Goal: Task Accomplishment & Management: Complete application form

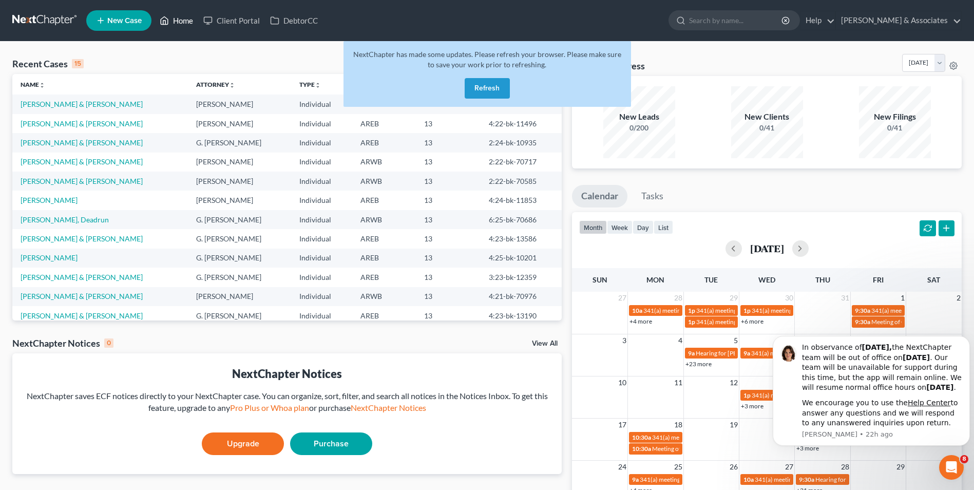
click at [177, 22] on link "Home" at bounding box center [176, 20] width 44 height 18
click at [488, 91] on button "Refresh" at bounding box center [486, 88] width 45 height 21
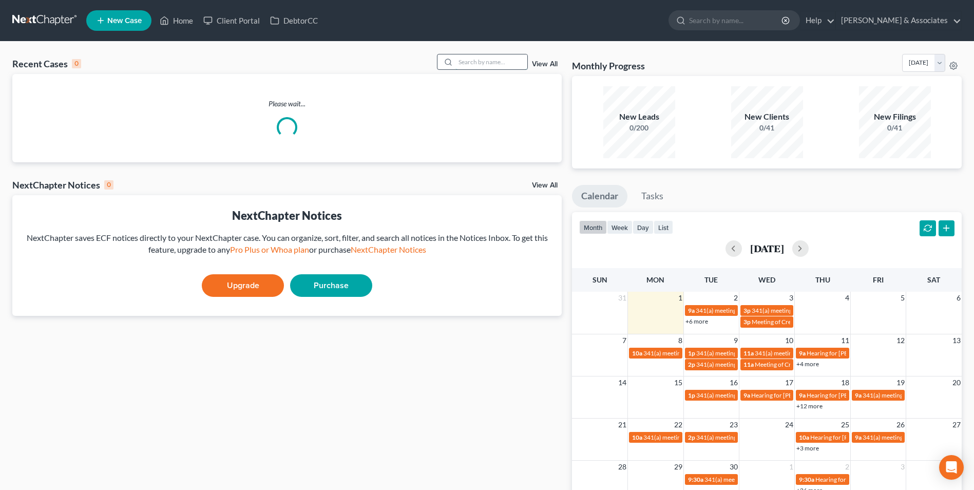
click at [497, 66] on input "search" at bounding box center [491, 61] width 72 height 15
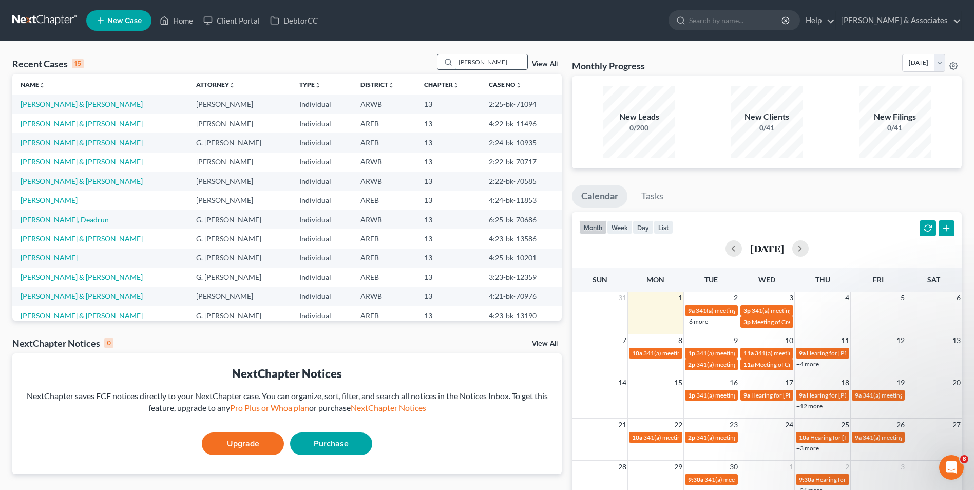
type input "hudson"
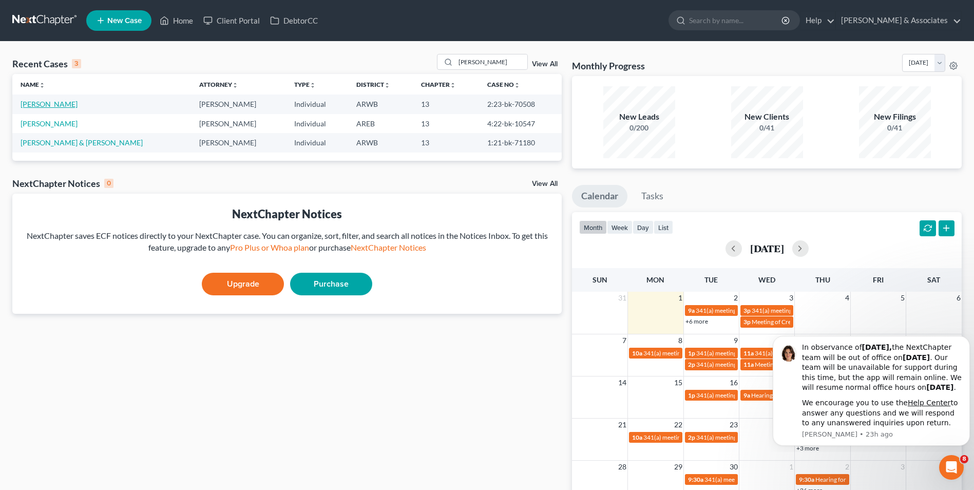
click at [62, 106] on link "[PERSON_NAME]" at bounding box center [49, 104] width 57 height 9
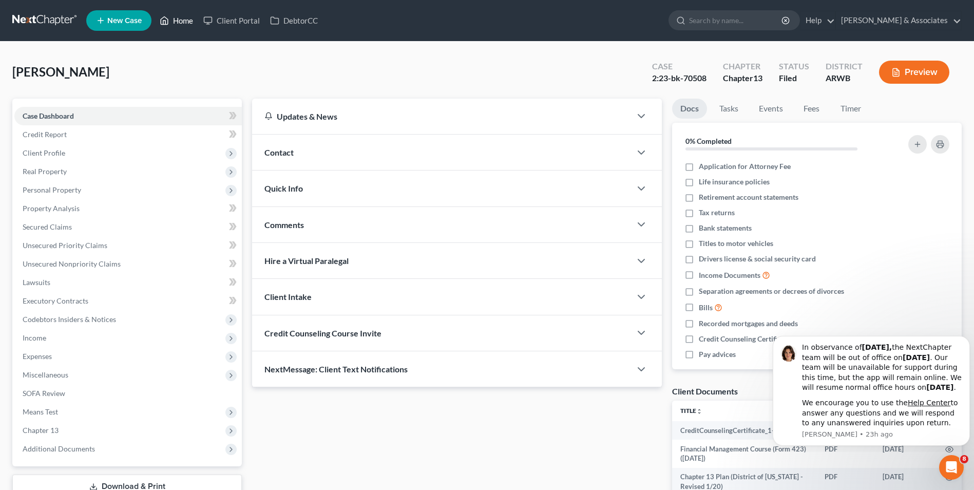
click at [178, 20] on link "Home" at bounding box center [176, 20] width 44 height 18
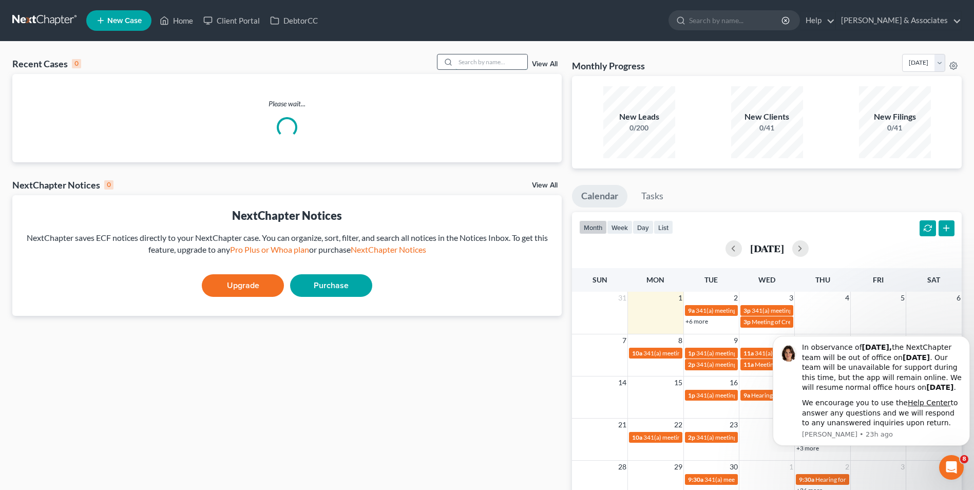
click at [487, 67] on input "search" at bounding box center [491, 61] width 72 height 15
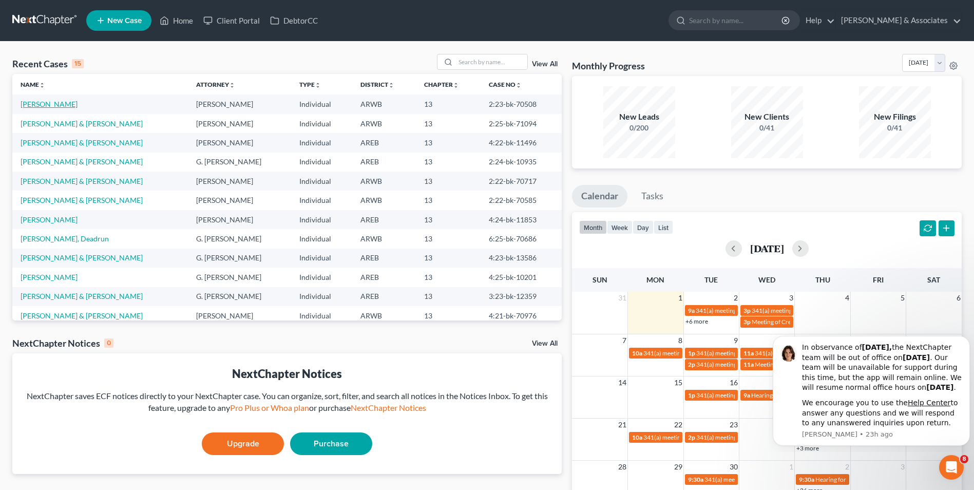
click at [36, 102] on link "[PERSON_NAME]" at bounding box center [49, 104] width 57 height 9
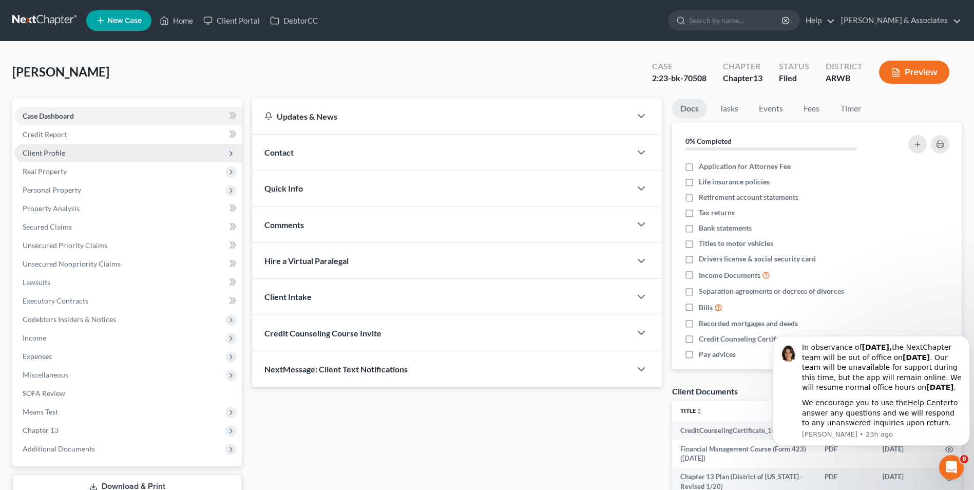
click at [137, 156] on span "Client Profile" at bounding box center [127, 153] width 227 height 18
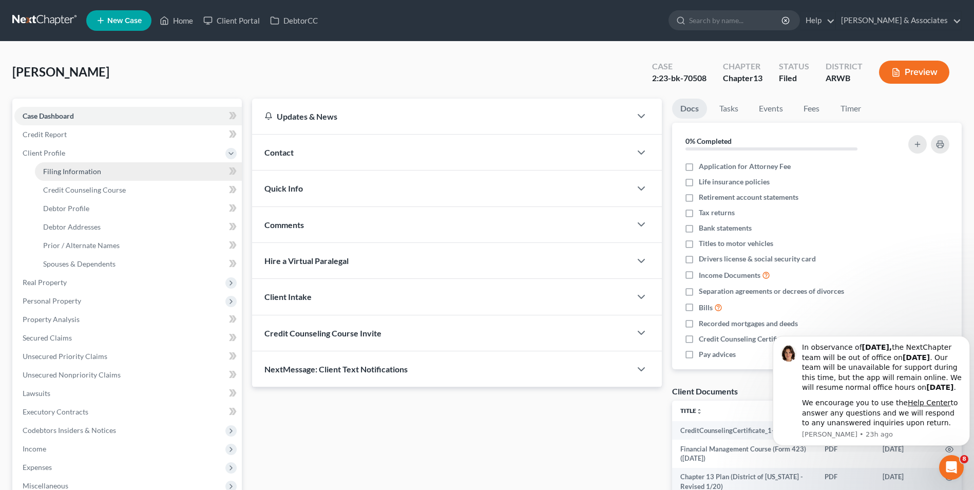
click at [129, 176] on link "Filing Information" at bounding box center [138, 171] width 207 height 18
select select "1"
select select "0"
select select "3"
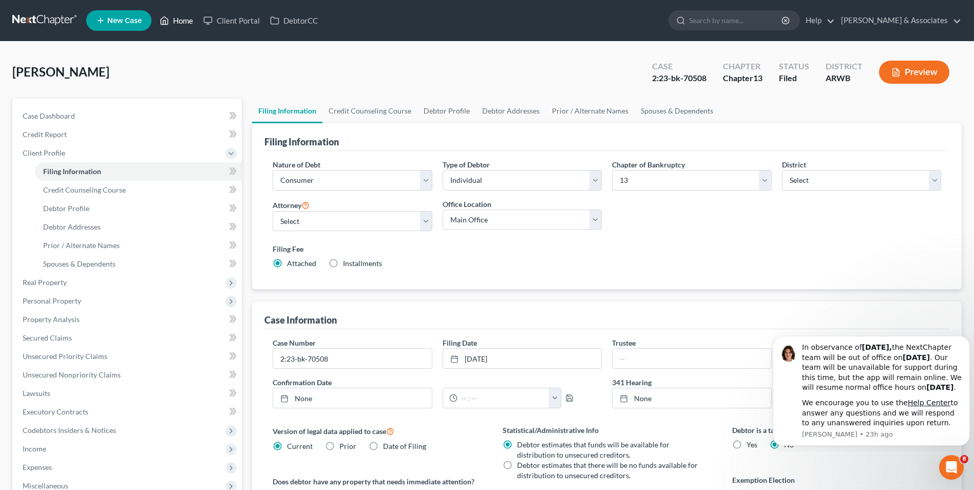
click at [188, 26] on link "Home" at bounding box center [176, 20] width 44 height 18
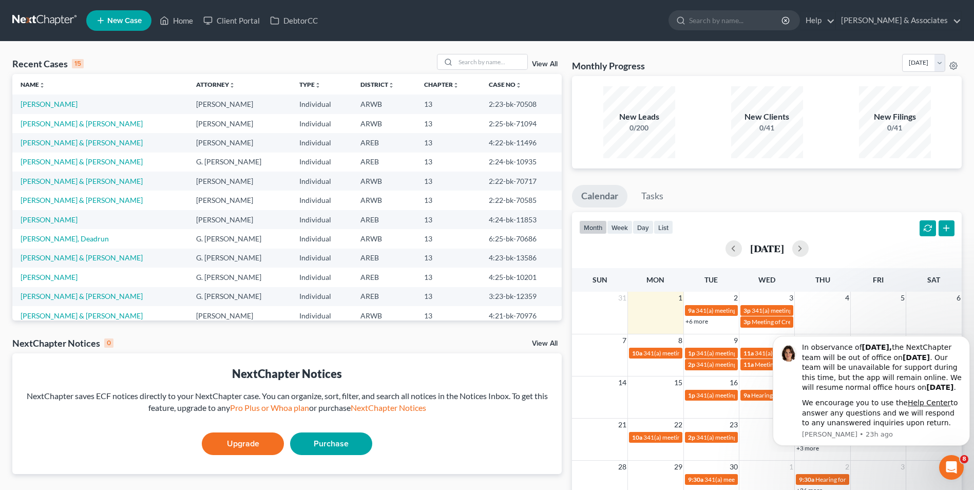
click at [550, 60] on div "View All" at bounding box center [499, 62] width 125 height 16
click at [548, 65] on link "View All" at bounding box center [545, 64] width 26 height 7
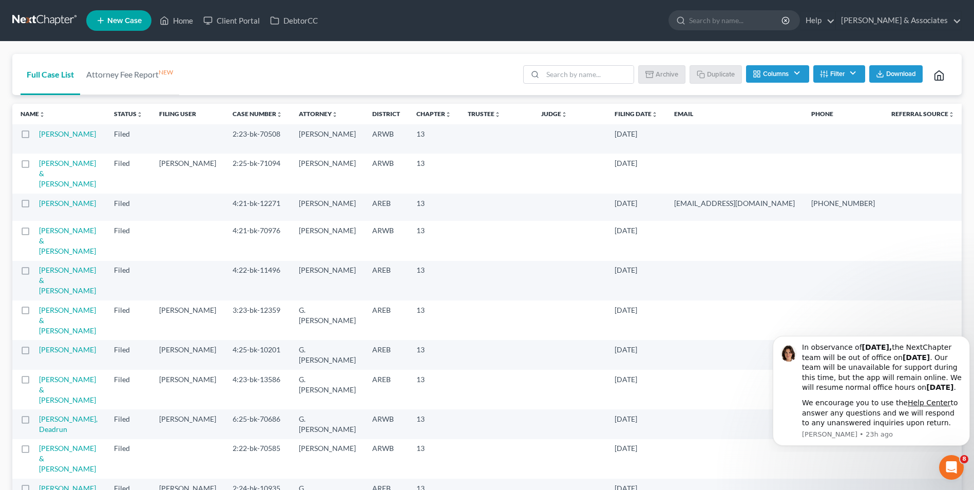
drag, startPoint x: 45, startPoint y: 139, endPoint x: 204, endPoint y: 64, distance: 176.1
click at [204, 64] on div "Full Case List Attorney Fee Report NEW Batch Download Archive Un-archive Duplic…" at bounding box center [486, 75] width 949 height 42
drag, startPoint x: 54, startPoint y: 142, endPoint x: 384, endPoint y: 72, distance: 337.9
click at [384, 72] on div "Full Case List Attorney Fee Report NEW Batch Download Archive Un-archive Duplic…" at bounding box center [486, 75] width 949 height 42
click at [35, 137] on label at bounding box center [35, 137] width 0 height 0
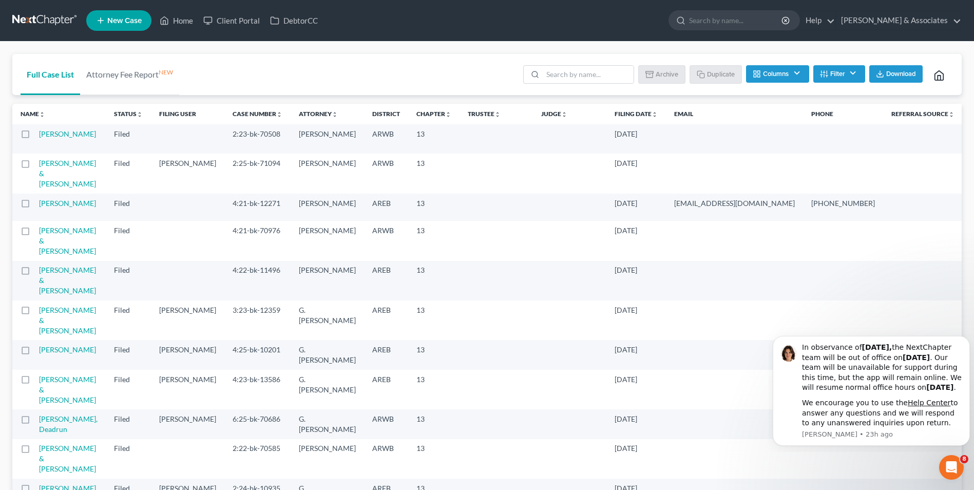
click at [39, 135] on input "checkbox" at bounding box center [42, 132] width 7 height 7
checkbox input "true"
click at [721, 73] on button "Duplicate" at bounding box center [715, 73] width 51 height 17
click at [184, 25] on link "Home" at bounding box center [176, 20] width 44 height 18
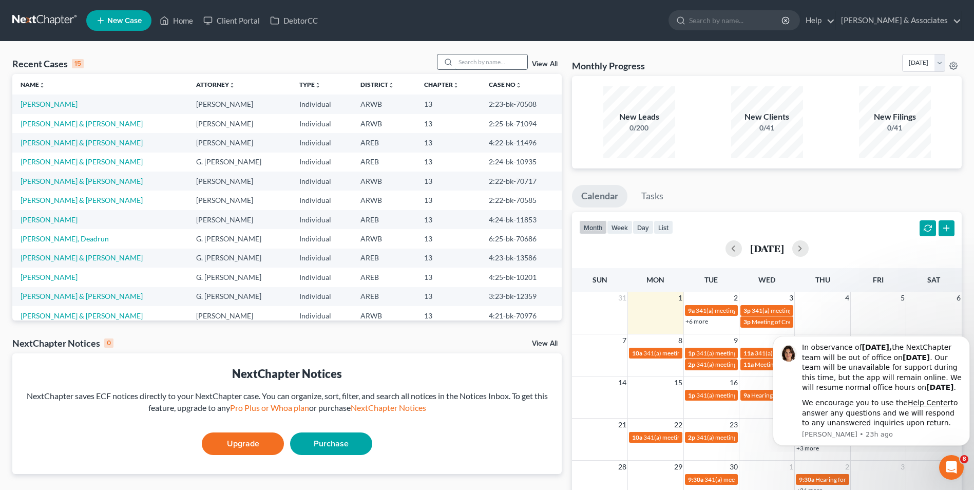
click at [513, 64] on input "search" at bounding box center [491, 61] width 72 height 15
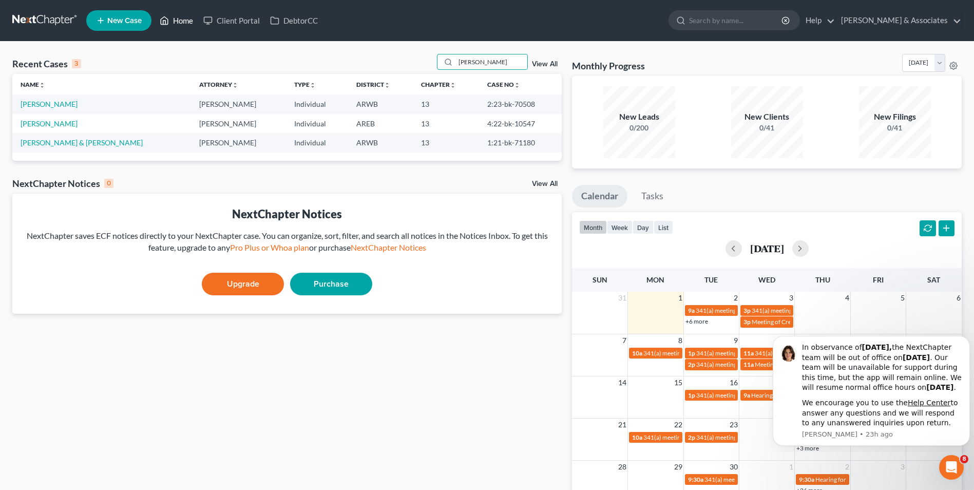
click at [188, 26] on link "Home" at bounding box center [176, 20] width 44 height 18
click at [510, 66] on input "hudson" at bounding box center [491, 61] width 72 height 15
type input "h"
click at [183, 27] on link "Home" at bounding box center [176, 20] width 44 height 18
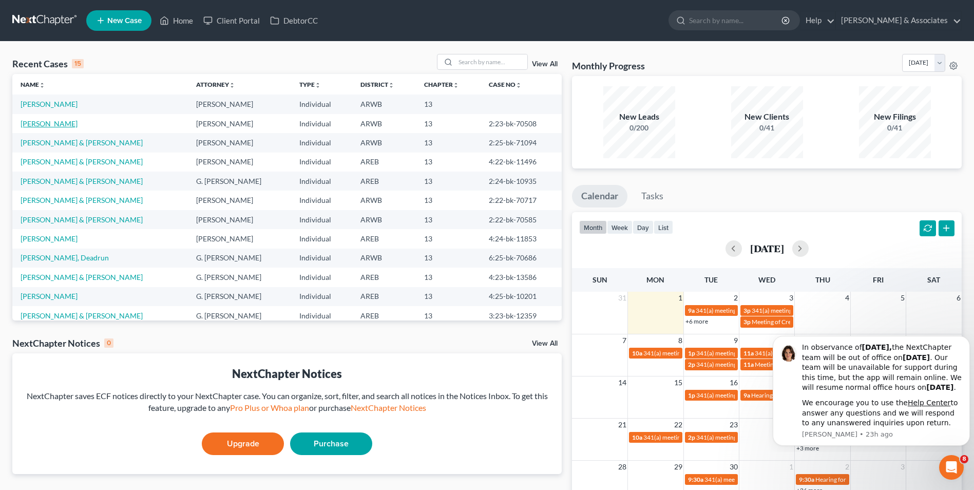
click at [63, 125] on link "[PERSON_NAME]" at bounding box center [49, 123] width 57 height 9
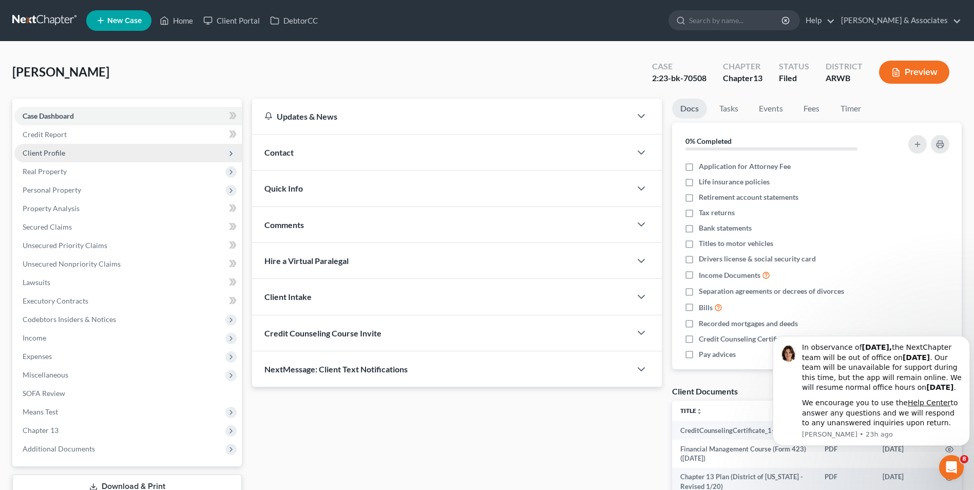
click at [66, 154] on span "Client Profile" at bounding box center [127, 153] width 227 height 18
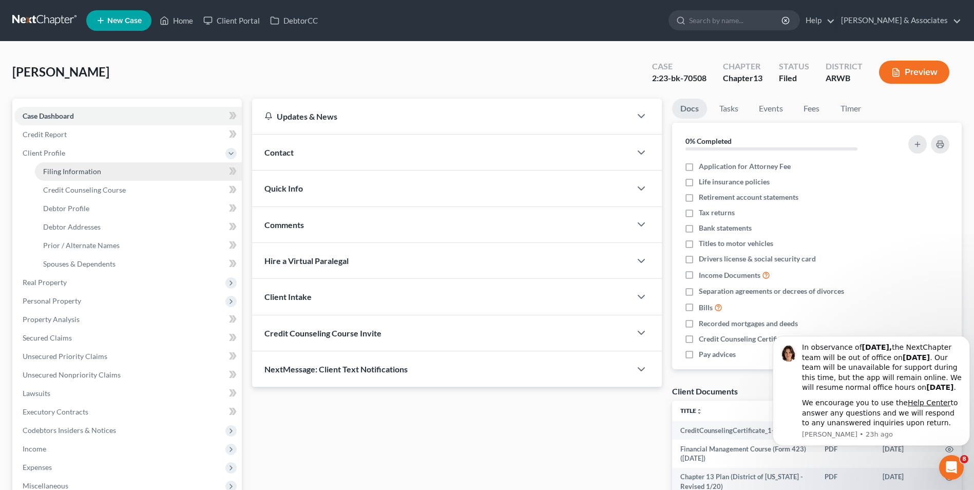
click at [66, 167] on span "Filing Information" at bounding box center [72, 171] width 58 height 9
select select "1"
select select "0"
select select "3"
select select "6"
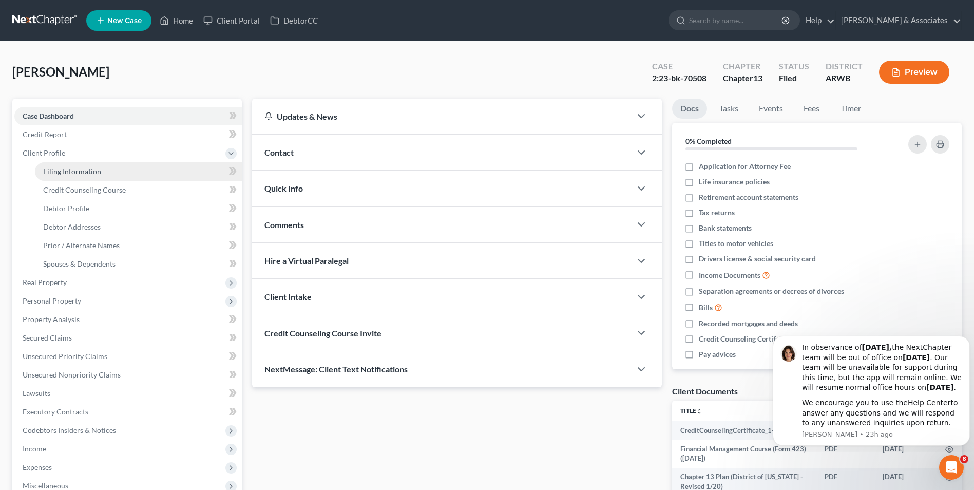
select select "0"
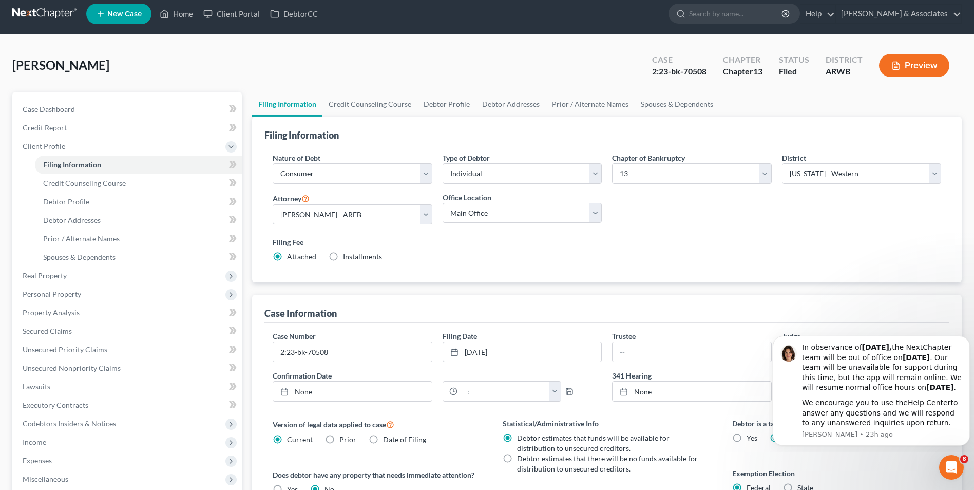
scroll to position [7, 0]
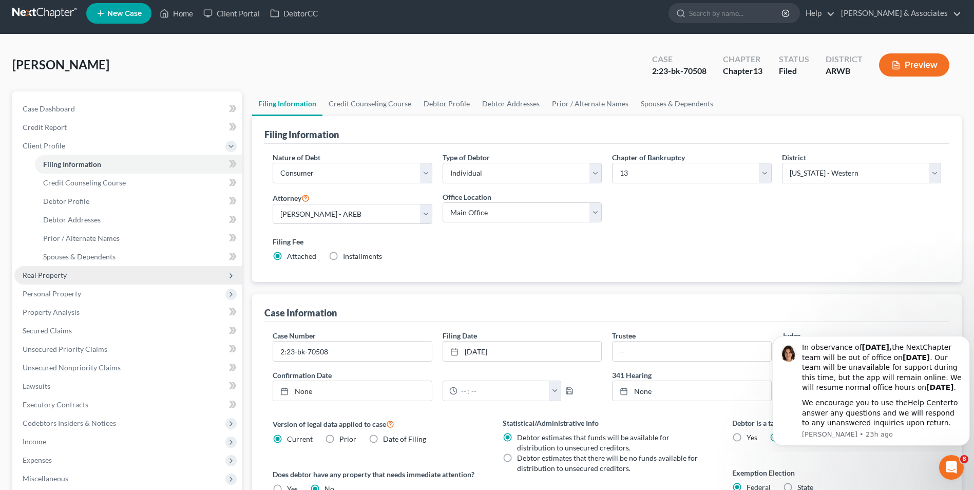
click at [95, 277] on span "Real Property" at bounding box center [127, 275] width 227 height 18
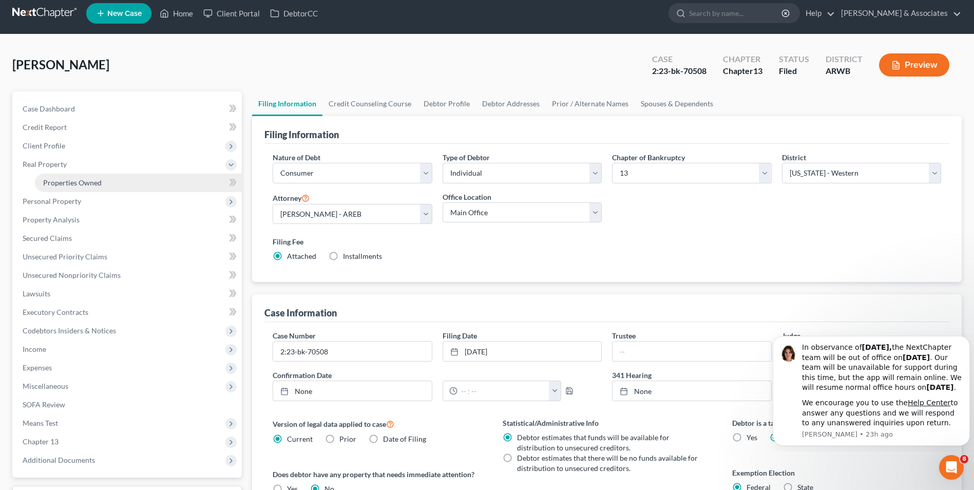
click at [115, 186] on link "Properties Owned" at bounding box center [138, 182] width 207 height 18
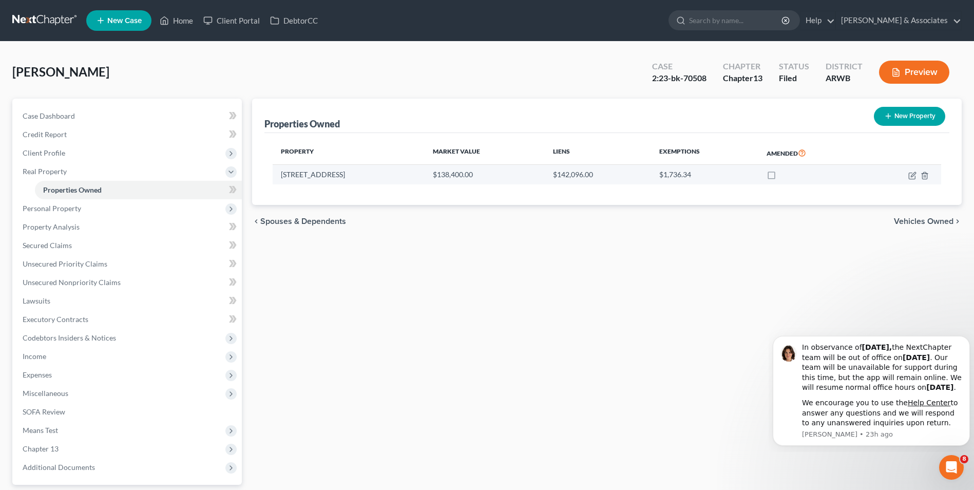
click at [320, 172] on td "[STREET_ADDRESS]" at bounding box center [349, 175] width 152 height 20
click at [914, 174] on icon "button" at bounding box center [912, 174] width 5 height 5
select select "2"
select select "0"
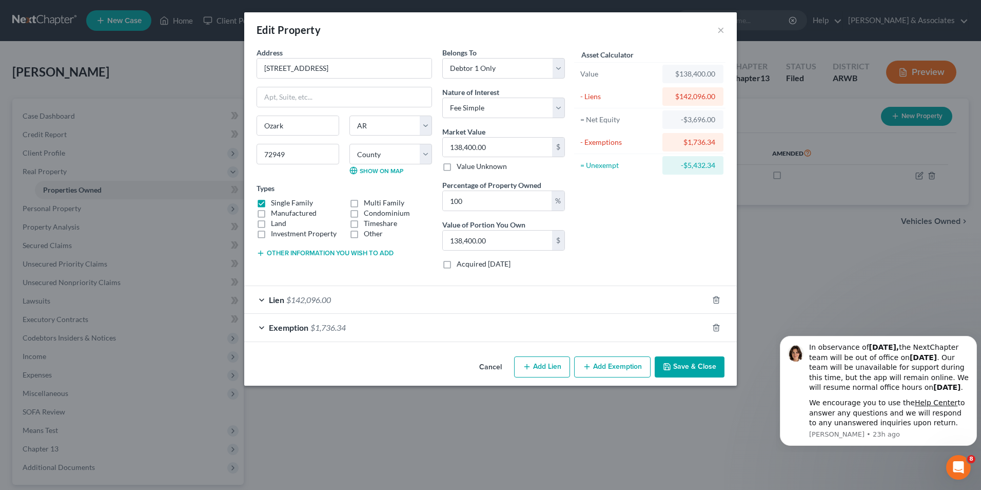
click at [672, 360] on button "Save & Close" at bounding box center [690, 367] width 70 height 22
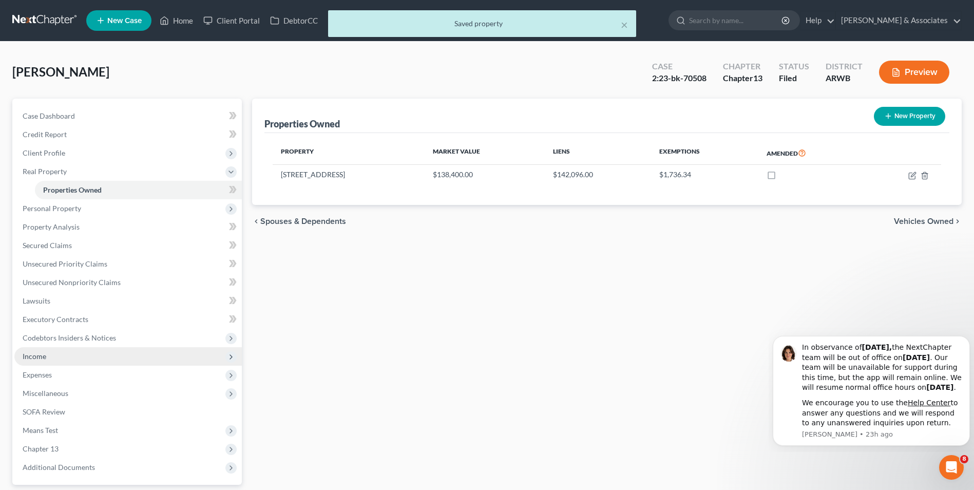
click at [77, 356] on span "Income" at bounding box center [127, 356] width 227 height 18
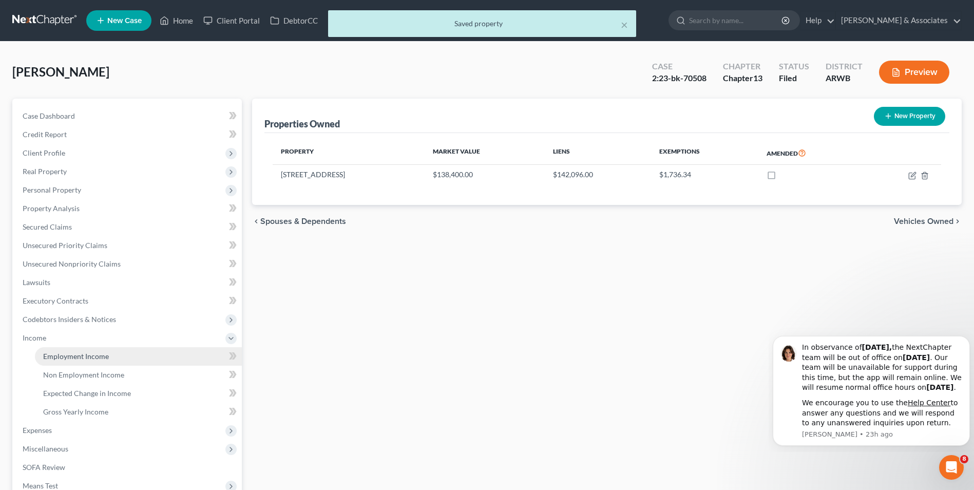
click at [91, 361] on link "Employment Income" at bounding box center [138, 356] width 207 height 18
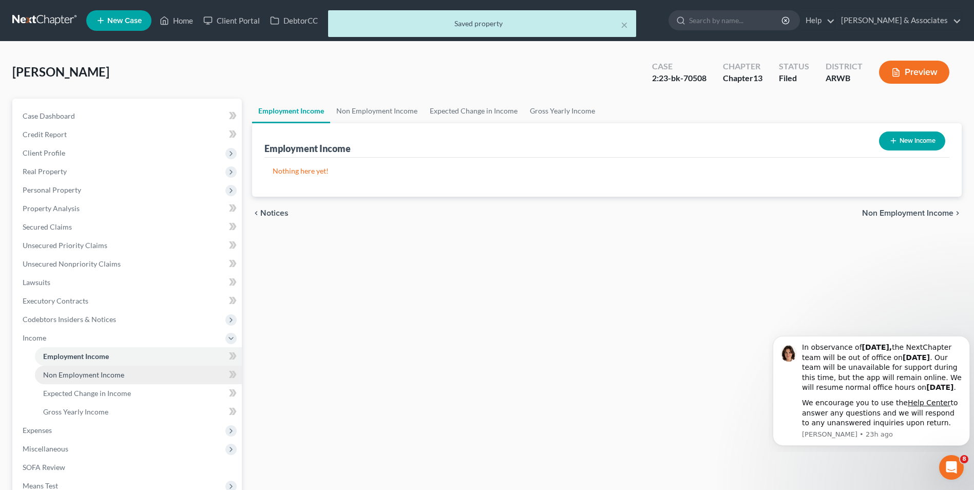
click at [94, 372] on span "Non Employment Income" at bounding box center [83, 374] width 81 height 9
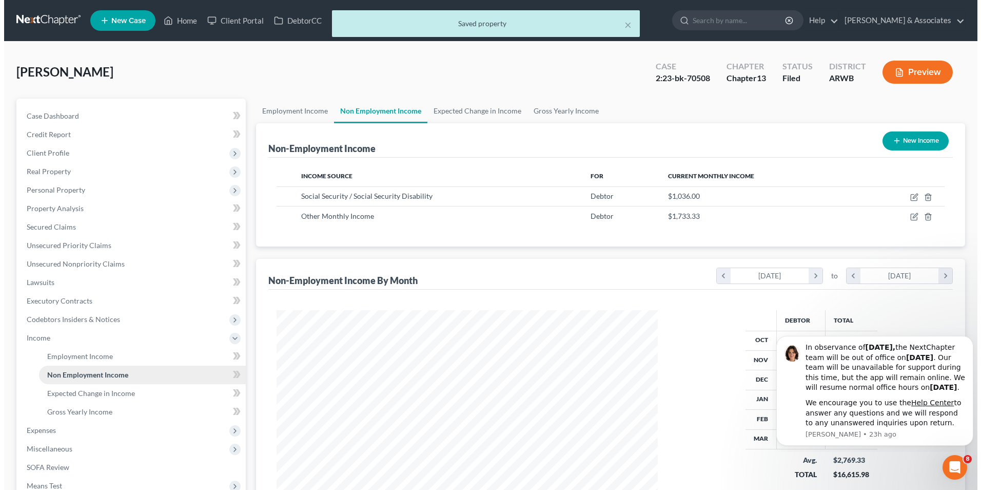
scroll to position [190, 401]
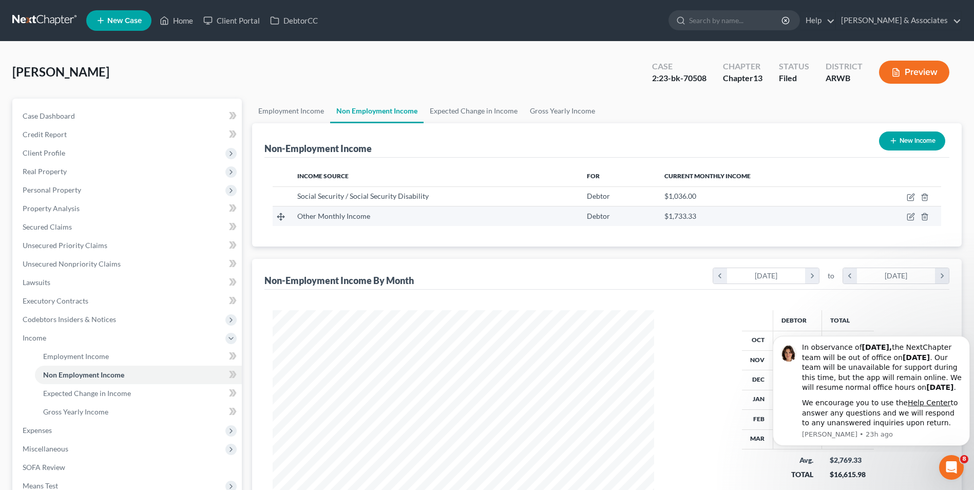
click at [521, 222] on td "Other Monthly Income" at bounding box center [434, 216] width 290 height 20
click at [910, 216] on icon "button" at bounding box center [910, 216] width 8 height 8
select select "13"
select select "0"
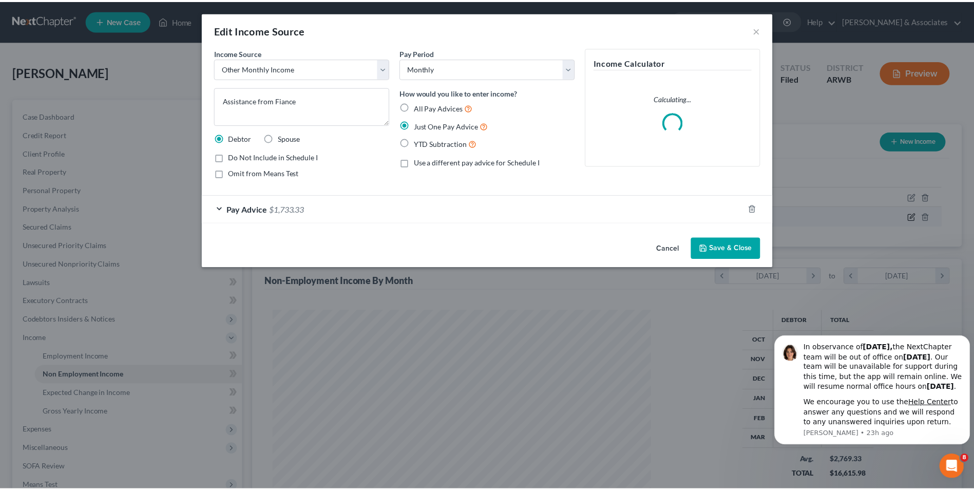
scroll to position [192, 405]
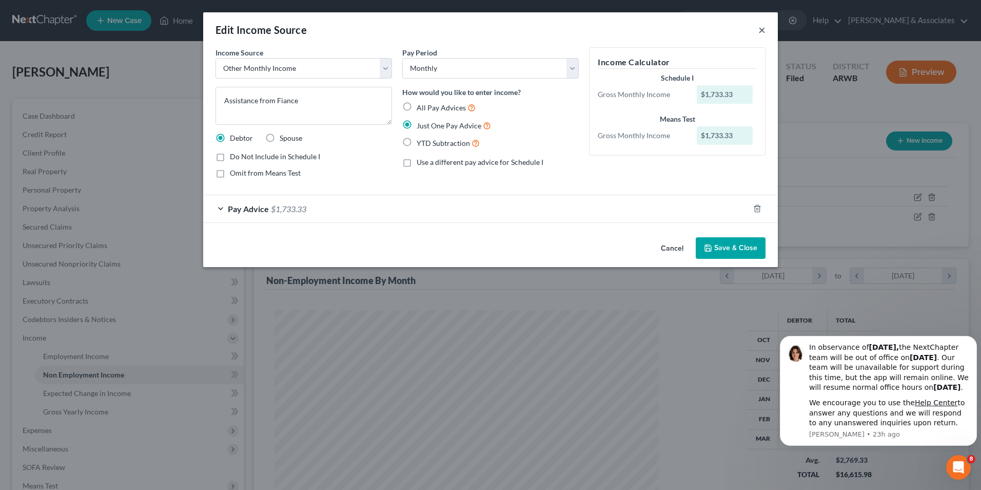
click at [760, 29] on button "×" at bounding box center [762, 30] width 7 height 12
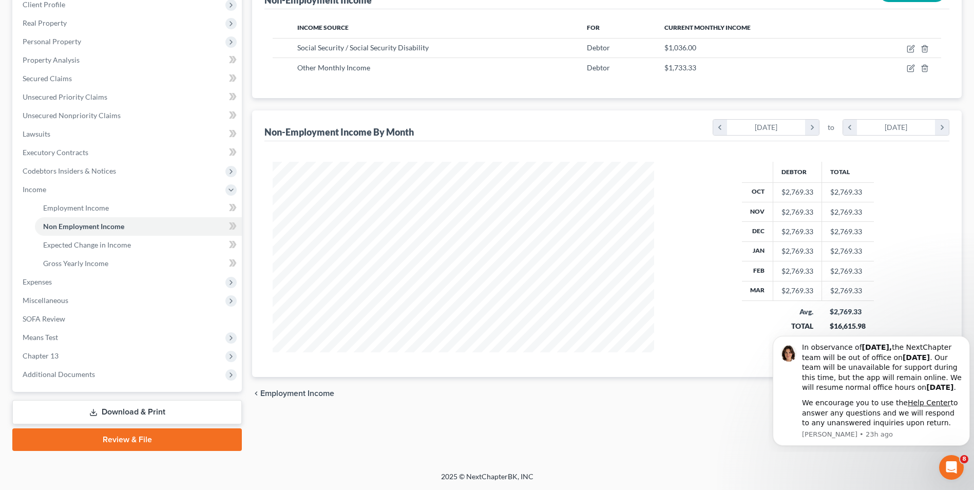
scroll to position [148, 0]
click at [122, 289] on span "Expenses" at bounding box center [127, 282] width 227 height 18
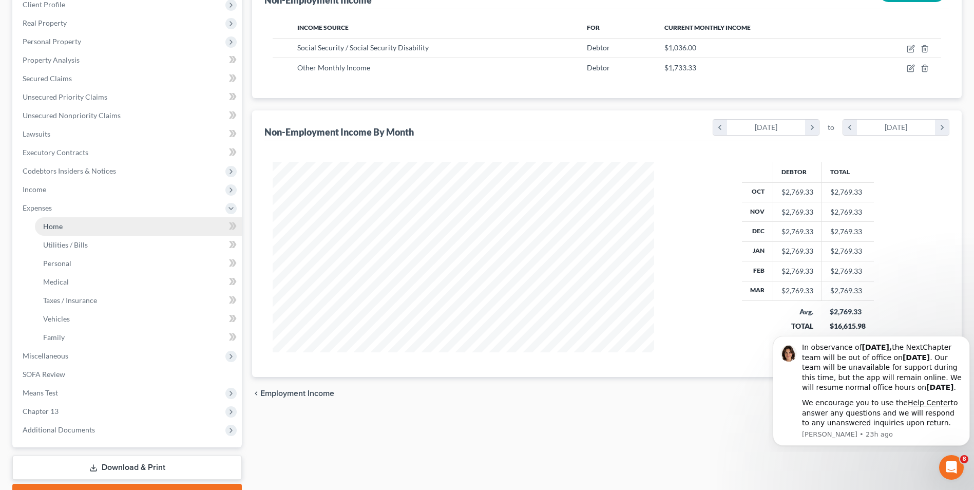
click at [133, 229] on link "Home" at bounding box center [138, 226] width 207 height 18
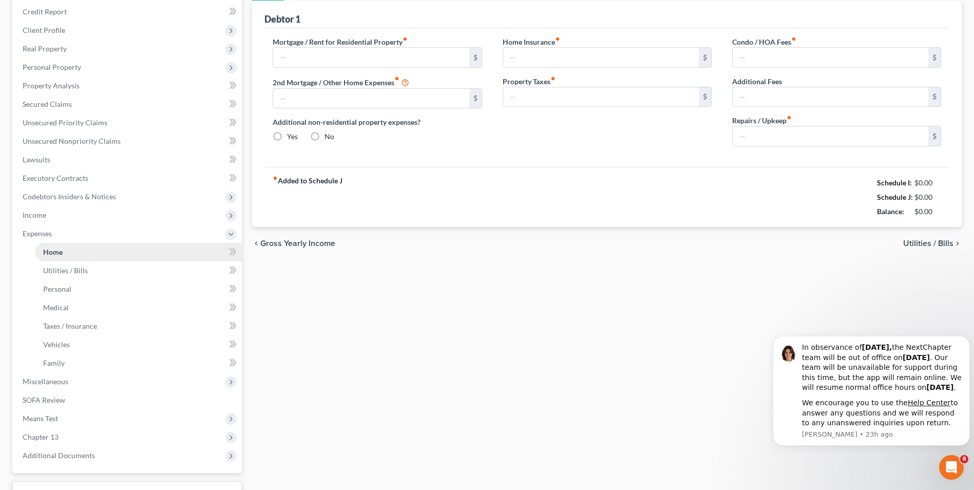
type input "0.00"
radio input "true"
type input "0.00"
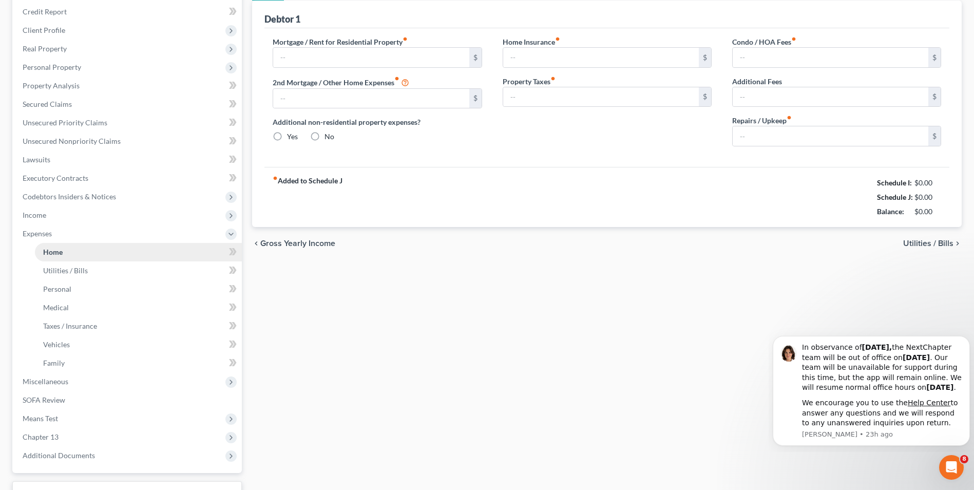
type input "0.00"
type input "25.00"
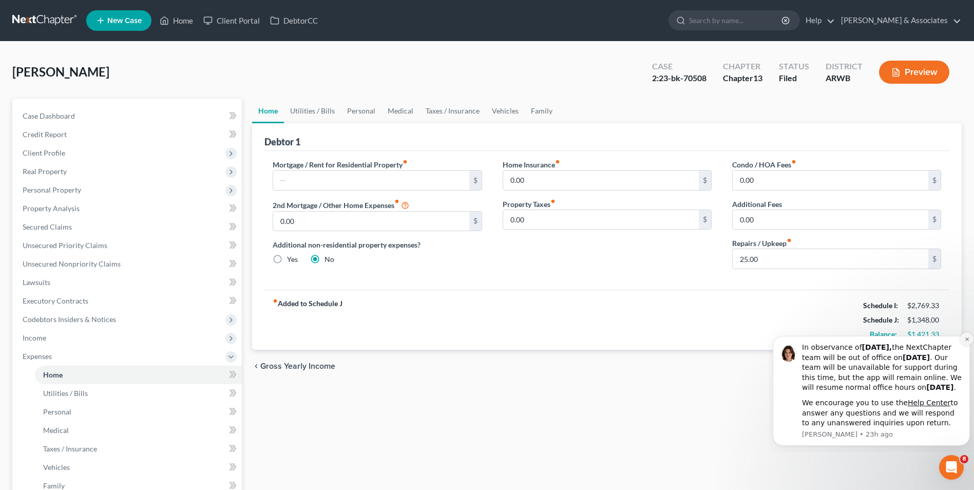
click at [963, 332] on button "Dismiss notification" at bounding box center [966, 338] width 13 height 13
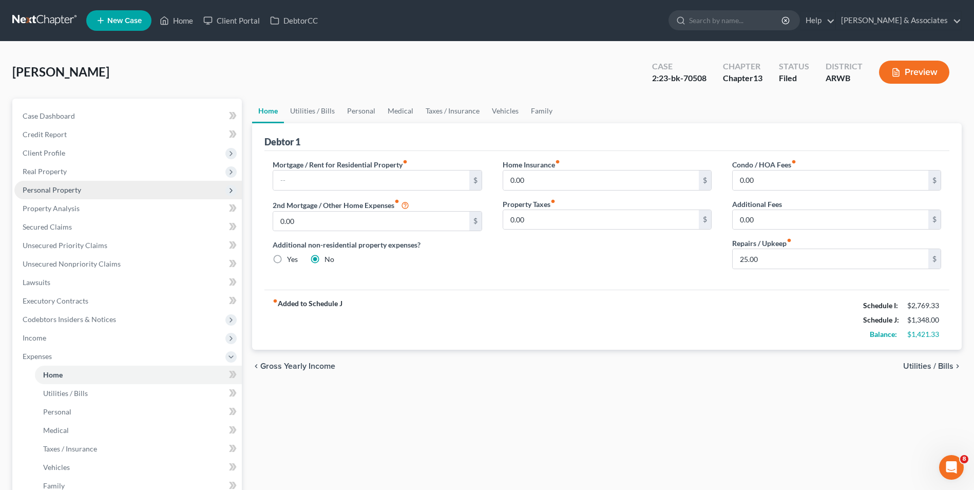
click at [103, 185] on span "Personal Property" at bounding box center [127, 190] width 227 height 18
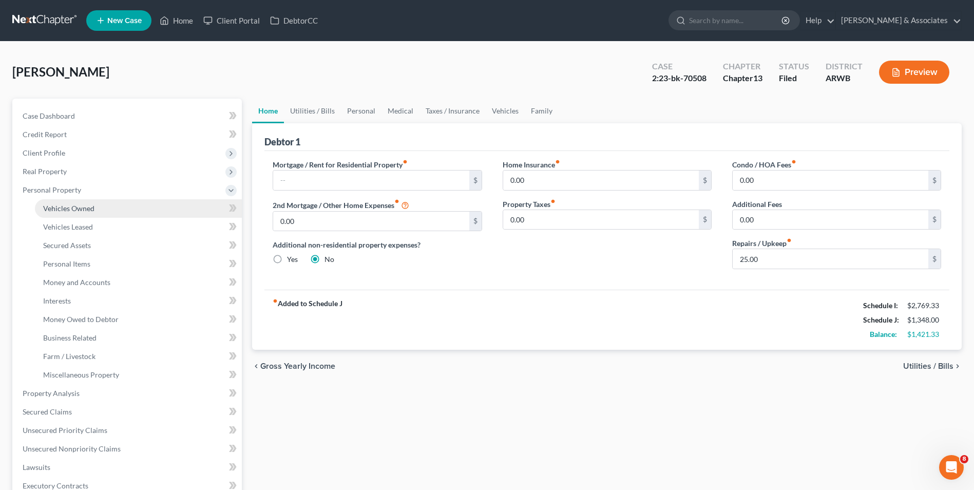
click at [99, 203] on link "Vehicles Owned" at bounding box center [138, 208] width 207 height 18
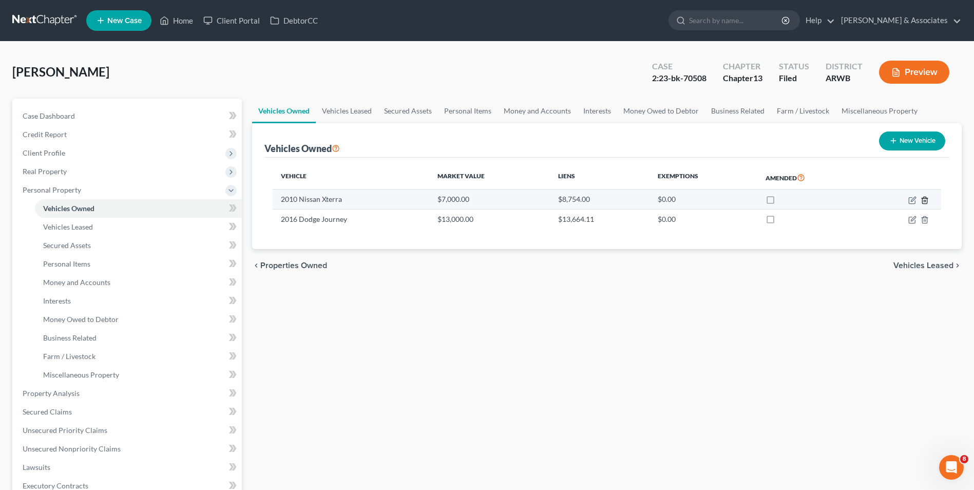
click at [926, 200] on icon "button" at bounding box center [924, 200] width 5 height 7
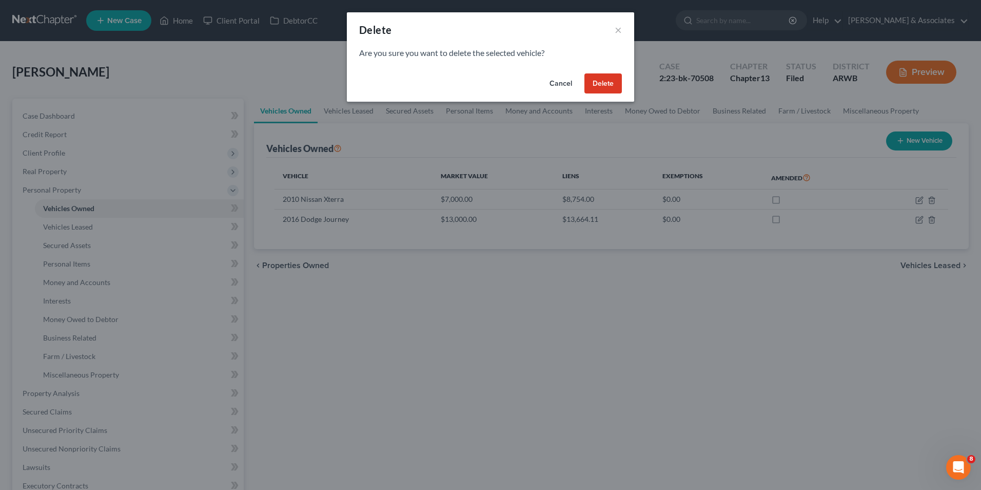
click at [600, 75] on button "Delete" at bounding box center [603, 83] width 37 height 21
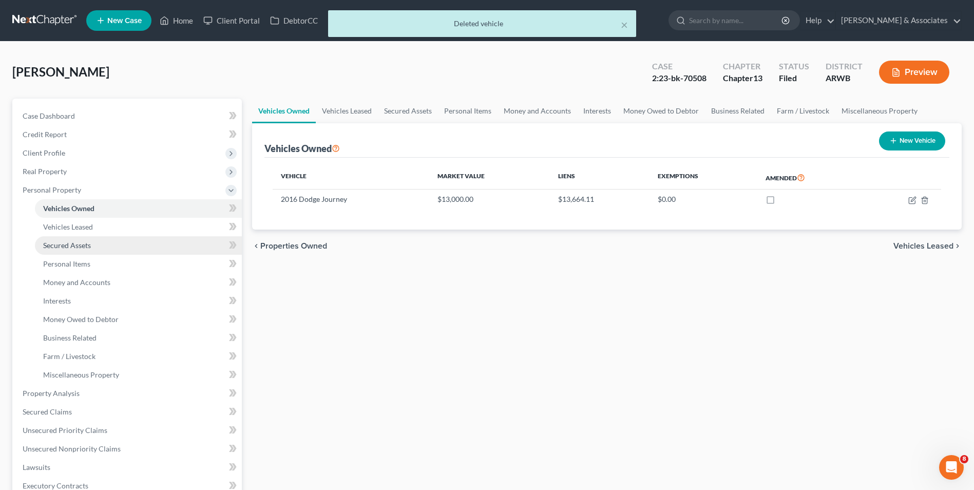
click at [117, 249] on link "Secured Assets" at bounding box center [138, 245] width 207 height 18
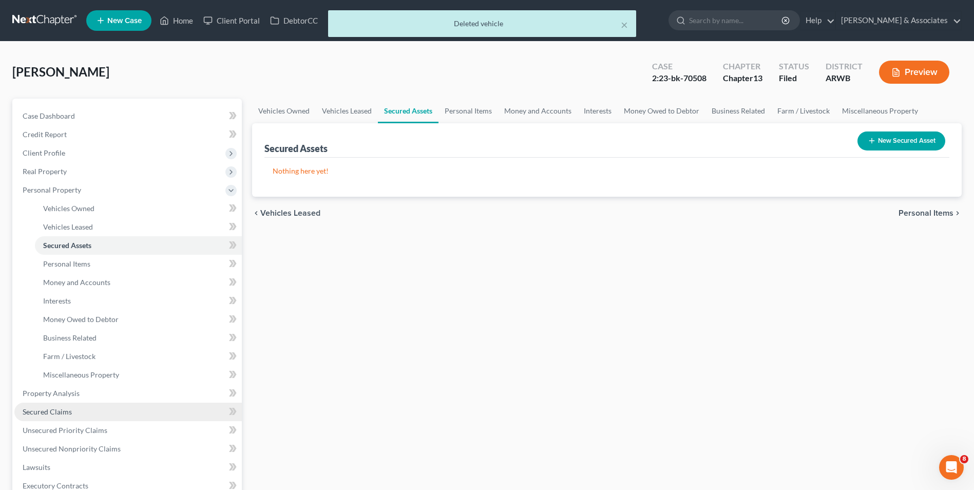
click at [114, 416] on link "Secured Claims" at bounding box center [127, 411] width 227 height 18
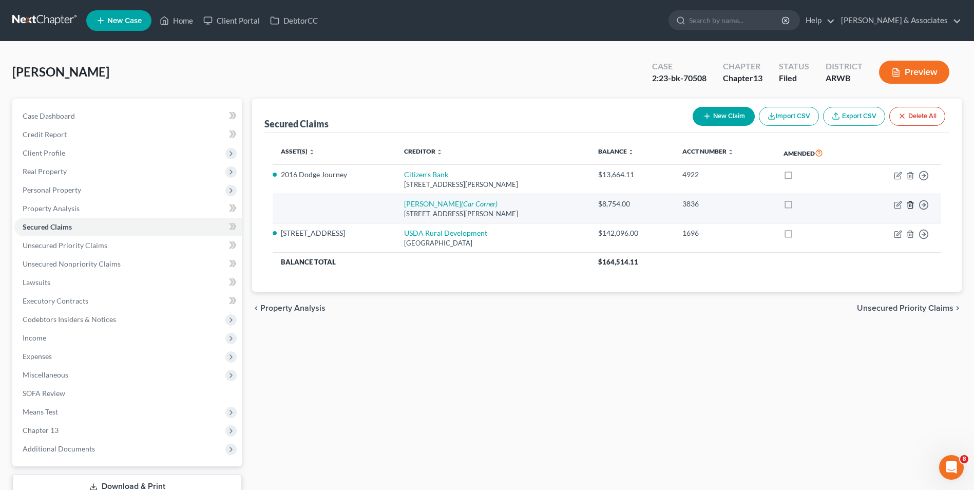
click at [909, 203] on icon "button" at bounding box center [910, 205] width 8 height 8
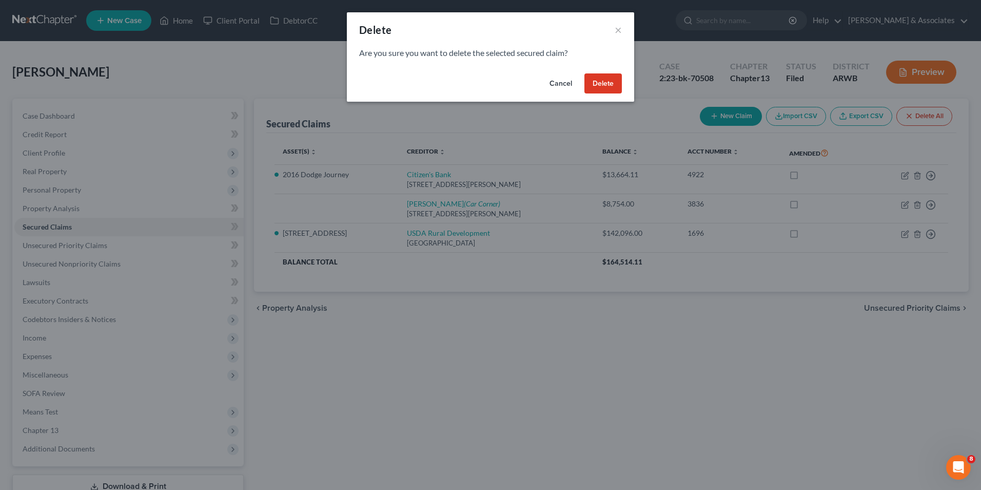
click at [570, 84] on button "Cancel" at bounding box center [560, 83] width 39 height 21
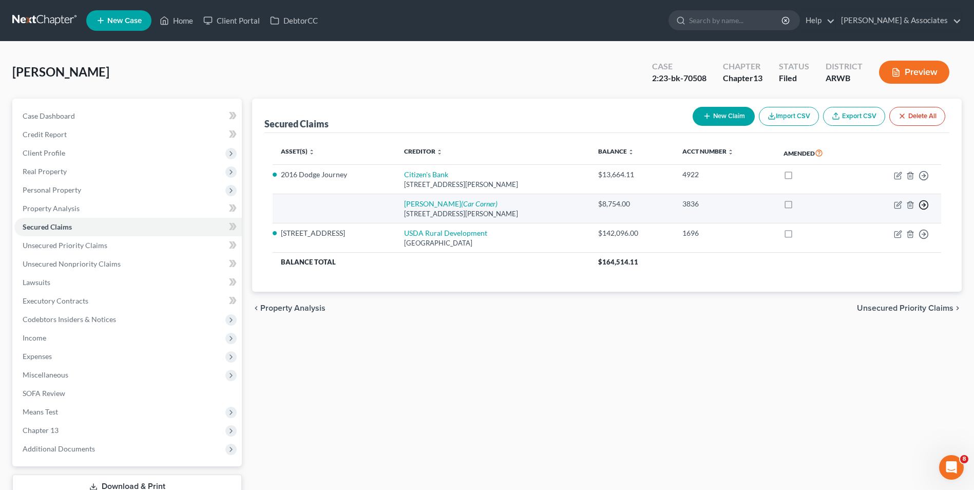
click at [925, 181] on icon "button" at bounding box center [923, 175] width 10 height 10
click at [896, 229] on link "Move to F" at bounding box center [876, 229] width 86 height 17
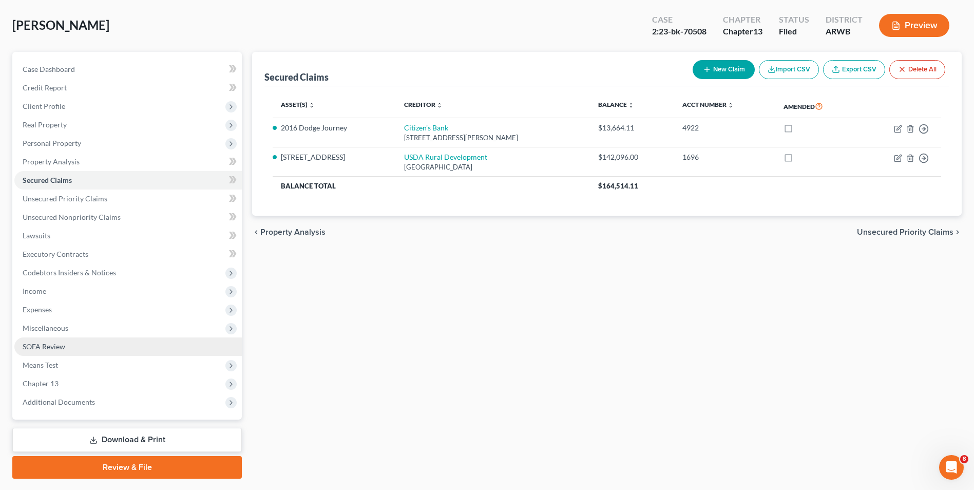
scroll to position [67, 0]
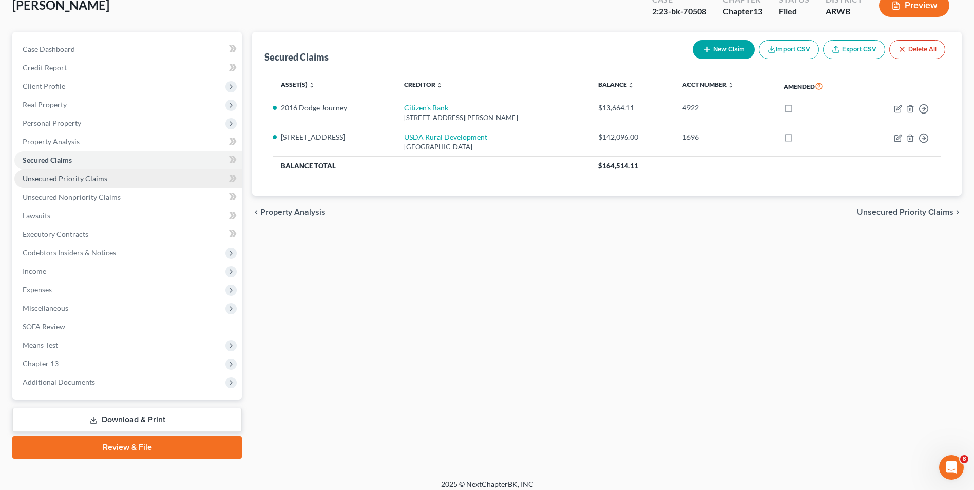
click at [178, 185] on link "Unsecured Priority Claims" at bounding box center [127, 178] width 227 height 18
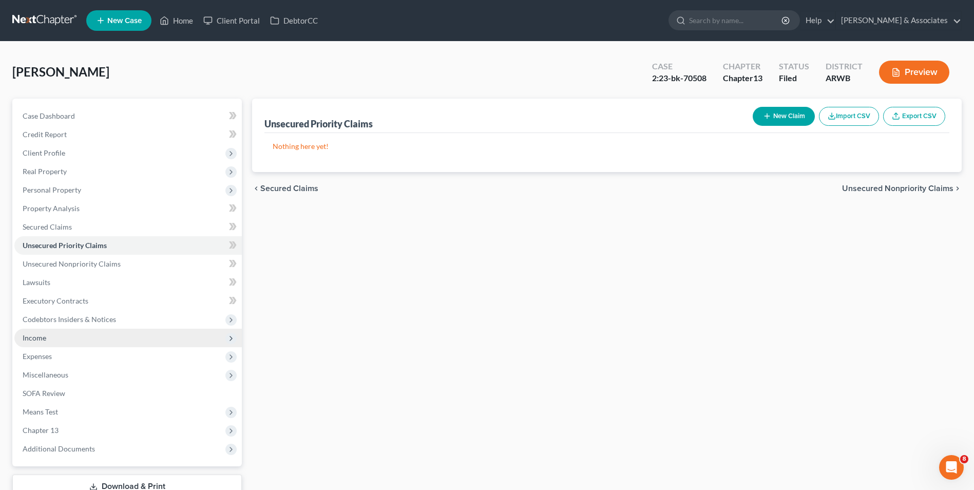
click at [124, 340] on span "Income" at bounding box center [127, 337] width 227 height 18
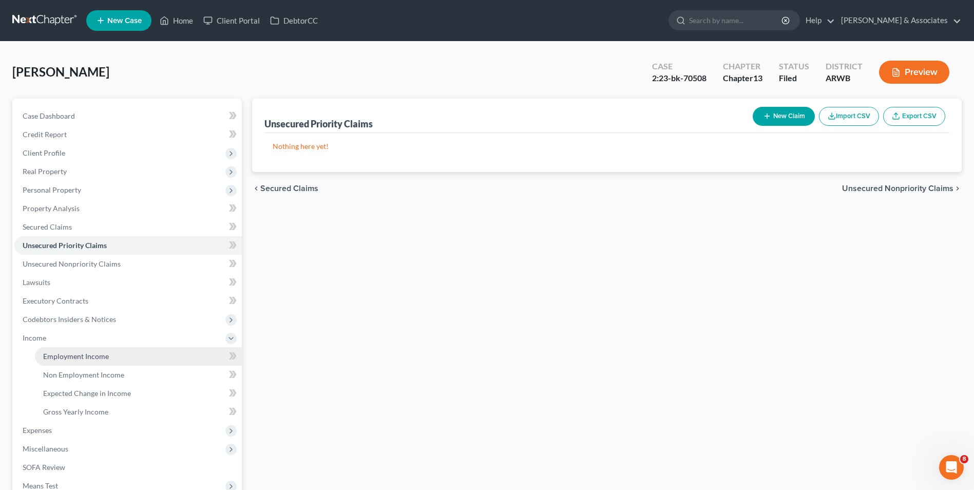
click at [115, 358] on link "Employment Income" at bounding box center [138, 356] width 207 height 18
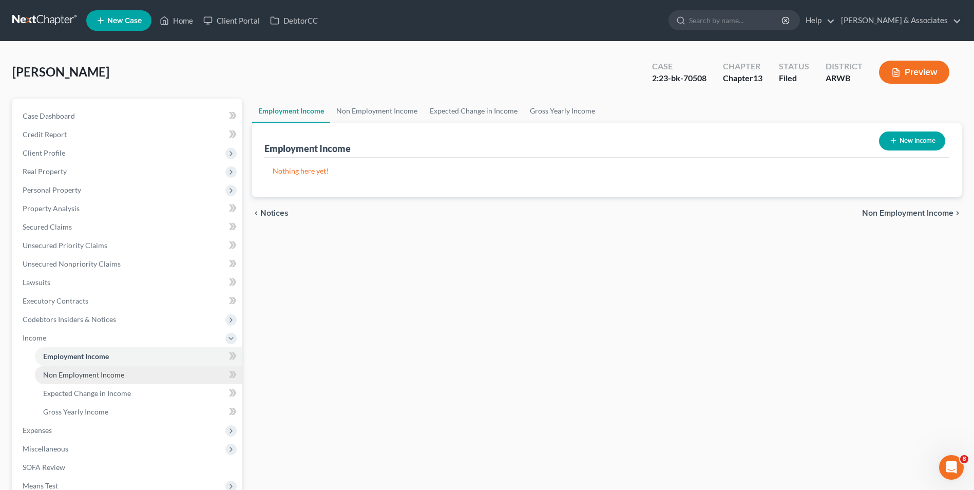
click at [115, 371] on span "Non Employment Income" at bounding box center [83, 374] width 81 height 9
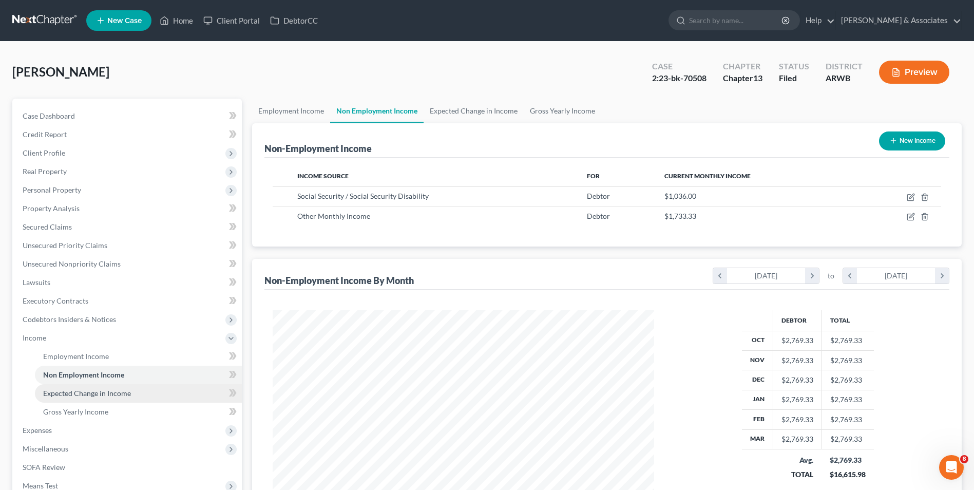
scroll to position [190, 401]
click at [111, 397] on span "Expected Change in Income" at bounding box center [87, 393] width 88 height 9
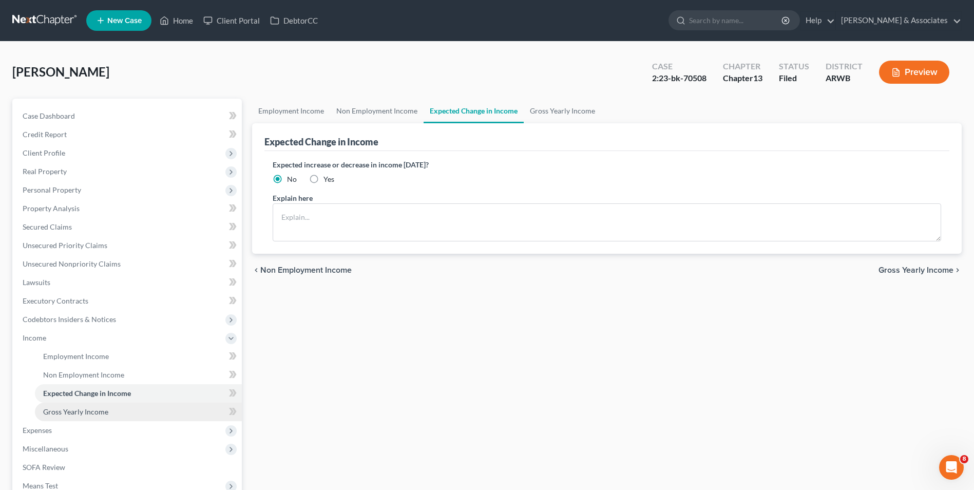
click at [108, 410] on link "Gross Yearly Income" at bounding box center [138, 411] width 207 height 18
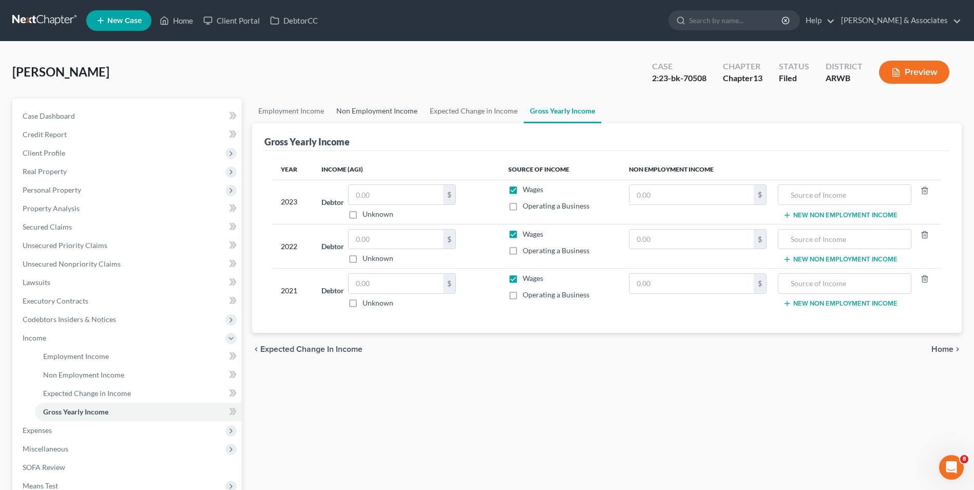
click at [384, 117] on link "Non Employment Income" at bounding box center [376, 111] width 93 height 25
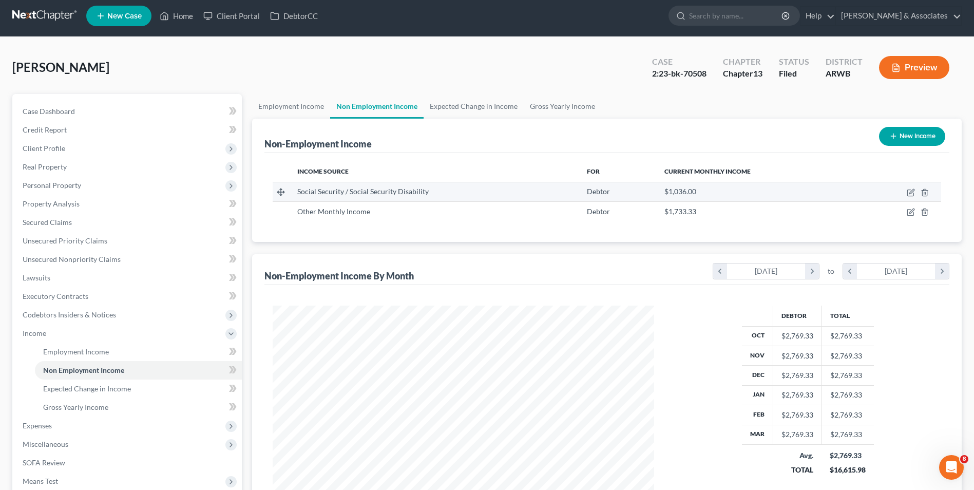
scroll to position [5, 0]
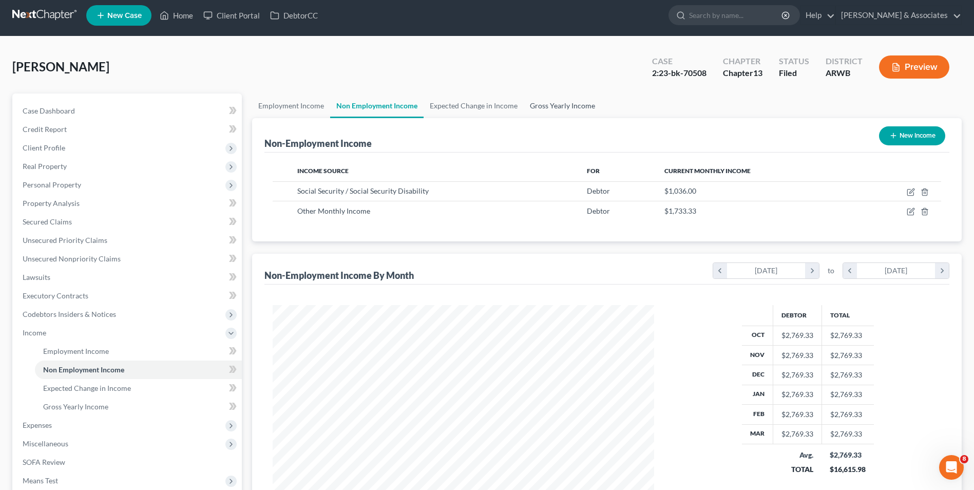
click at [538, 102] on link "Gross Yearly Income" at bounding box center [561, 105] width 77 height 25
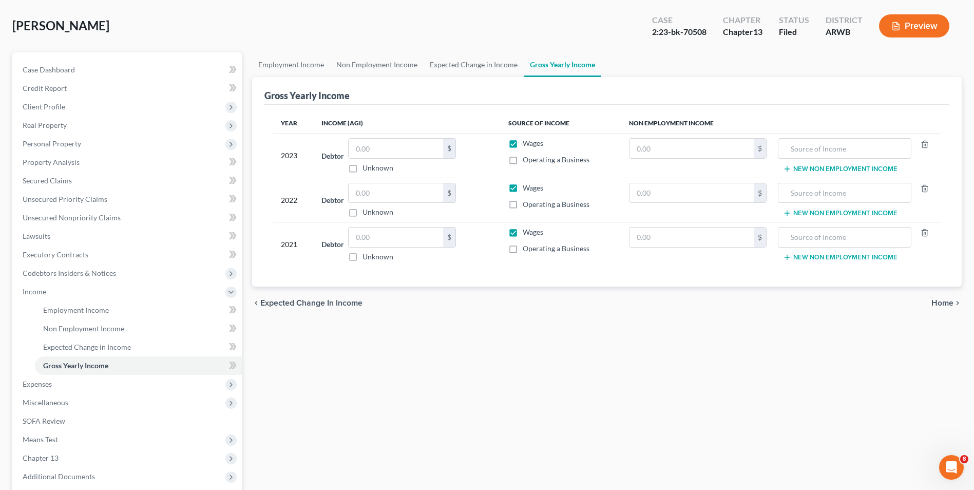
scroll to position [46, 0]
click at [95, 102] on span "Client Profile" at bounding box center [127, 107] width 227 height 18
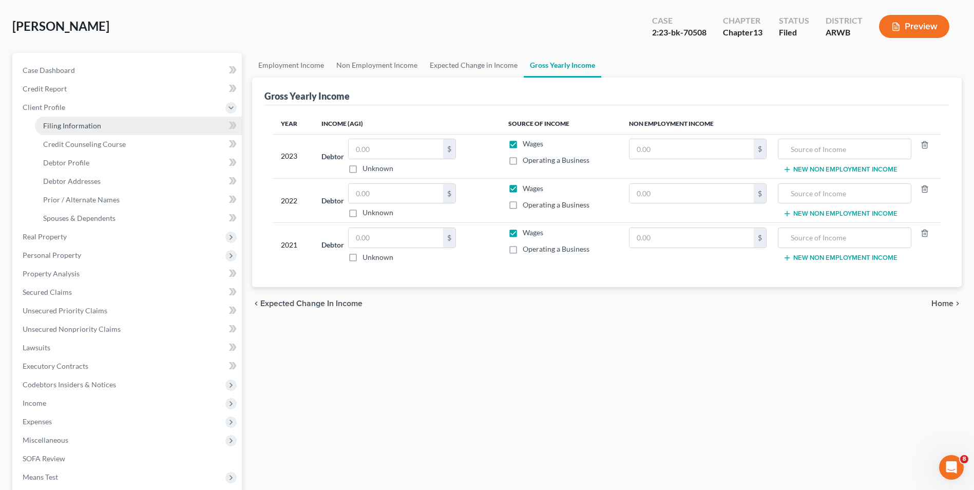
click at [98, 123] on span "Filing Information" at bounding box center [72, 125] width 58 height 9
select select "1"
select select "0"
select select "3"
select select "6"
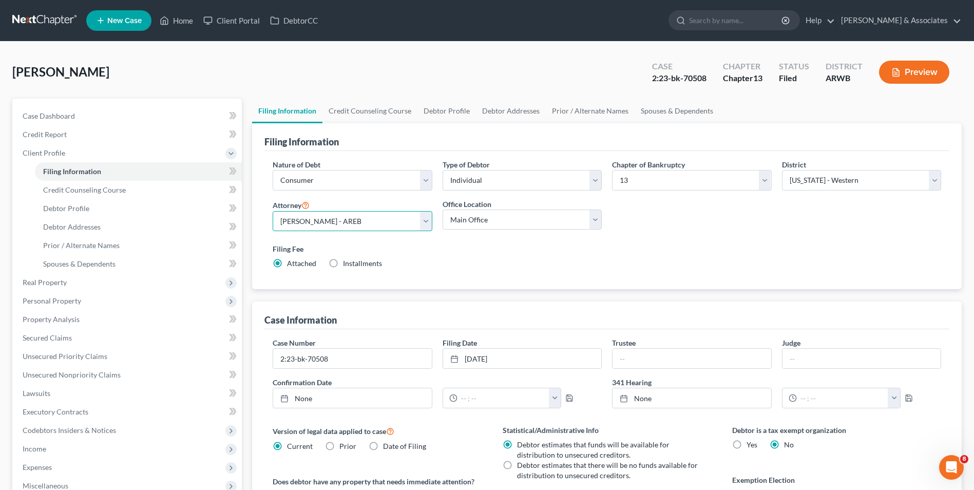
click at [378, 223] on select "Select Greg Niblock - AREB G. Gregory Niblock - AREB Brian Light - AREB" at bounding box center [352, 221] width 159 height 21
select select "2"
click at [273, 211] on select "Select Greg Niblock - AREB G. Gregory Niblock - AREB Brian Light - AREB" at bounding box center [352, 221] width 159 height 21
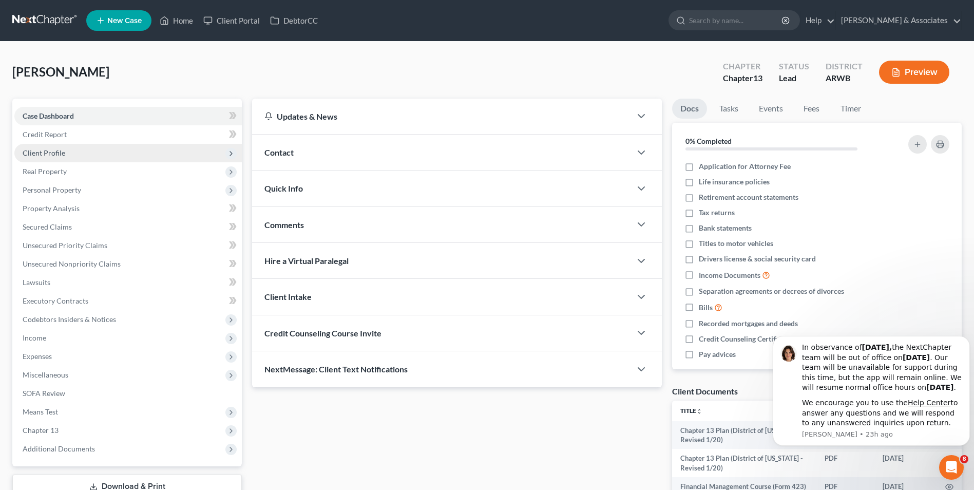
click at [50, 150] on span "Client Profile" at bounding box center [44, 152] width 43 height 9
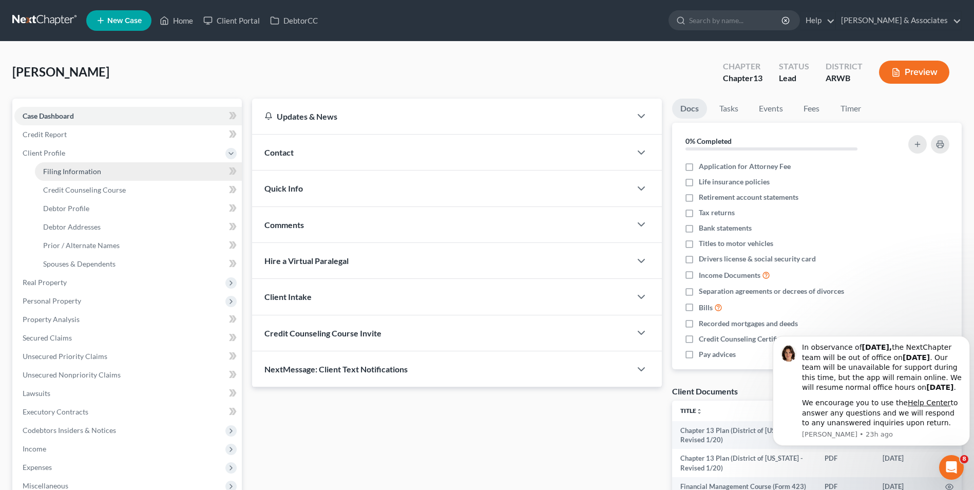
click at [47, 171] on span "Filing Information" at bounding box center [72, 171] width 58 height 9
select select "1"
select select "0"
select select "3"
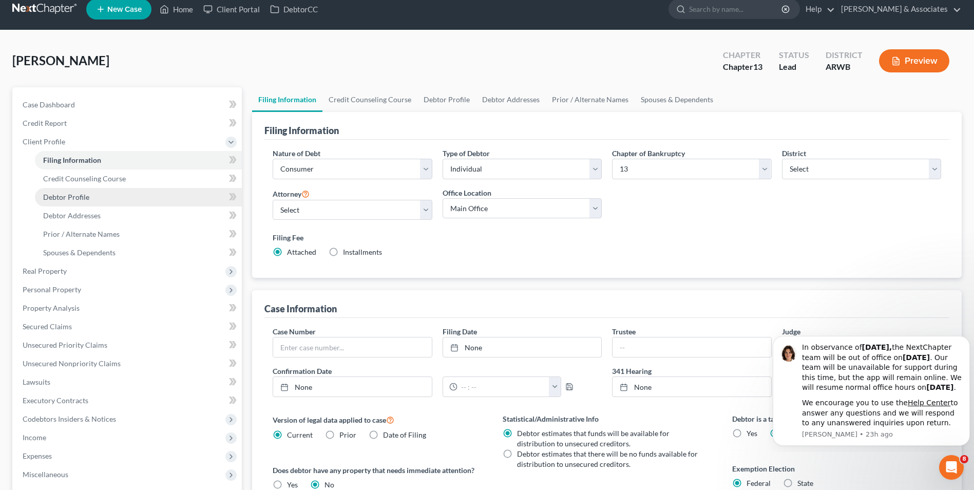
scroll to position [13, 0]
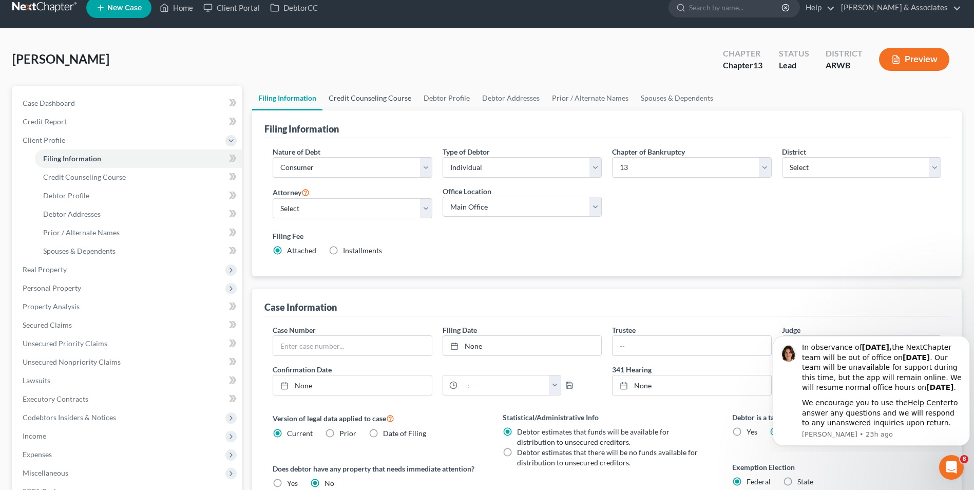
click at [384, 95] on link "Credit Counseling Course" at bounding box center [369, 98] width 95 height 25
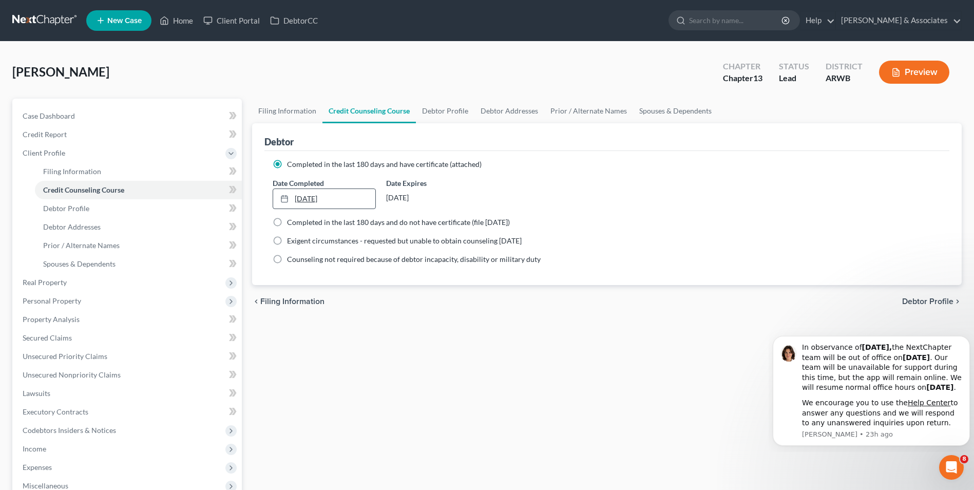
click at [344, 196] on link "[DATE]" at bounding box center [324, 199] width 102 height 20
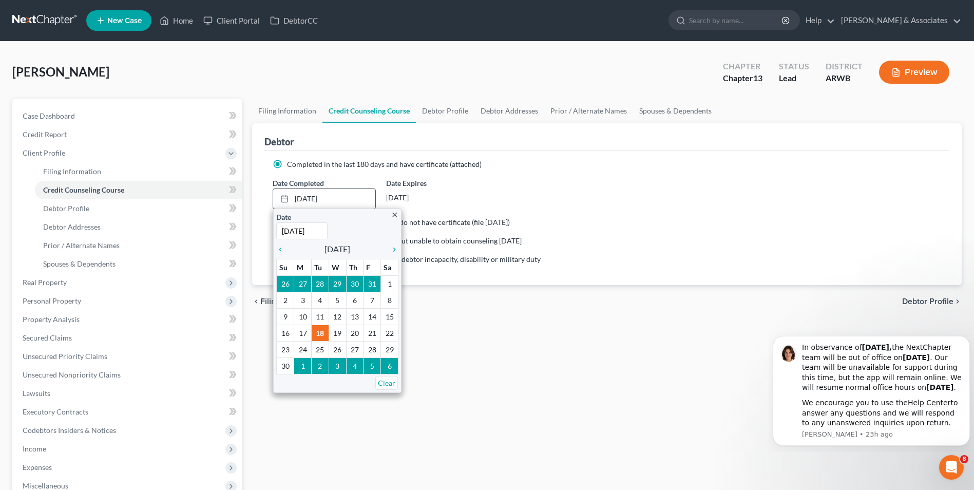
click at [392, 214] on icon "close" at bounding box center [395, 215] width 8 height 8
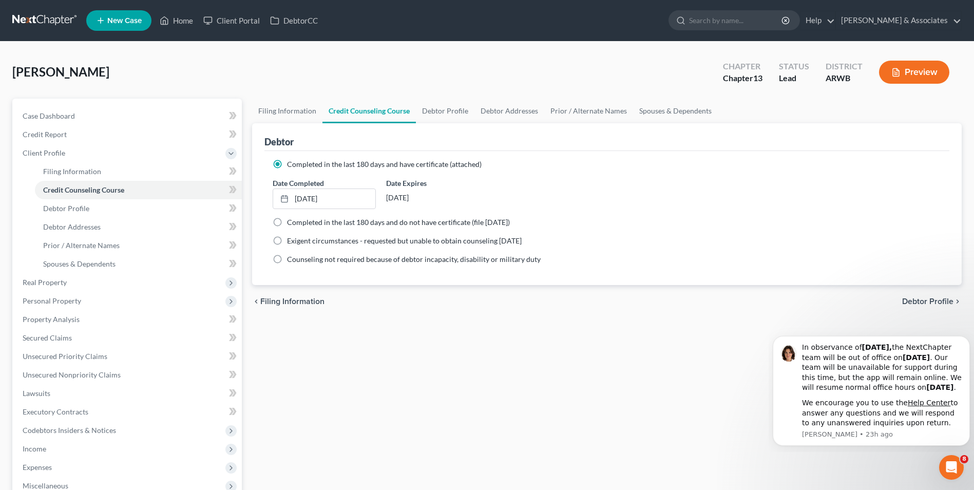
click at [338, 221] on span "Completed in the last 180 days and do not have certificate (file [DATE])" at bounding box center [398, 222] width 223 height 9
click at [298, 221] on input "Completed in the last 180 days and do not have certificate (file [DATE])" at bounding box center [294, 220] width 7 height 7
radio input "true"
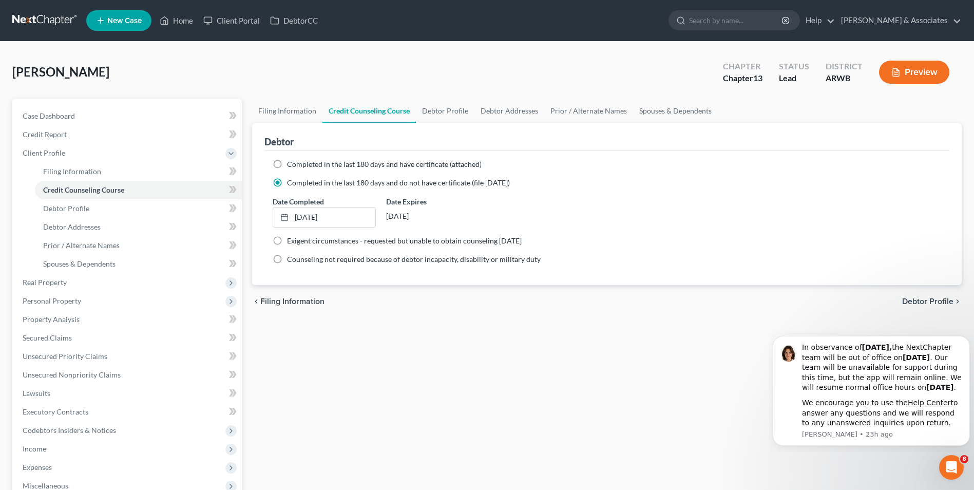
click at [343, 168] on span "Completed in the last 180 days and have certificate (attached)" at bounding box center [384, 164] width 195 height 9
click at [298, 166] on input "Completed in the last 180 days and have certificate (attached)" at bounding box center [294, 162] width 7 height 7
radio input "true"
radio input "false"
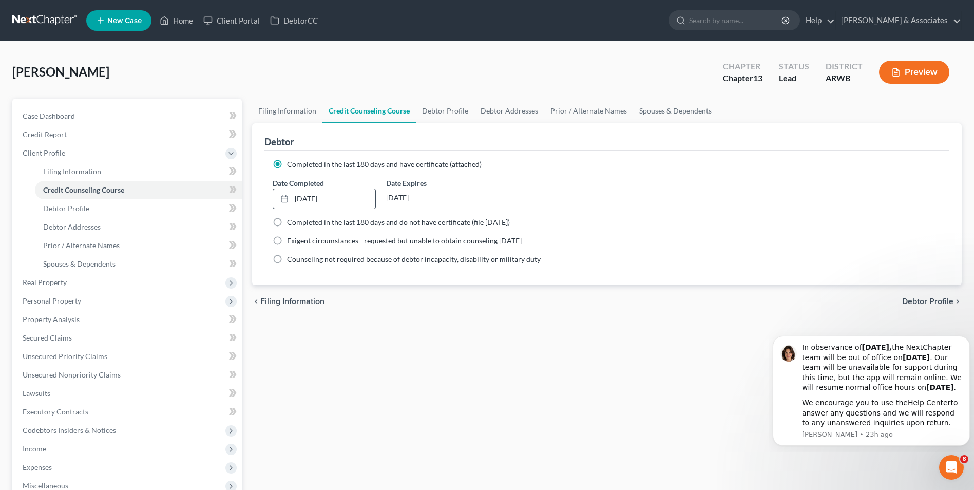
click at [305, 197] on link "[DATE]" at bounding box center [324, 199] width 102 height 20
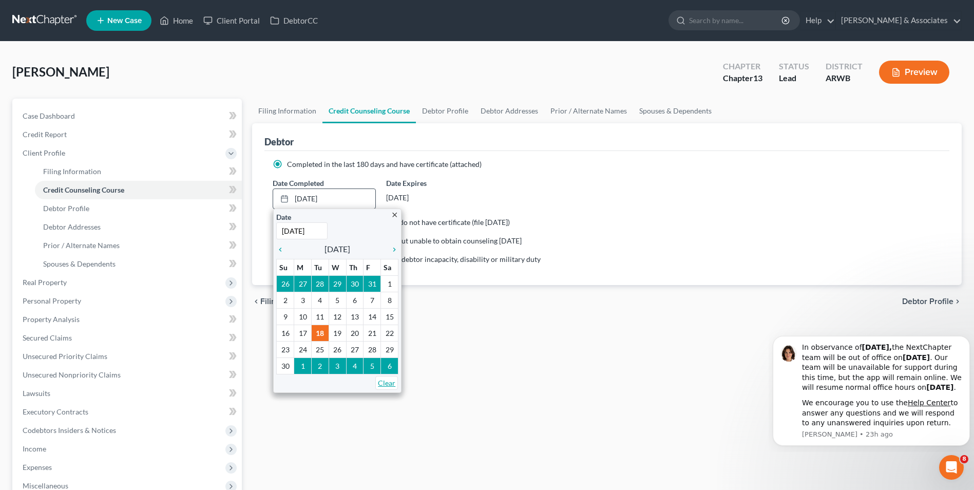
click at [380, 380] on link "Clear" at bounding box center [386, 383] width 23 height 14
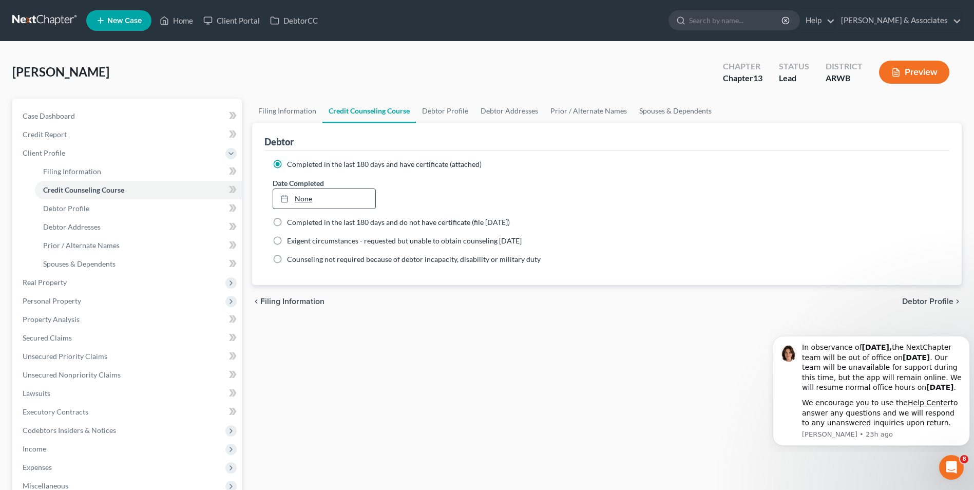
click at [338, 199] on link "None" at bounding box center [324, 199] width 102 height 20
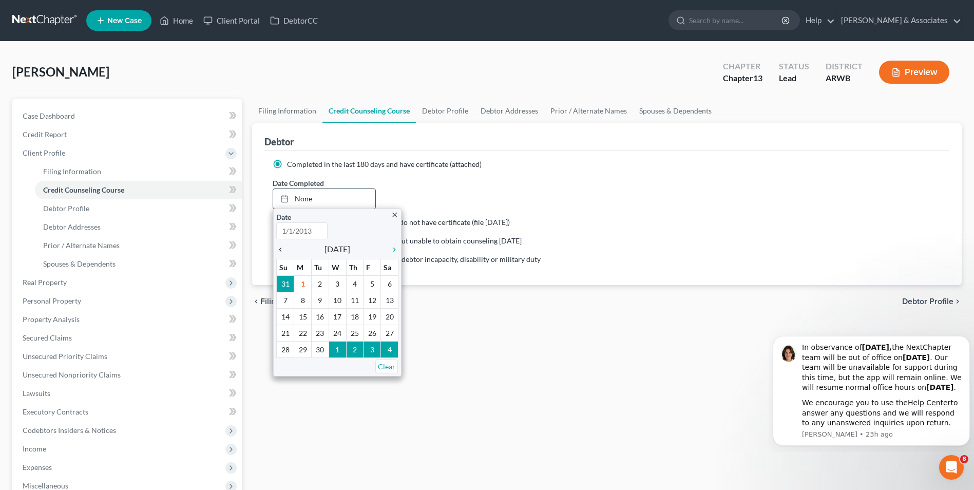
click at [282, 250] on icon "chevron_left" at bounding box center [282, 249] width 13 height 8
type input "[DATE]"
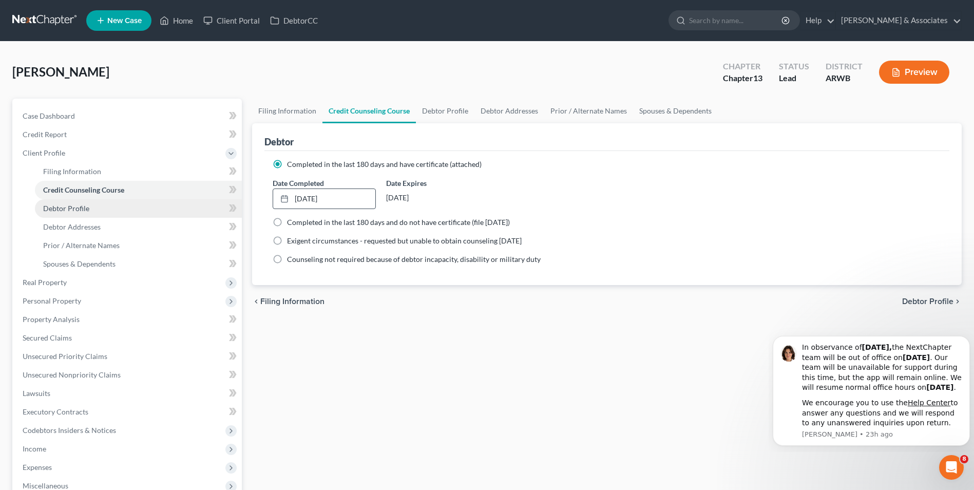
click at [125, 204] on link "Debtor Profile" at bounding box center [138, 208] width 207 height 18
select select "0"
select select "1"
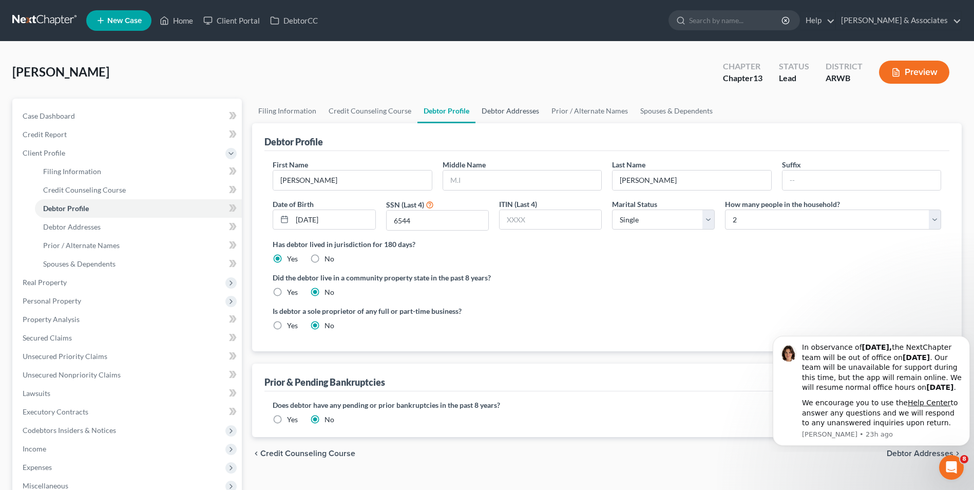
click at [487, 113] on link "Debtor Addresses" at bounding box center [510, 111] width 70 height 25
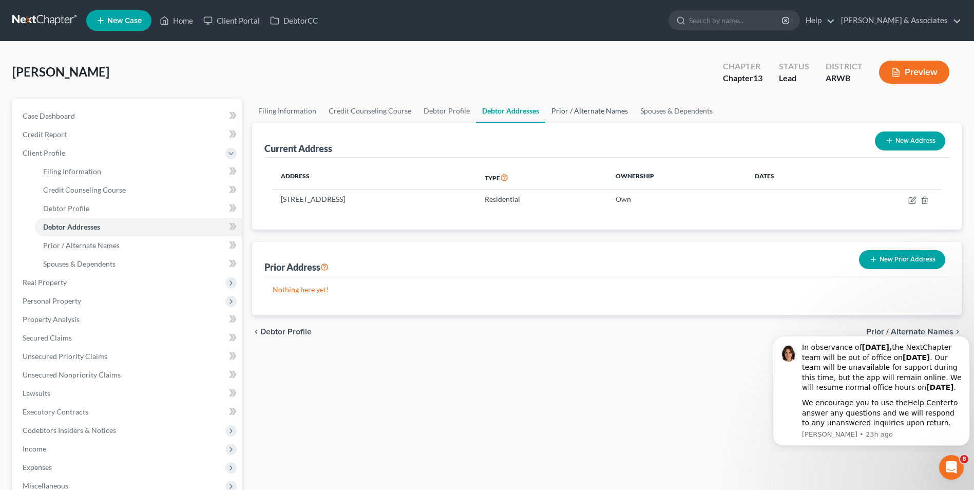
click at [560, 112] on link "Prior / Alternate Names" at bounding box center [589, 111] width 89 height 25
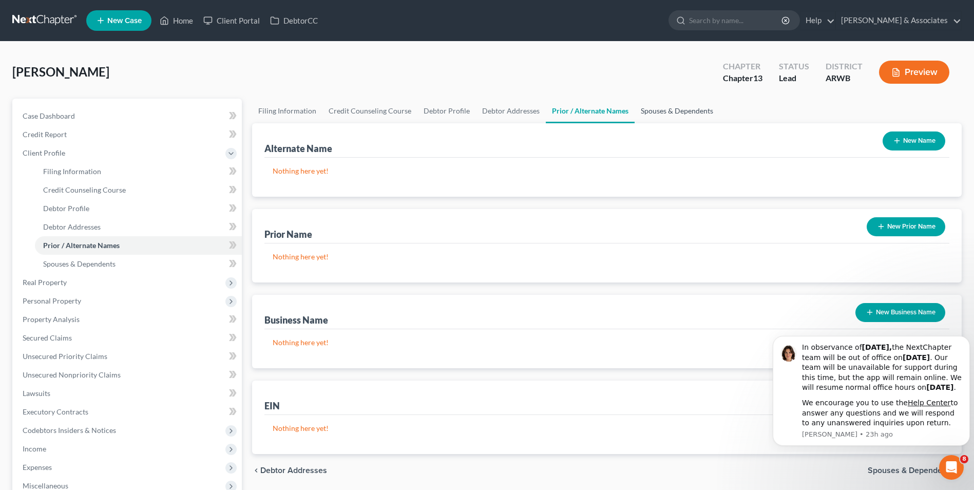
click at [649, 114] on link "Spouses & Dependents" at bounding box center [676, 111] width 85 height 25
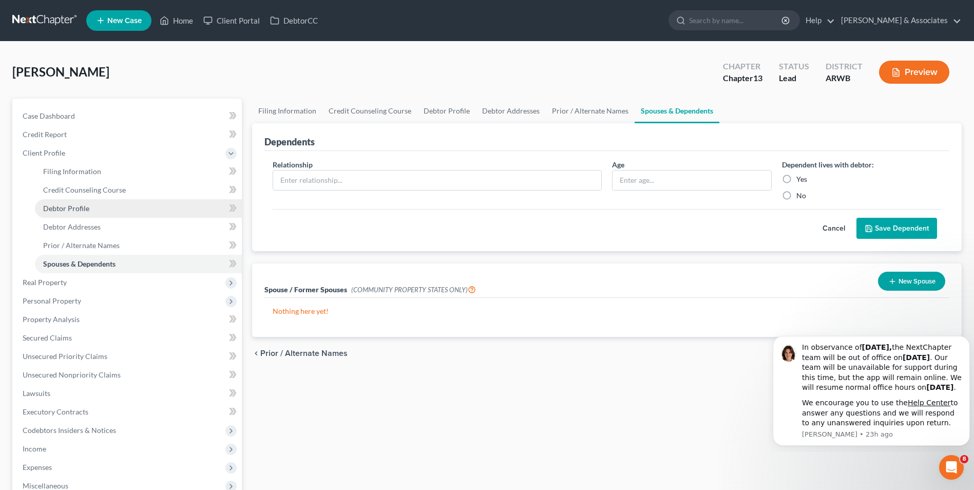
click at [105, 203] on link "Debtor Profile" at bounding box center [138, 208] width 207 height 18
select select "0"
select select "1"
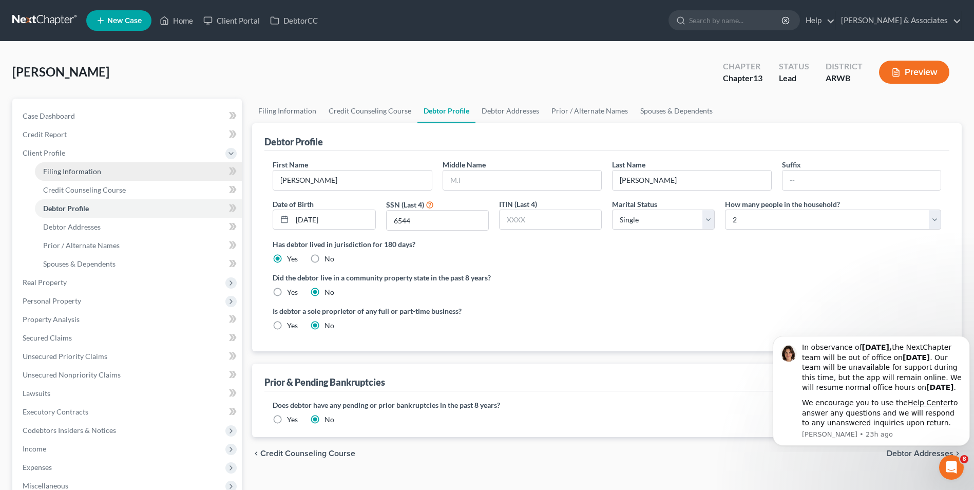
click at [133, 168] on link "Filing Information" at bounding box center [138, 171] width 207 height 18
select select "1"
select select "0"
select select "3"
select select "6"
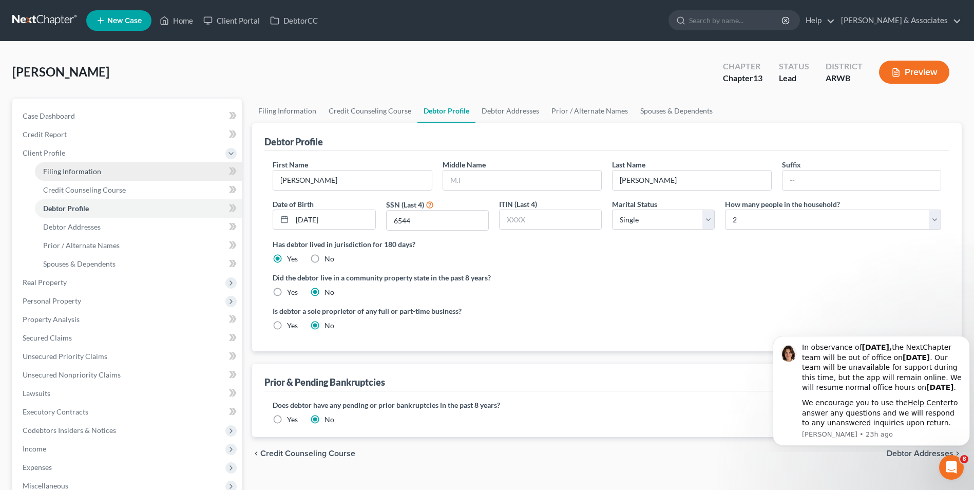
select select "0"
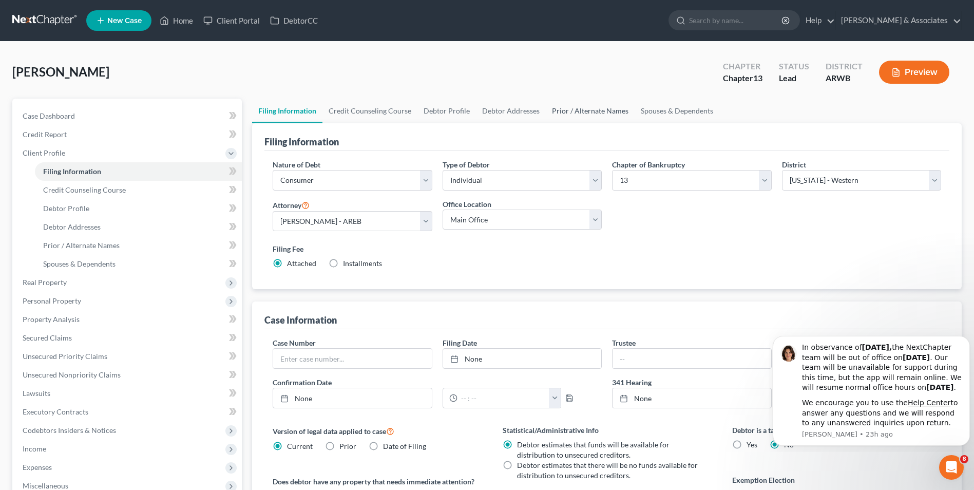
click at [576, 104] on link "Prior / Alternate Names" at bounding box center [590, 111] width 89 height 25
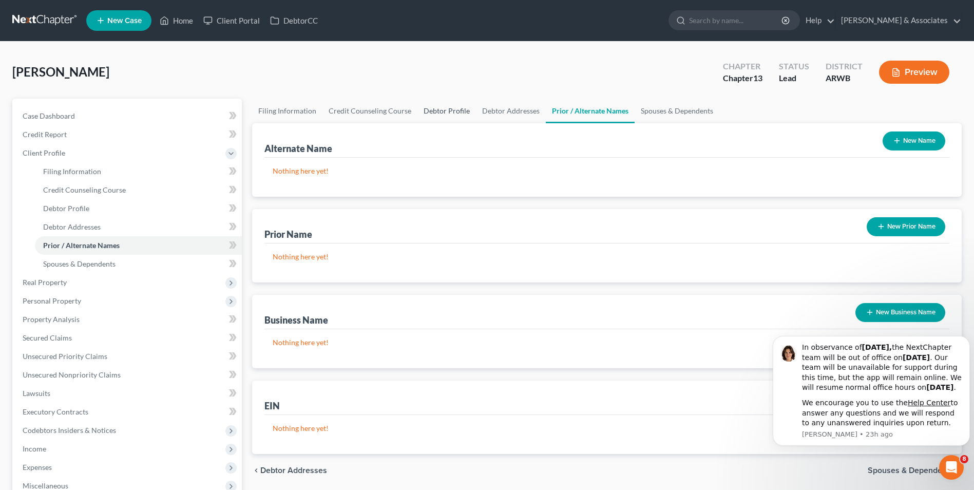
click at [430, 105] on link "Debtor Profile" at bounding box center [446, 111] width 59 height 25
select select "0"
select select "1"
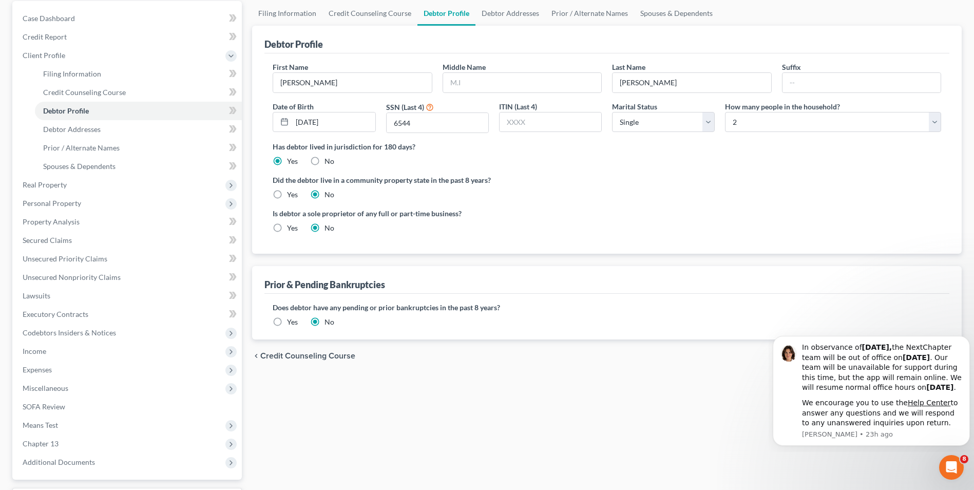
scroll to position [98, 0]
click at [287, 321] on label "Yes" at bounding box center [292, 321] width 11 height 10
click at [291, 321] on input "Yes" at bounding box center [294, 319] width 7 height 7
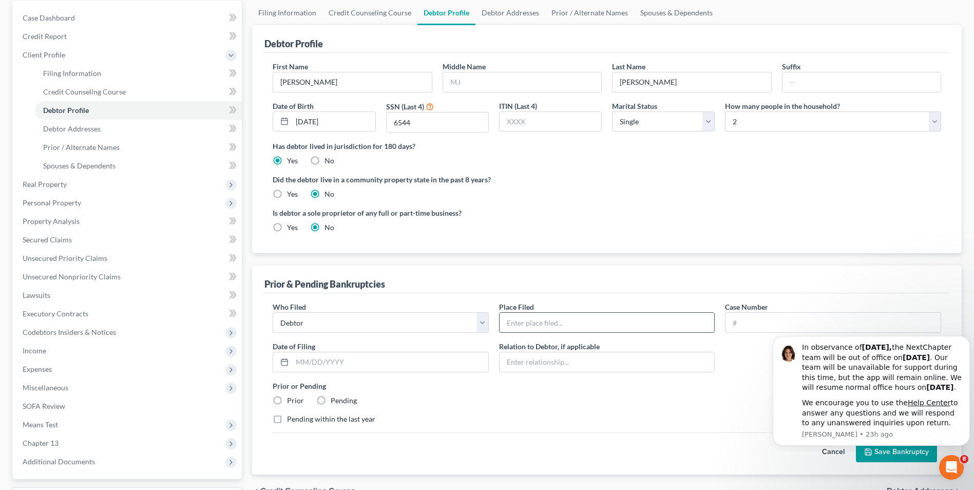
click at [556, 319] on input "text" at bounding box center [606, 323] width 215 height 20
click at [563, 322] on input "text" at bounding box center [606, 323] width 215 height 20
type input "Western District of [US_STATE]"
type input "2:23-bk-70508"
click at [326, 362] on input "text" at bounding box center [390, 362] width 196 height 20
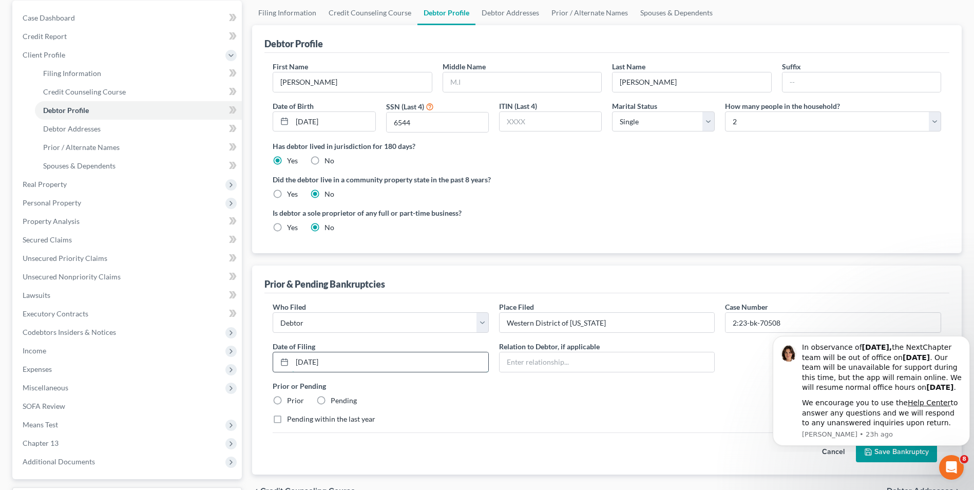
type input "[DATE]"
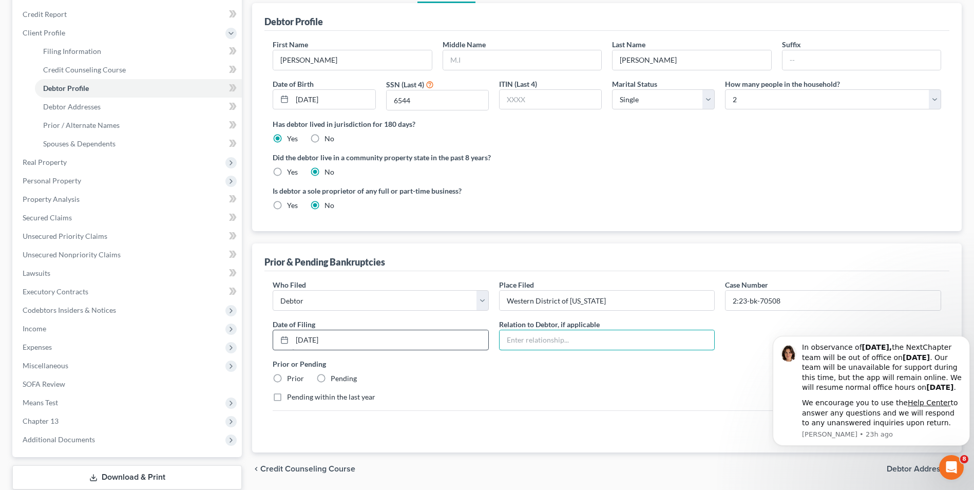
scroll to position [121, 0]
click at [287, 380] on label "Prior" at bounding box center [295, 378] width 17 height 10
click at [291, 379] on input "Prior" at bounding box center [294, 376] width 7 height 7
radio input "true"
click at [968, 336] on icon "Dismiss notification" at bounding box center [967, 339] width 6 height 6
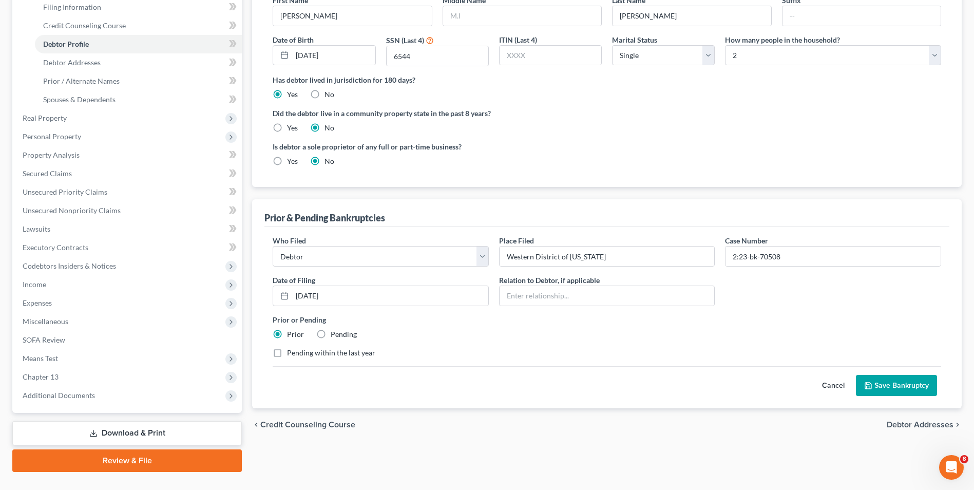
scroll to position [166, 0]
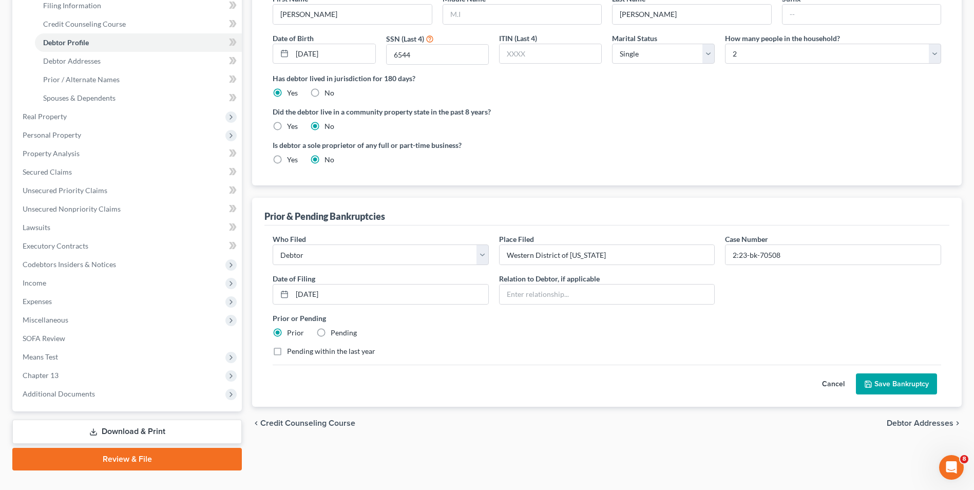
click at [858, 383] on button "Save Bankruptcy" at bounding box center [896, 384] width 81 height 22
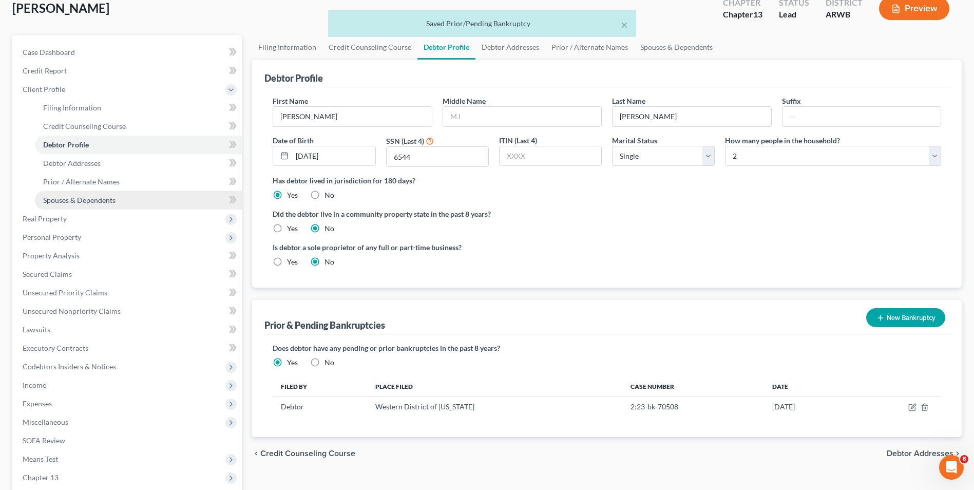
scroll to position [41, 0]
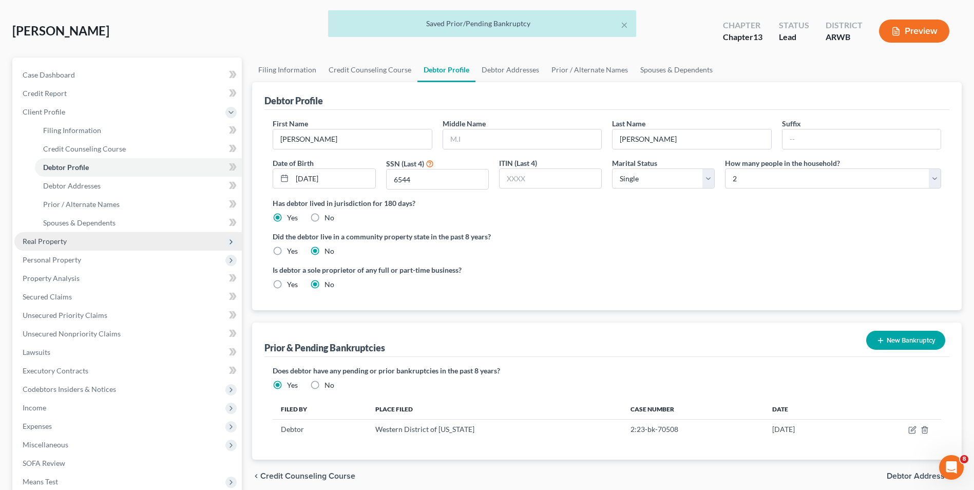
click at [90, 239] on span "Real Property" at bounding box center [127, 241] width 227 height 18
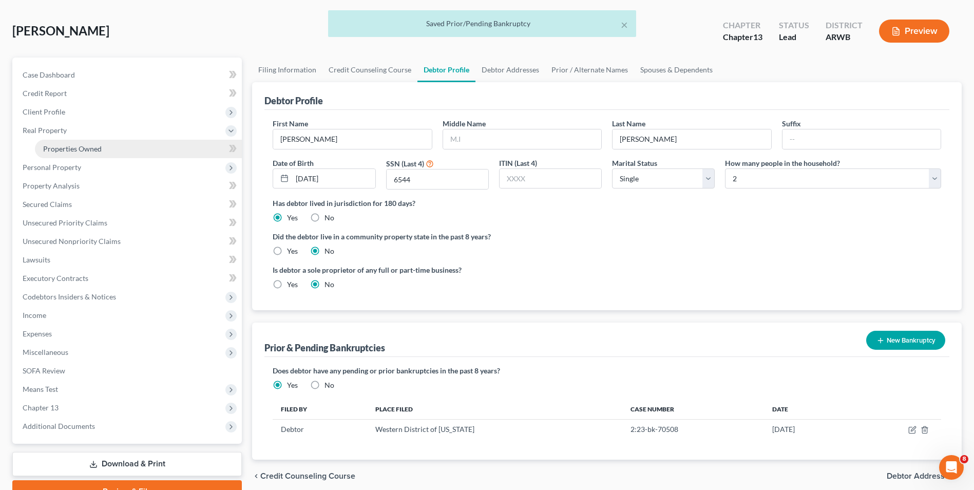
click at [111, 149] on link "Properties Owned" at bounding box center [138, 149] width 207 height 18
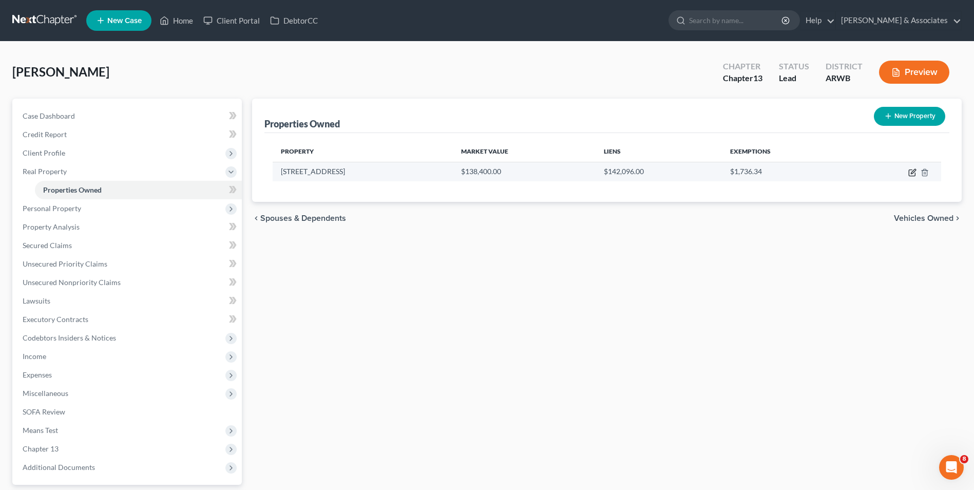
click at [912, 172] on icon "button" at bounding box center [912, 172] width 8 height 8
select select "2"
select select "0"
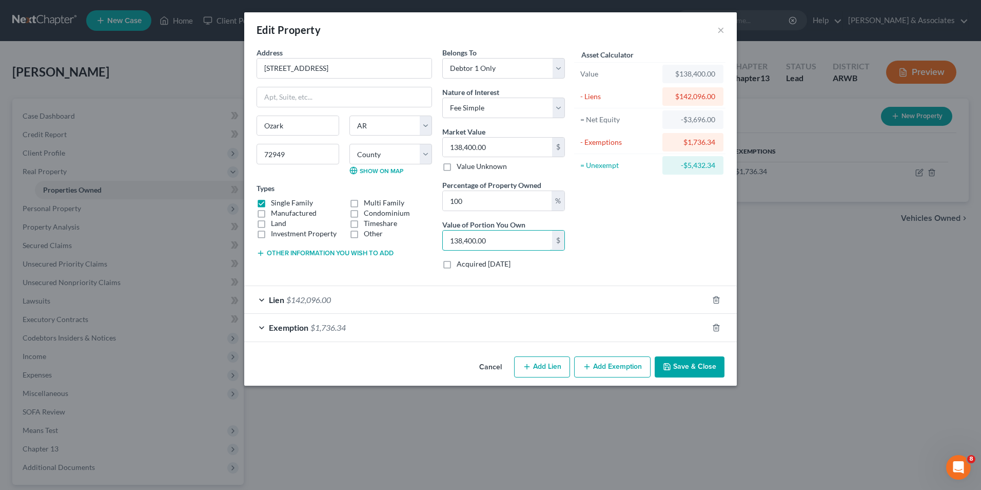
type input "0.00"
type input "1"
type input "0.01"
type input "14"
type input "0.11"
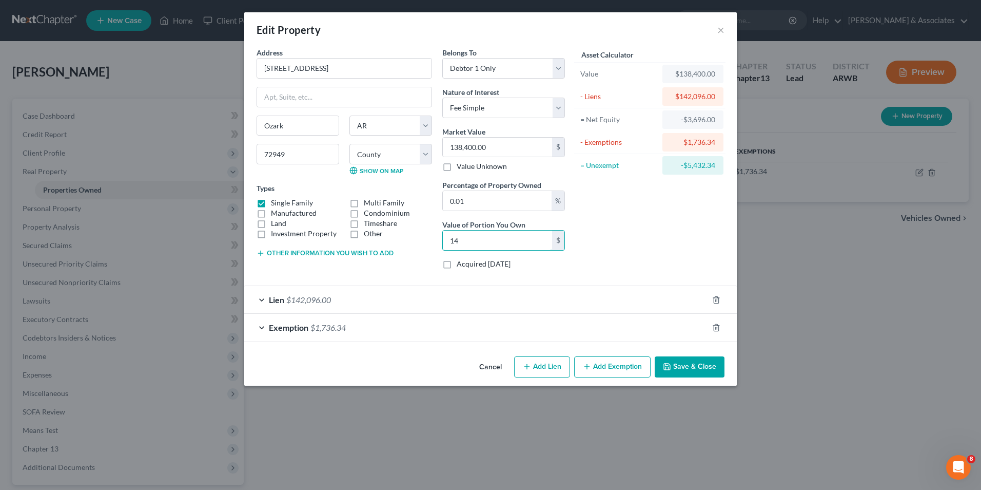
type input "148"
type input "1.07"
type input "1,480"
type input "10.69"
type input "14,800"
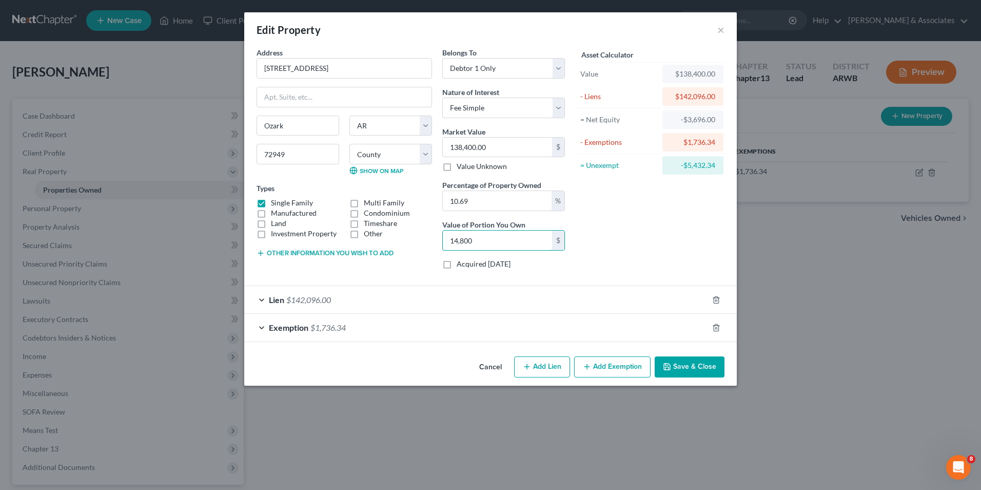
type input "106.94"
type input "148,000"
click at [716, 327] on line "button" at bounding box center [716, 328] width 0 height 2
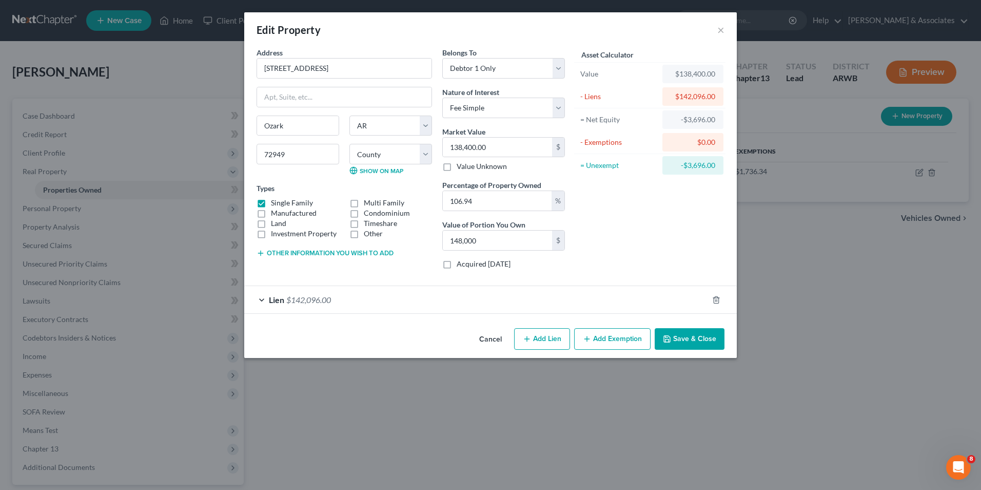
click at [612, 344] on button "Add Exemption" at bounding box center [612, 339] width 76 height 22
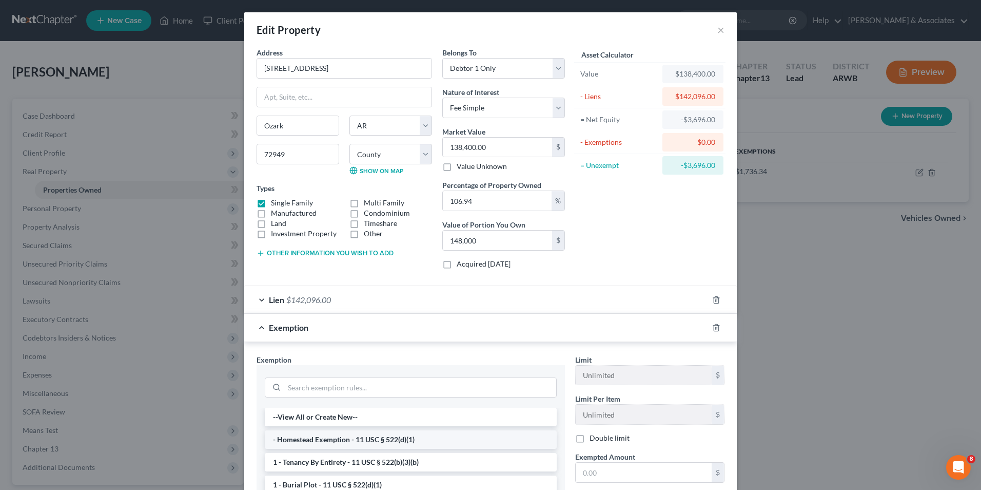
click at [494, 446] on li "- Homestead Exemption - 11 USC § 522(d)(1)" at bounding box center [411, 439] width 292 height 18
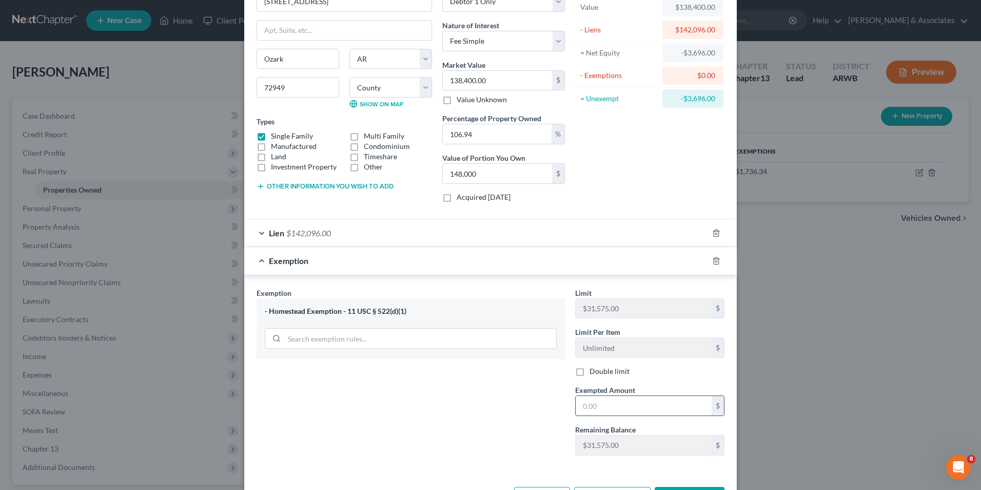
scroll to position [66, 0]
click at [607, 413] on input "text" at bounding box center [644, 407] width 136 height 20
type input "3,696"
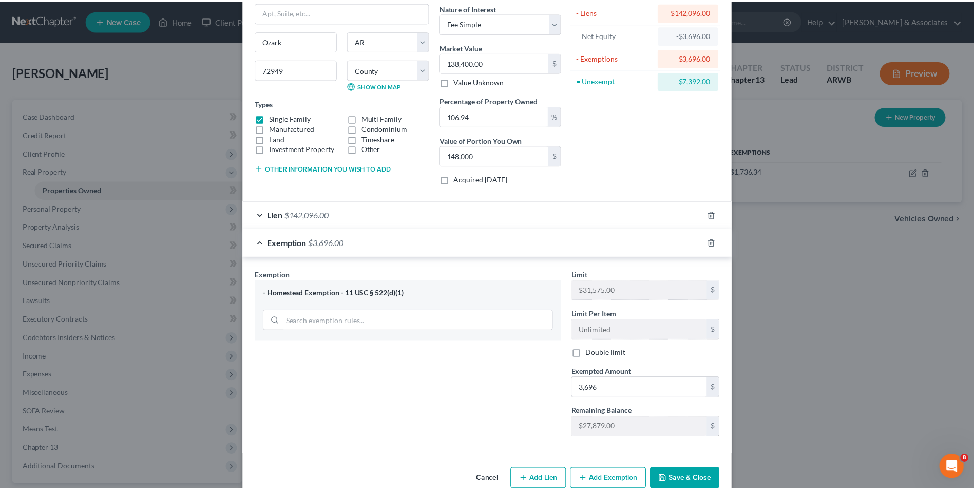
scroll to position [105, 0]
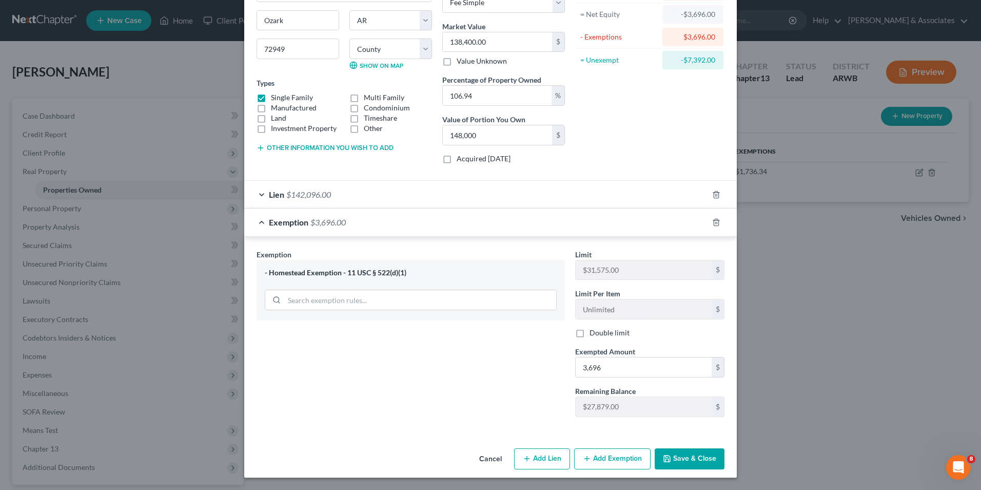
click at [676, 458] on button "Save & Close" at bounding box center [690, 459] width 70 height 22
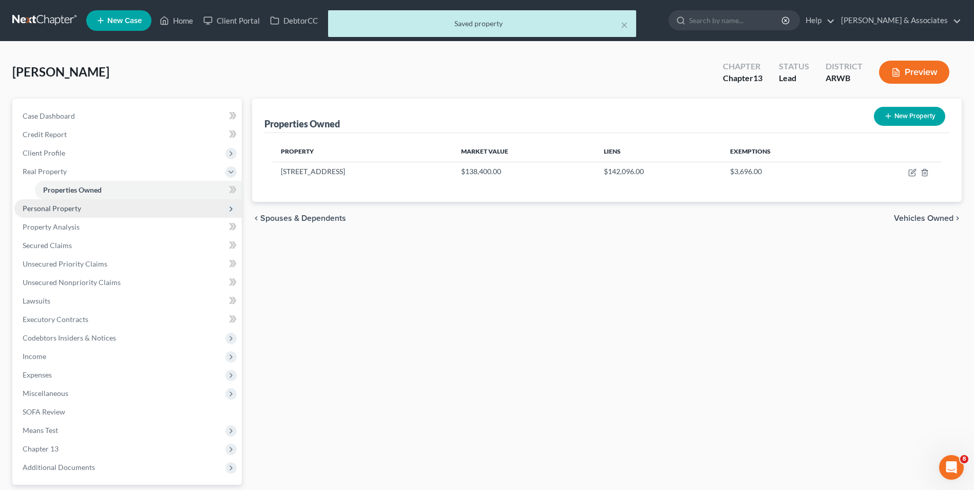
click at [129, 211] on span "Personal Property" at bounding box center [127, 208] width 227 height 18
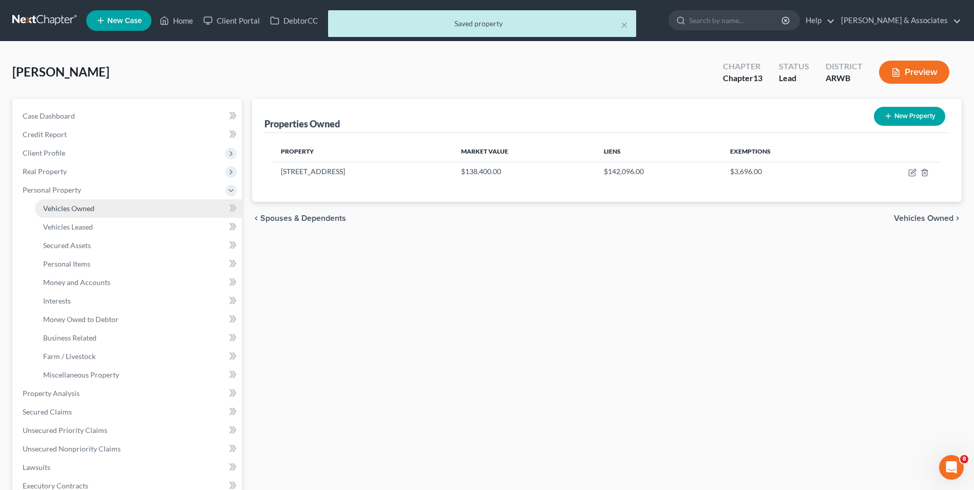
click at [126, 212] on link "Vehicles Owned" at bounding box center [138, 208] width 207 height 18
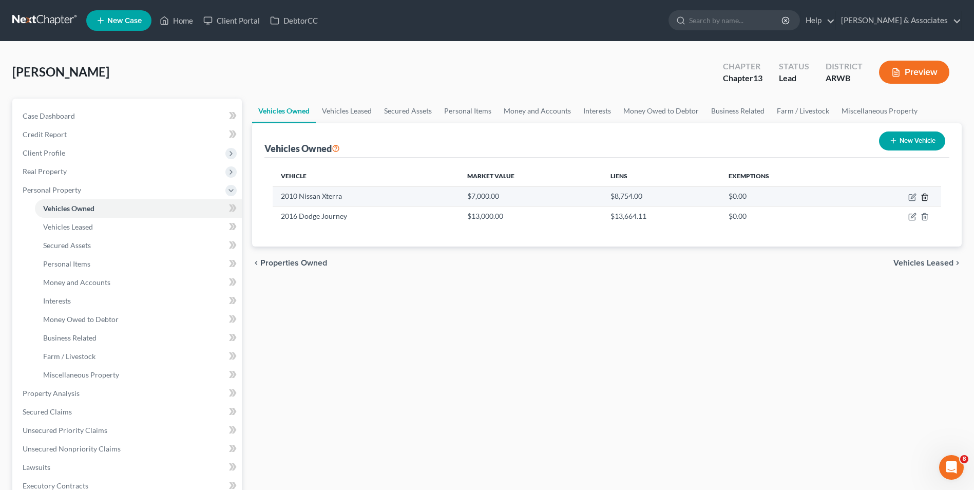
click at [923, 195] on polyline "button" at bounding box center [924, 195] width 6 height 0
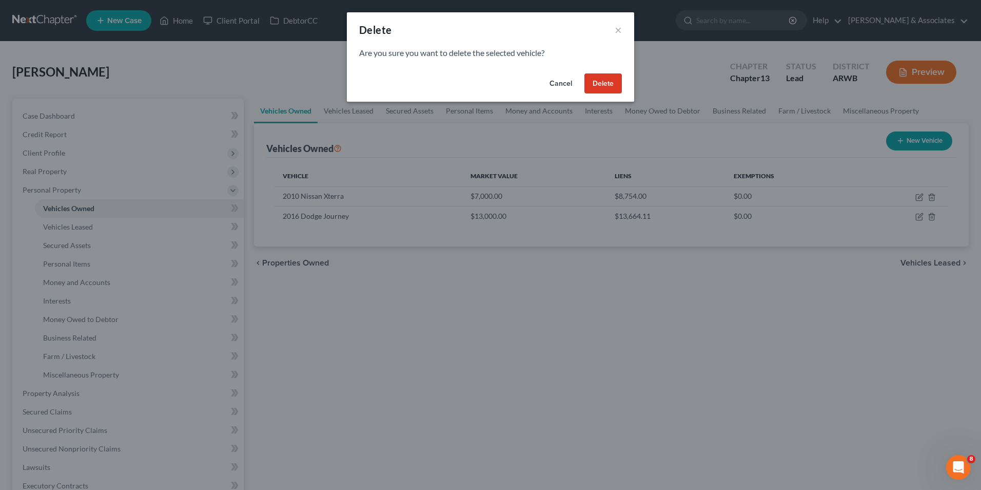
click at [600, 82] on button "Delete" at bounding box center [603, 83] width 37 height 21
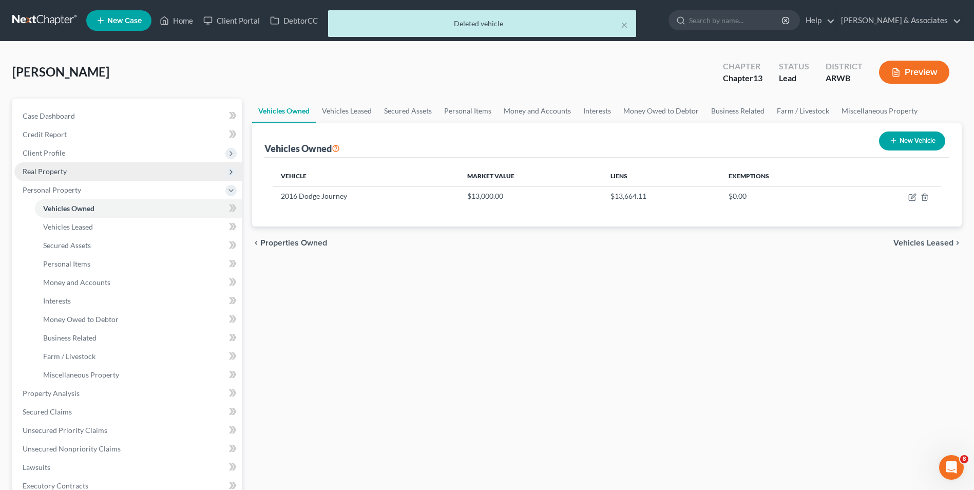
click at [157, 170] on span "Real Property" at bounding box center [127, 171] width 227 height 18
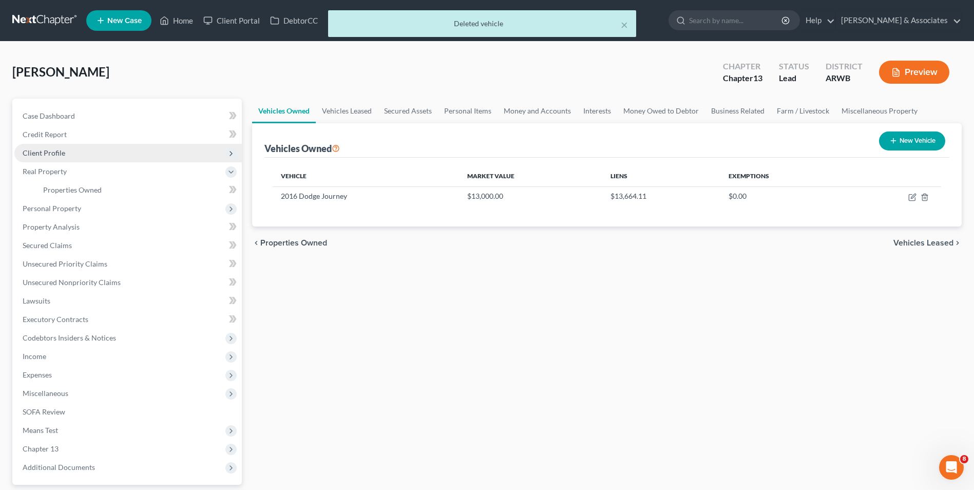
click at [153, 157] on span "Client Profile" at bounding box center [127, 153] width 227 height 18
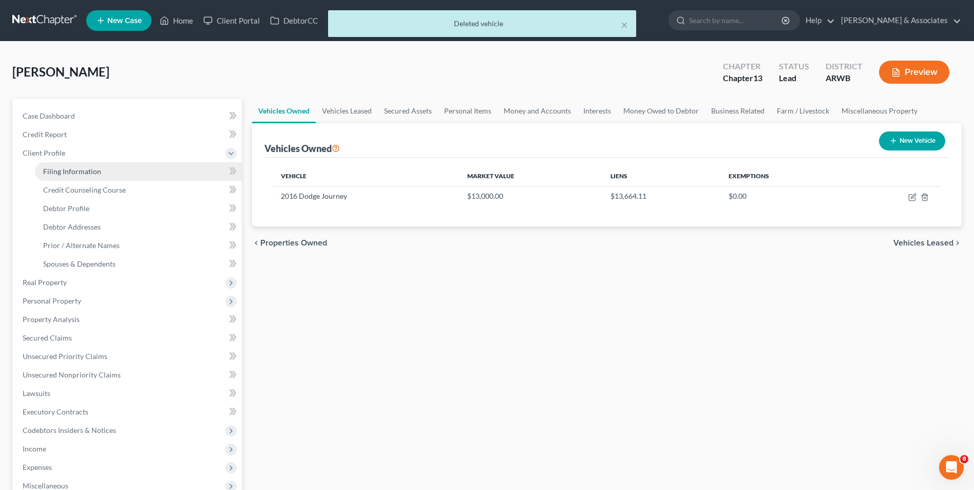
click at [143, 170] on link "Filing Information" at bounding box center [138, 171] width 207 height 18
select select "1"
select select "0"
select select "3"
select select "6"
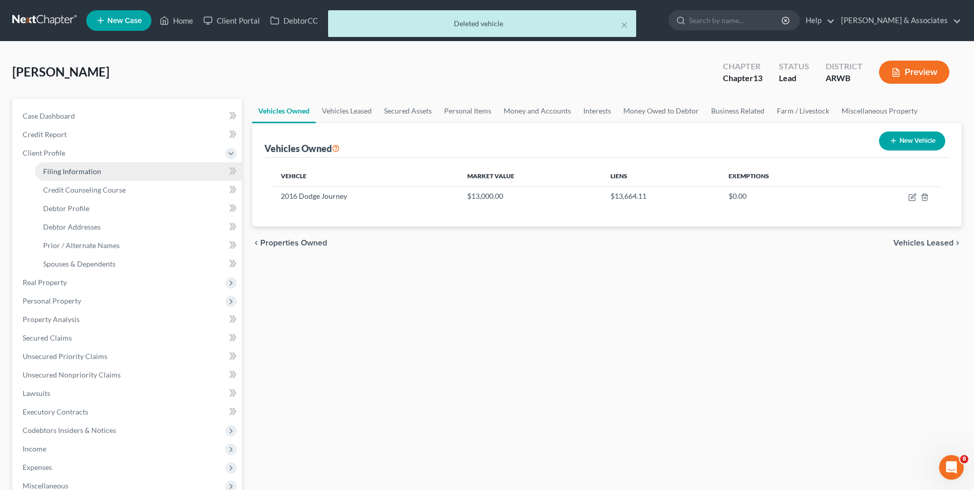
select select "0"
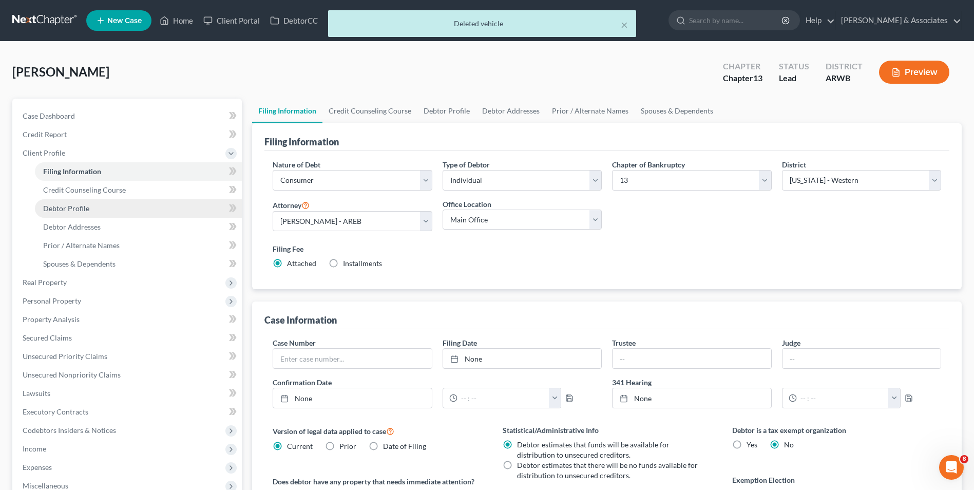
click at [140, 203] on link "Debtor Profile" at bounding box center [138, 208] width 207 height 18
select select "0"
select select "1"
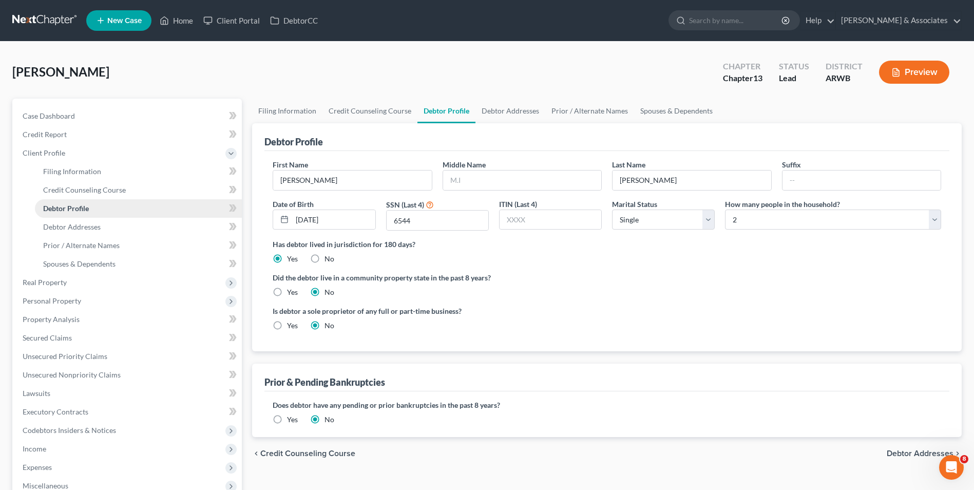
radio input "true"
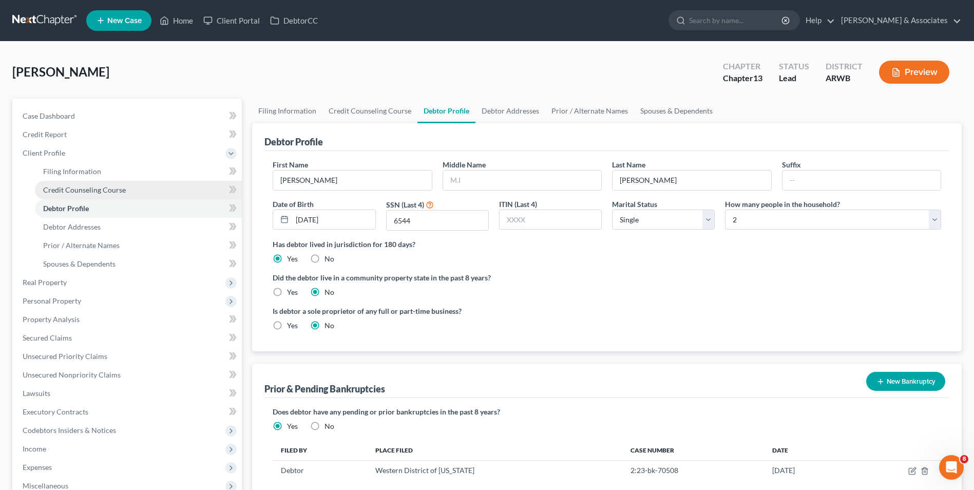
click at [143, 187] on link "Credit Counseling Course" at bounding box center [138, 190] width 207 height 18
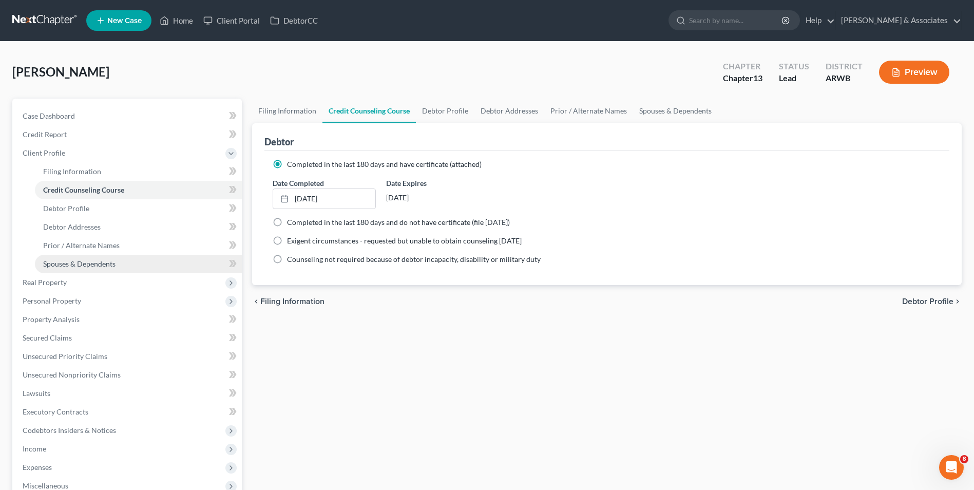
click at [159, 265] on link "Spouses & Dependents" at bounding box center [138, 264] width 207 height 18
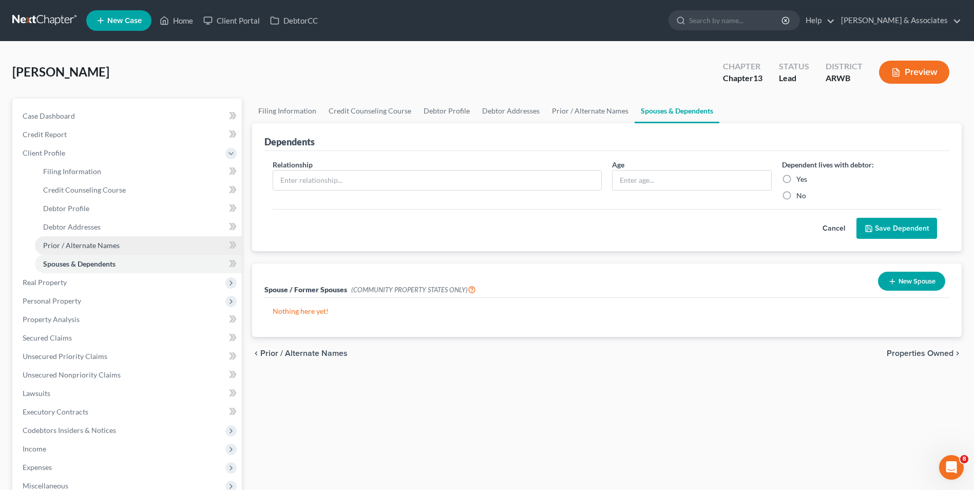
click at [165, 249] on link "Prior / Alternate Names" at bounding box center [138, 245] width 207 height 18
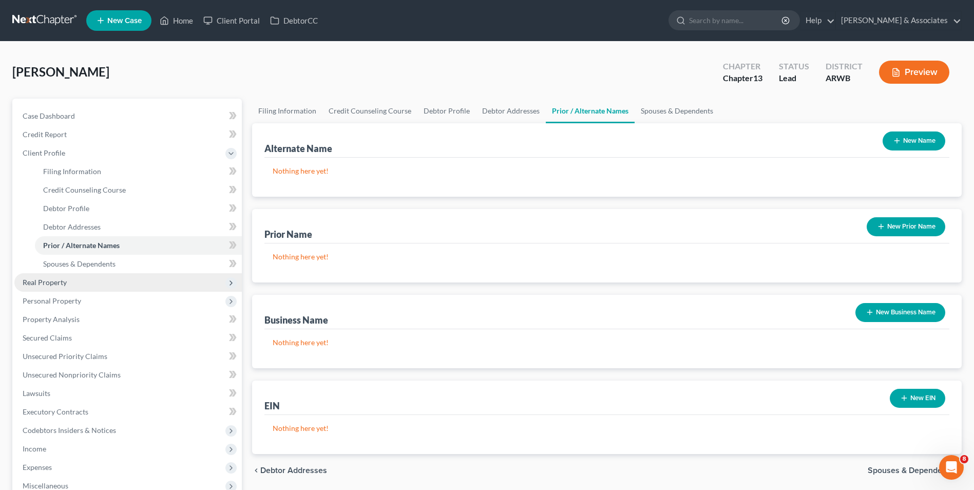
click at [145, 285] on span "Real Property" at bounding box center [127, 282] width 227 height 18
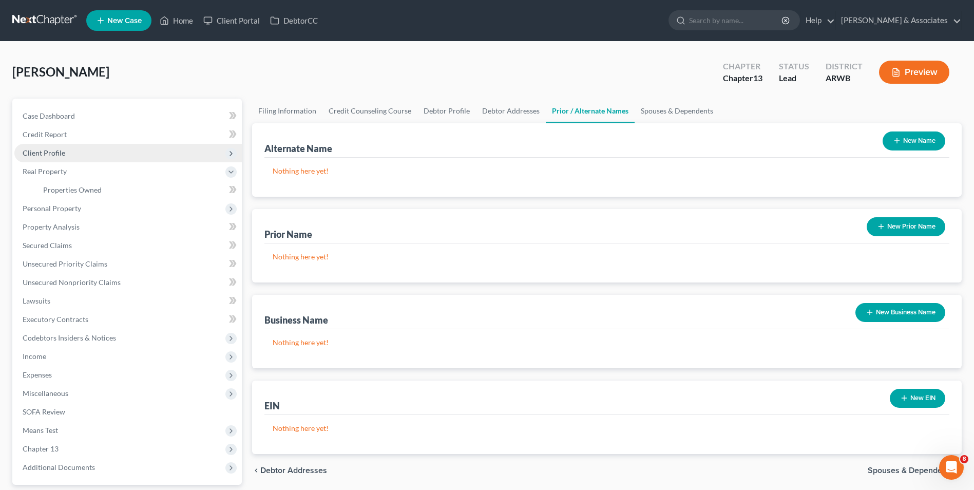
click at [128, 154] on span "Client Profile" at bounding box center [127, 153] width 227 height 18
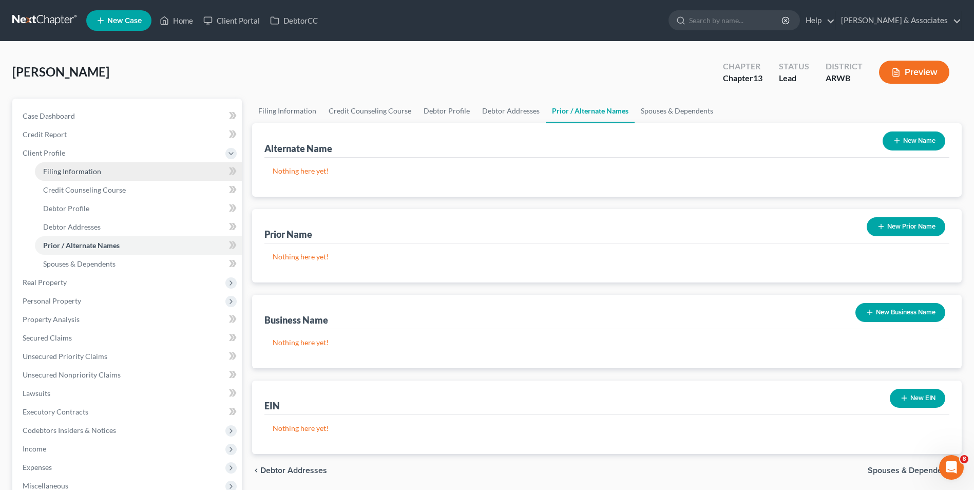
click at [147, 177] on link "Filing Information" at bounding box center [138, 171] width 207 height 18
select select "1"
select select "0"
select select "3"
select select "6"
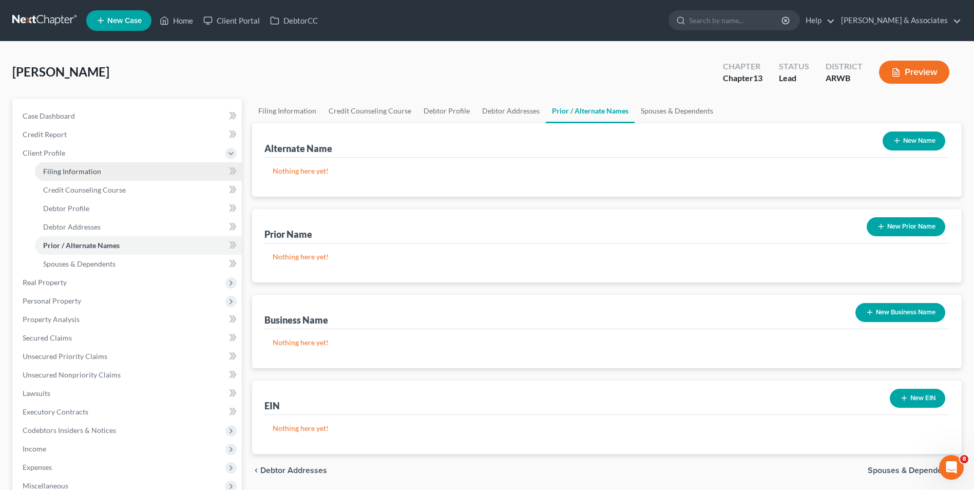
select select "0"
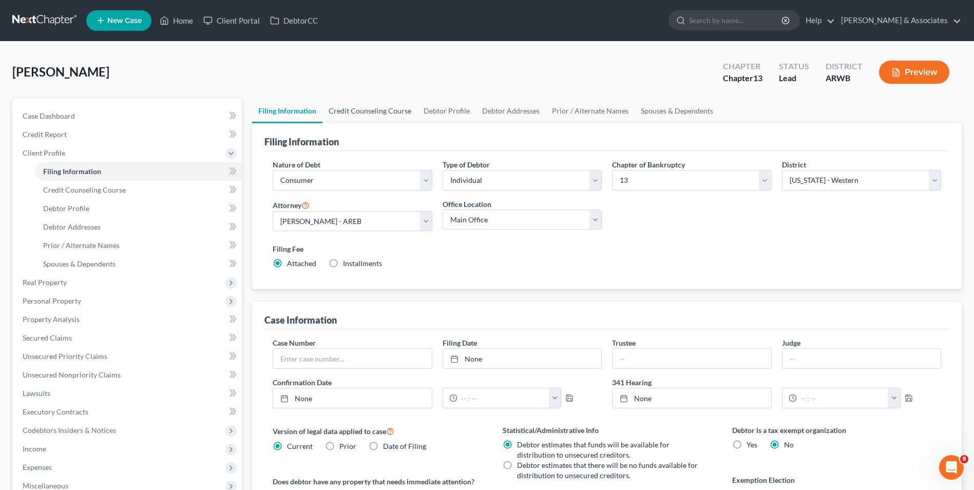
click at [398, 113] on link "Credit Counseling Course" at bounding box center [369, 111] width 95 height 25
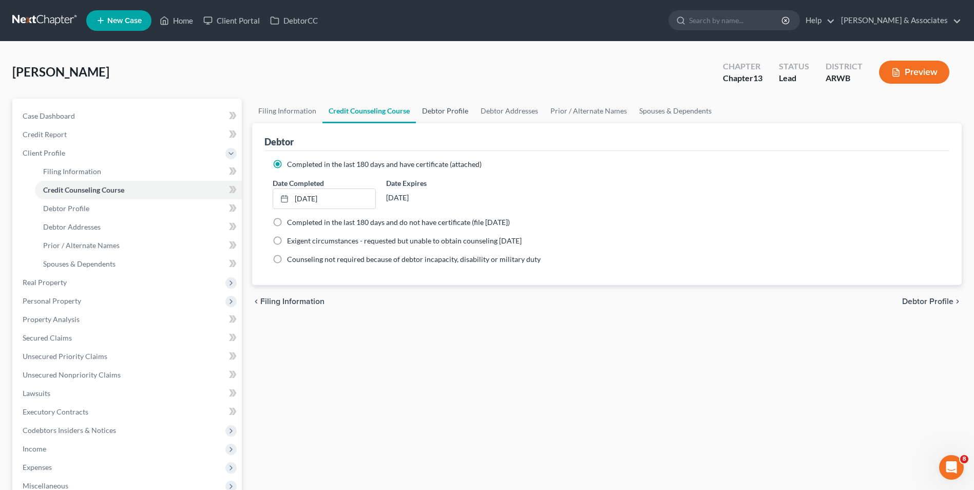
click at [457, 108] on link "Debtor Profile" at bounding box center [445, 111] width 59 height 25
select select "0"
select select "1"
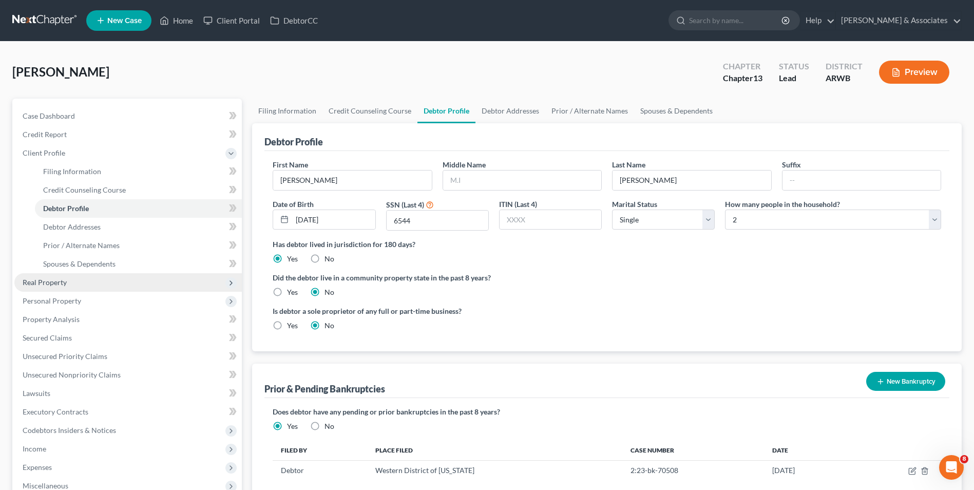
click at [100, 288] on span "Real Property" at bounding box center [127, 282] width 227 height 18
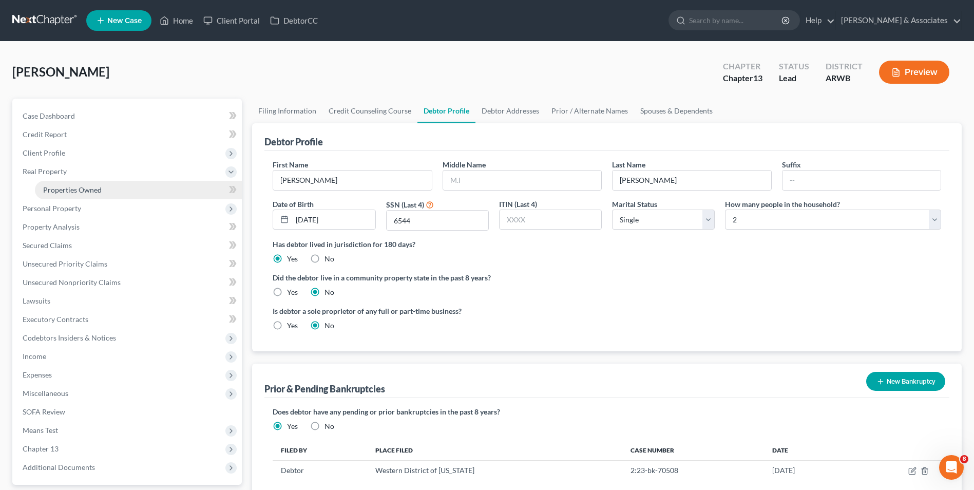
click at [132, 194] on link "Properties Owned" at bounding box center [138, 190] width 207 height 18
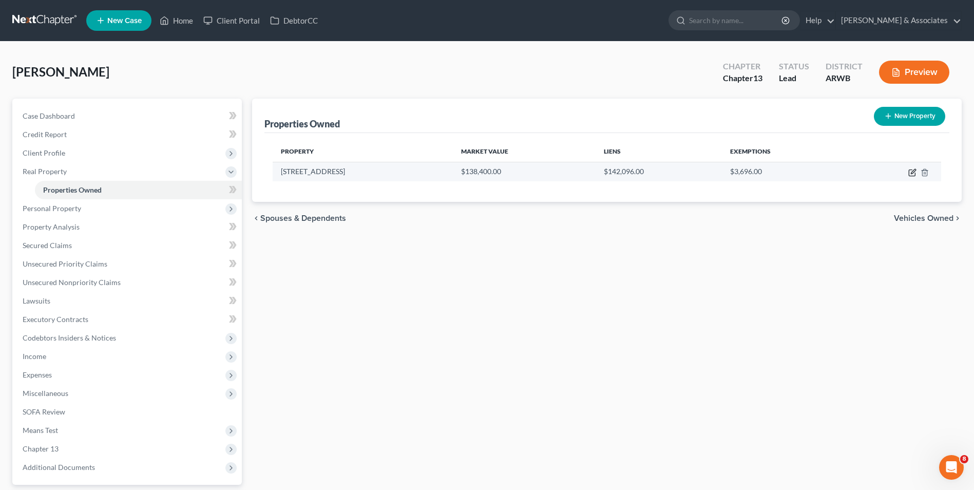
click at [909, 172] on icon "button" at bounding box center [911, 173] width 6 height 6
select select "2"
select select "23"
select select "0"
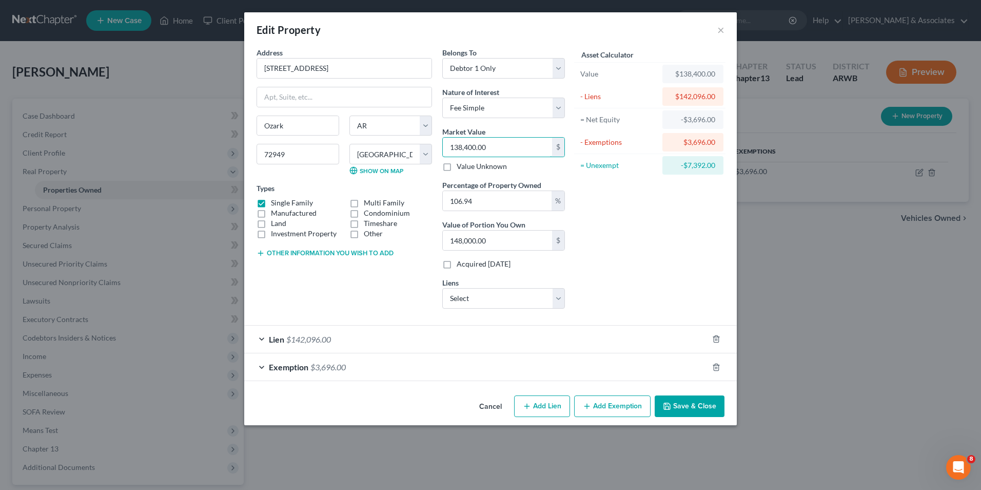
type input "1"
type input "1.06"
type input "14"
type input "14.97"
type input "148"
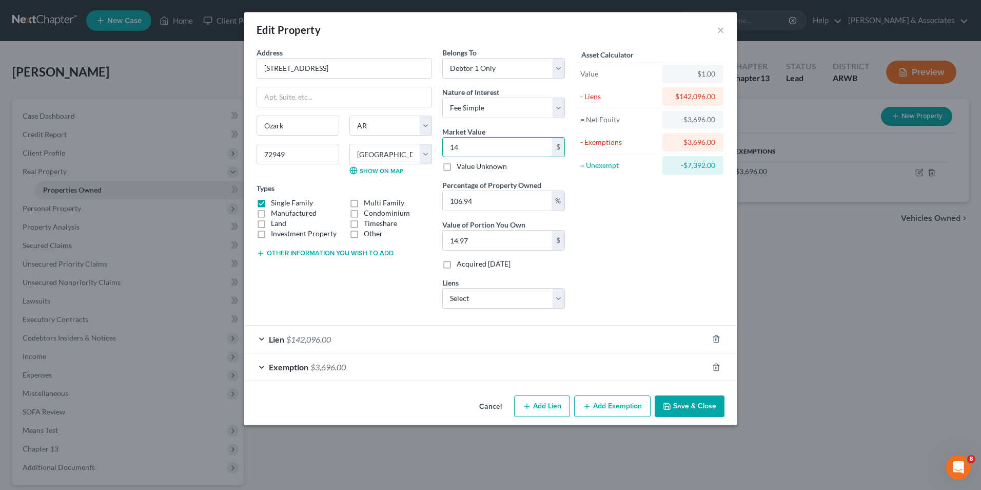
type input "158.27"
type input "1480"
type input "1,582.71"
type input "1,4800"
type input "15,827.12"
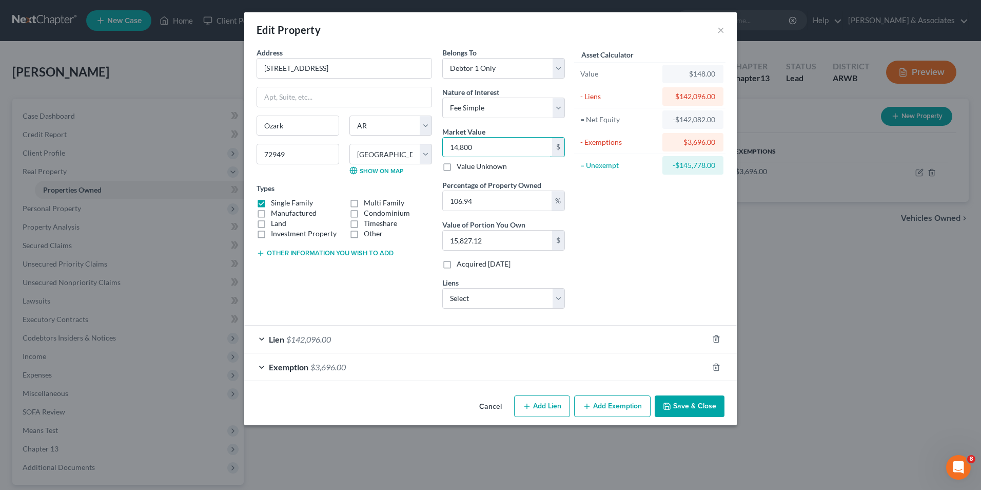
type input "14,8000"
type input "158,271.20"
type input "148,000"
drag, startPoint x: 490, startPoint y: 197, endPoint x: 442, endPoint y: 200, distance: 48.3
click at [442, 200] on div "Belongs To * Select Debtor 1 Only Debtor 2 Only Debtor 1 And Debtor 2 Only At L…" at bounding box center [503, 181] width 133 height 269
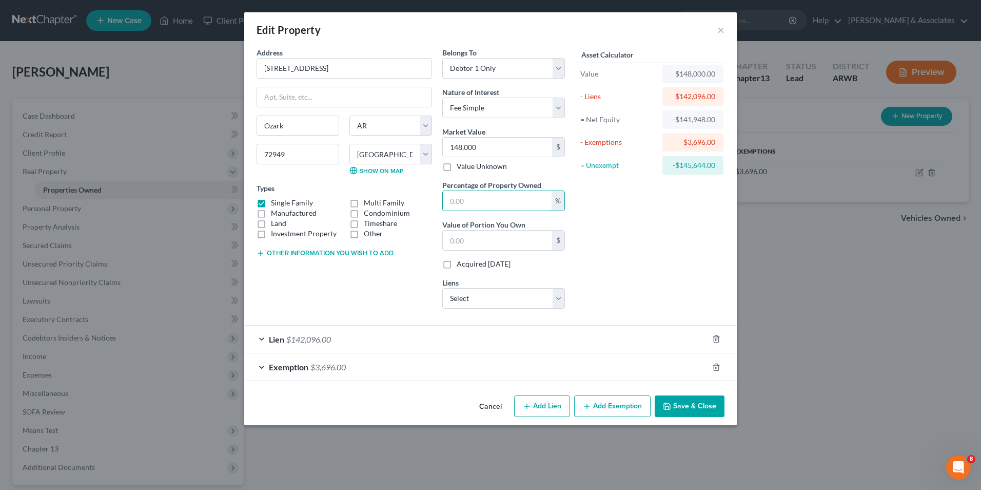
type input "1"
type input "1,480.00"
type input "10"
type input "14,800.00"
type input "100"
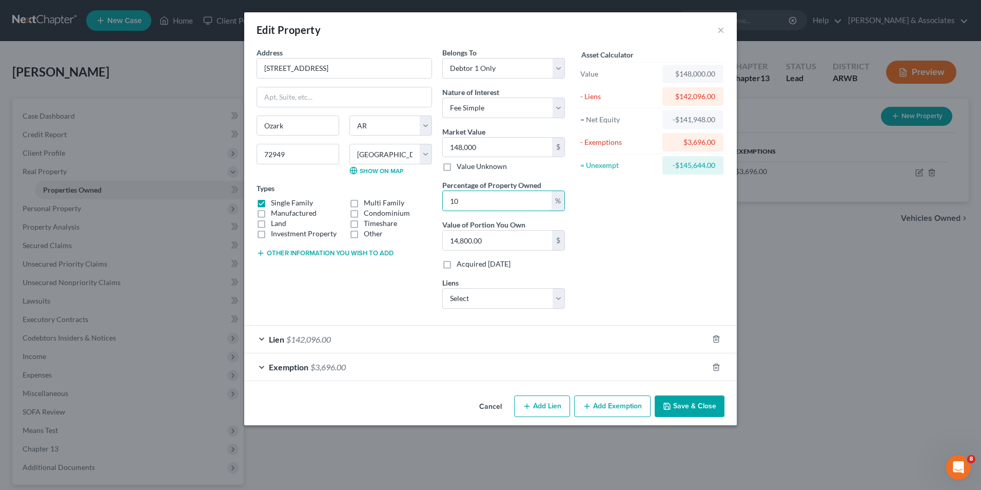
type input "148,000.00"
type input "100"
click at [663, 407] on button "Save & Close" at bounding box center [690, 406] width 70 height 22
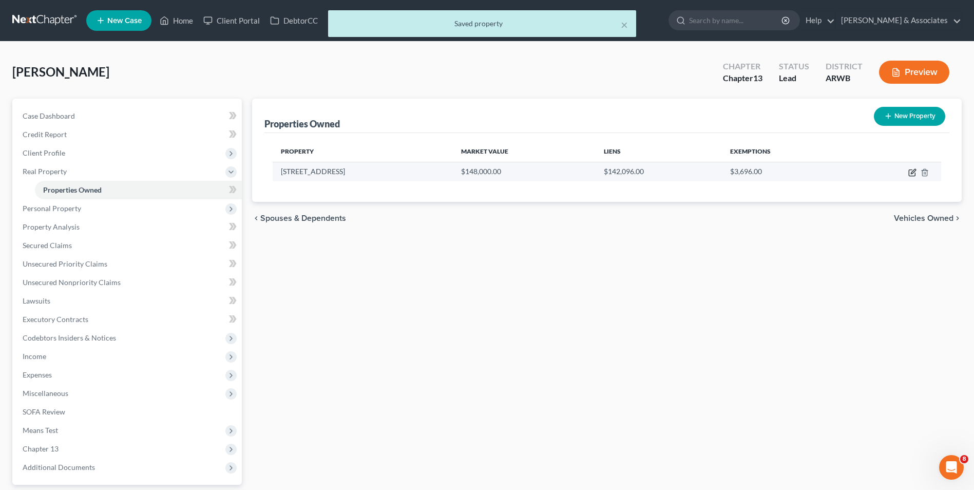
click at [912, 172] on icon "button" at bounding box center [912, 171] width 5 height 5
select select "2"
select select "23"
select select "0"
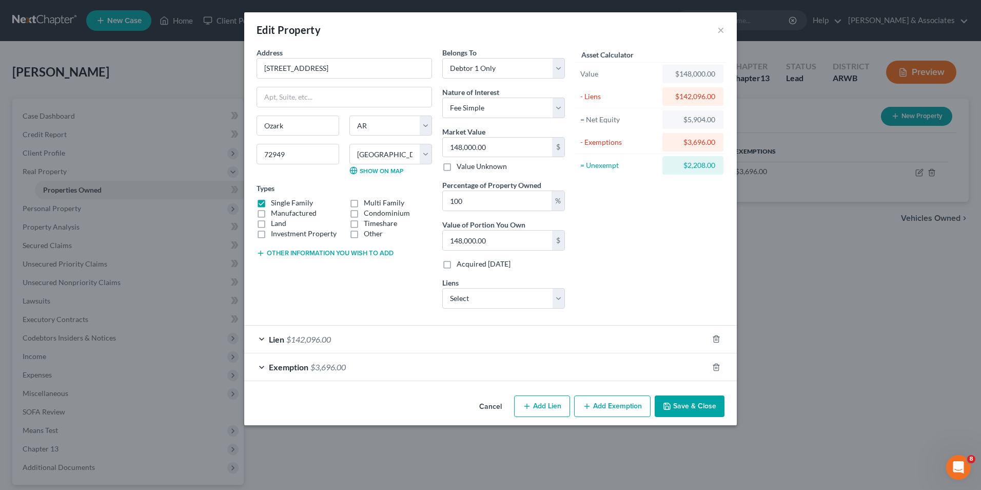
click at [662, 375] on div "Exemption $3,696.00" at bounding box center [476, 366] width 464 height 27
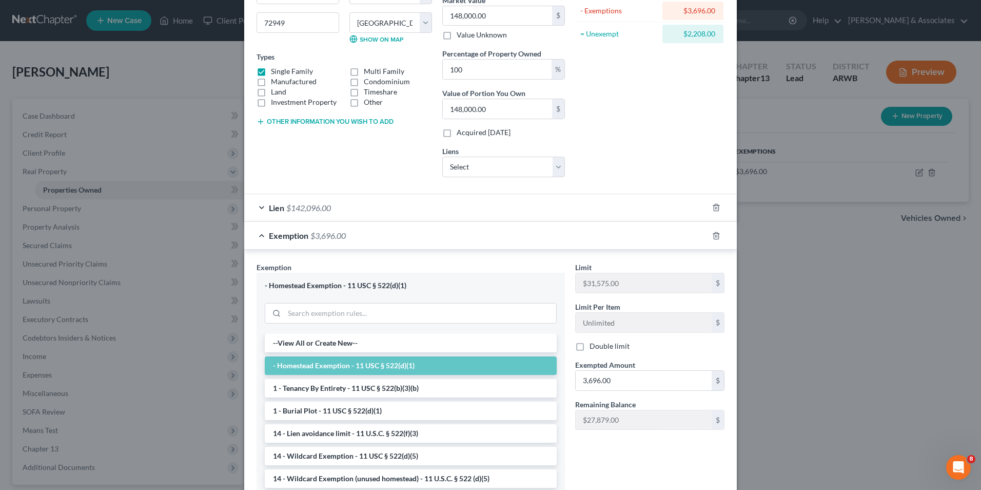
scroll to position [132, 0]
type input "5,904"
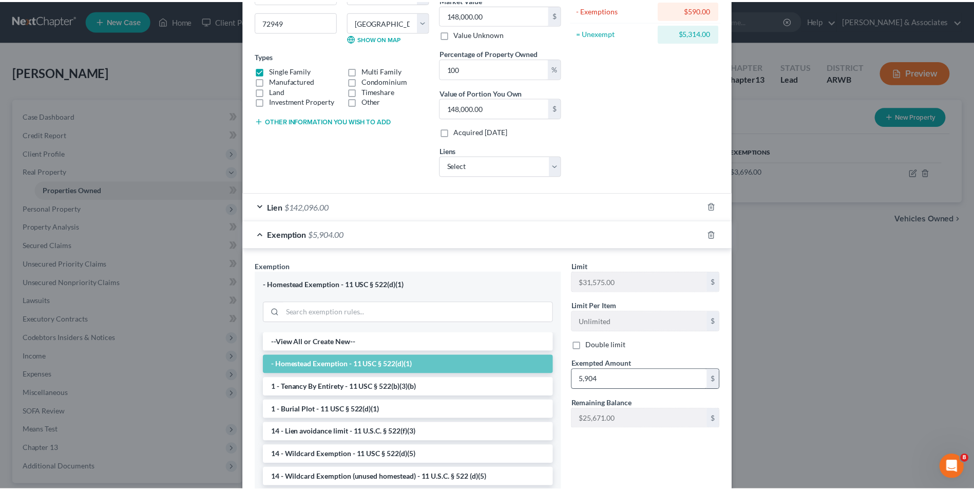
scroll to position [212, 0]
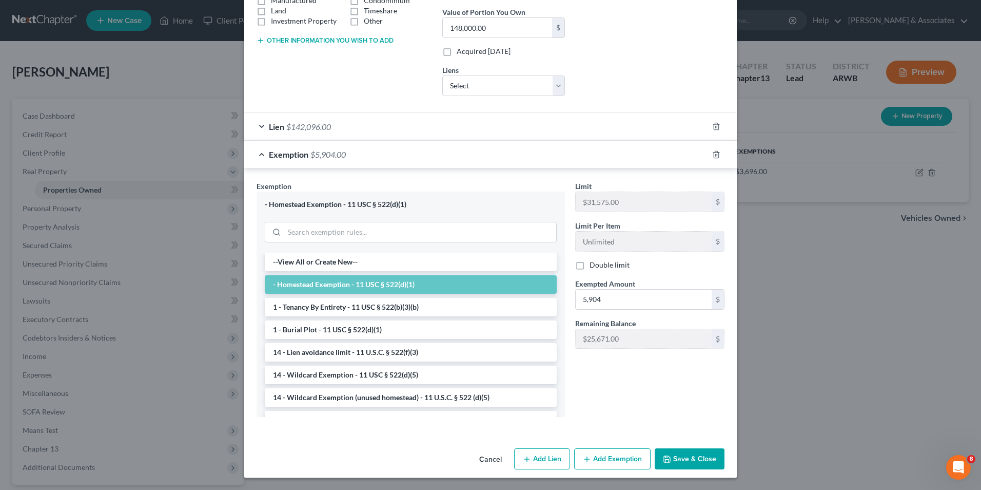
click at [701, 462] on button "Save & Close" at bounding box center [690, 459] width 70 height 22
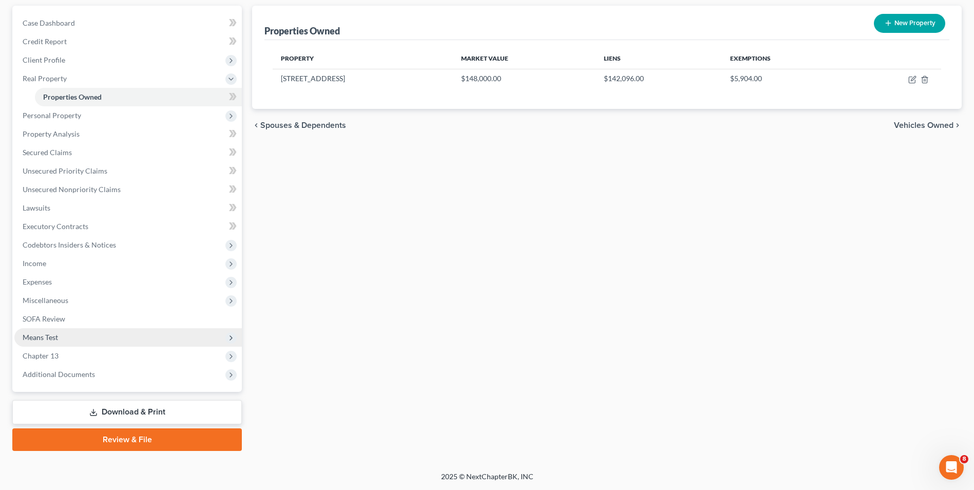
scroll to position [0, 0]
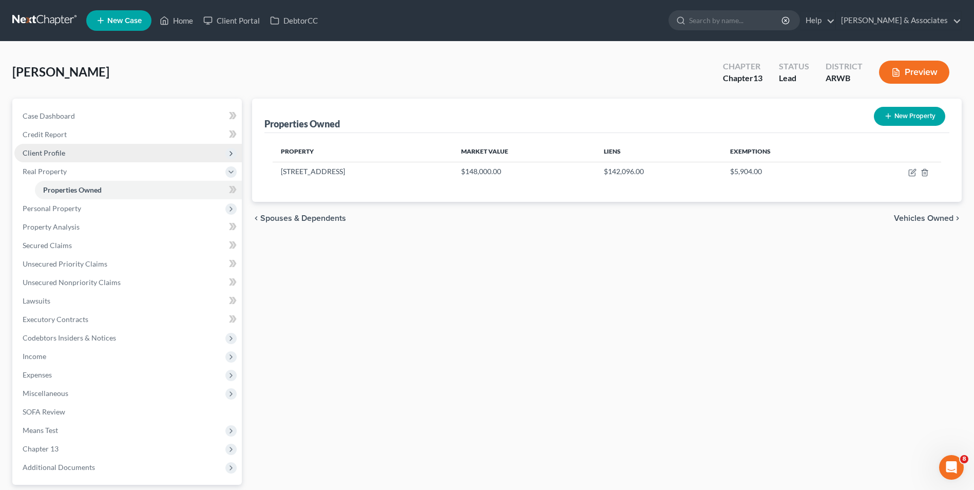
click at [114, 153] on span "Client Profile" at bounding box center [127, 153] width 227 height 18
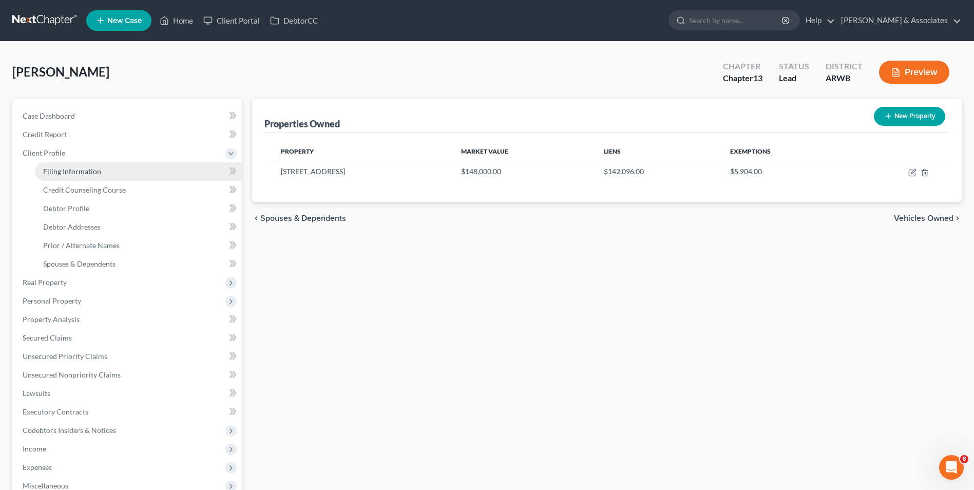
click at [111, 165] on link "Filing Information" at bounding box center [138, 171] width 207 height 18
select select "1"
select select "0"
select select "3"
select select "6"
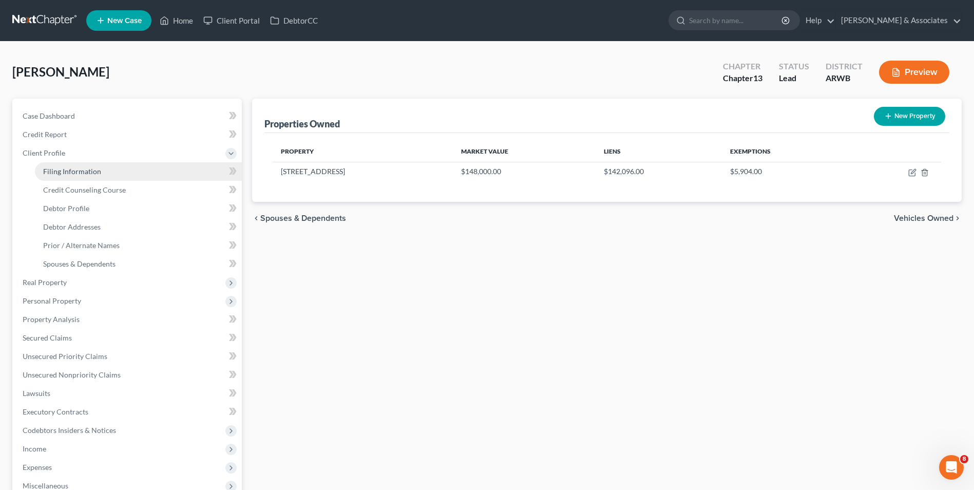
select select "0"
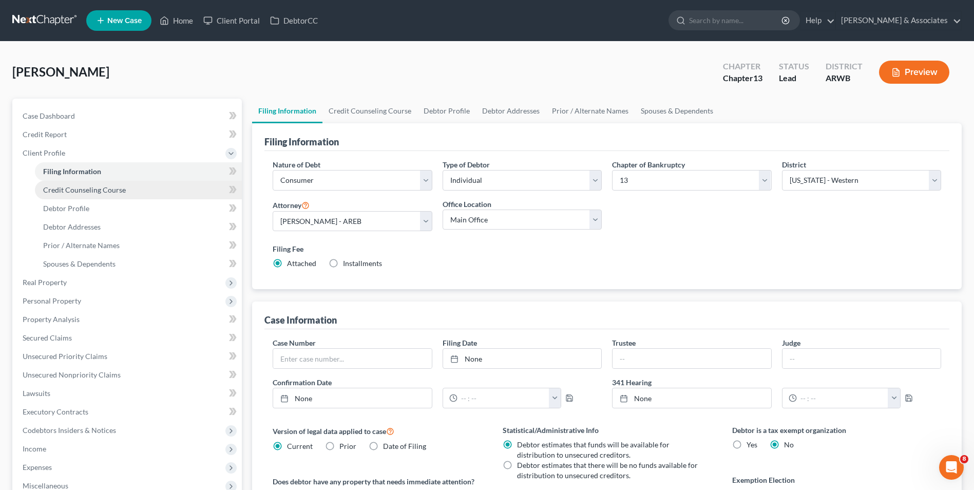
click at [142, 193] on link "Credit Counseling Course" at bounding box center [138, 190] width 207 height 18
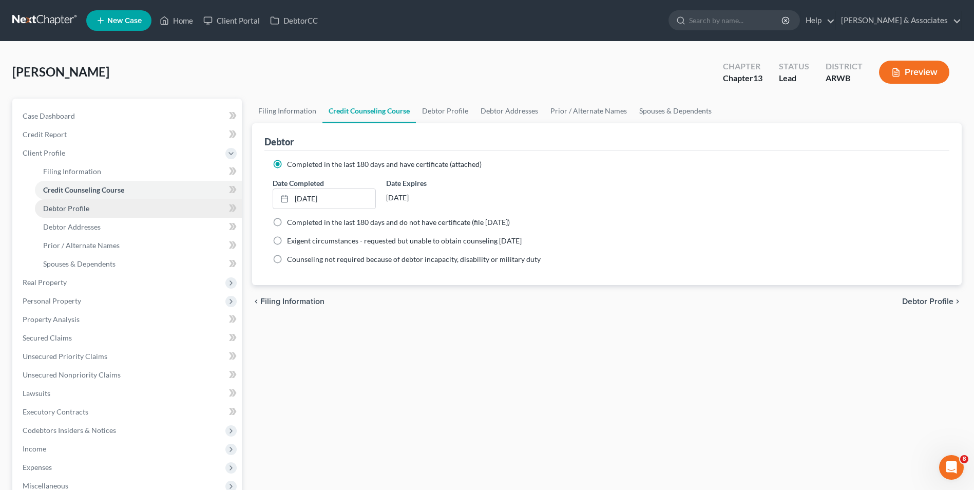
click at [130, 209] on link "Debtor Profile" at bounding box center [138, 208] width 207 height 18
select select "0"
select select "1"
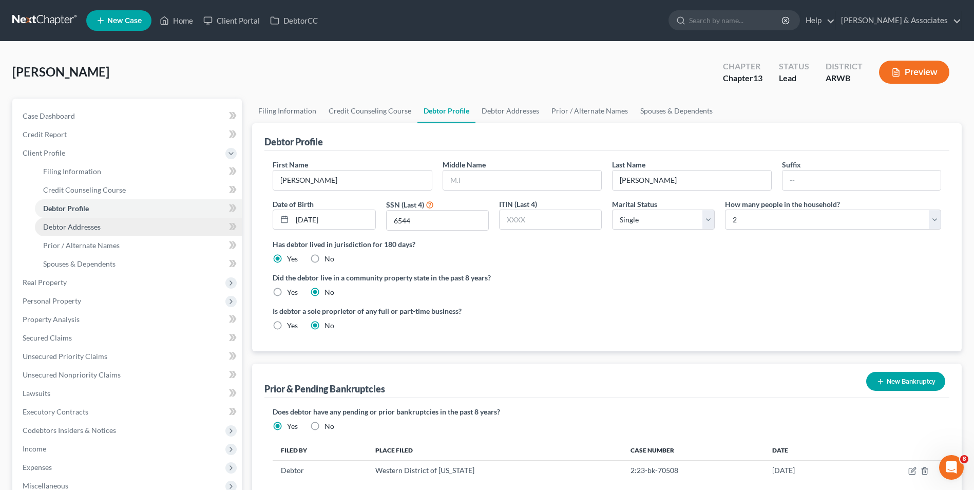
click at [128, 223] on link "Debtor Addresses" at bounding box center [138, 227] width 207 height 18
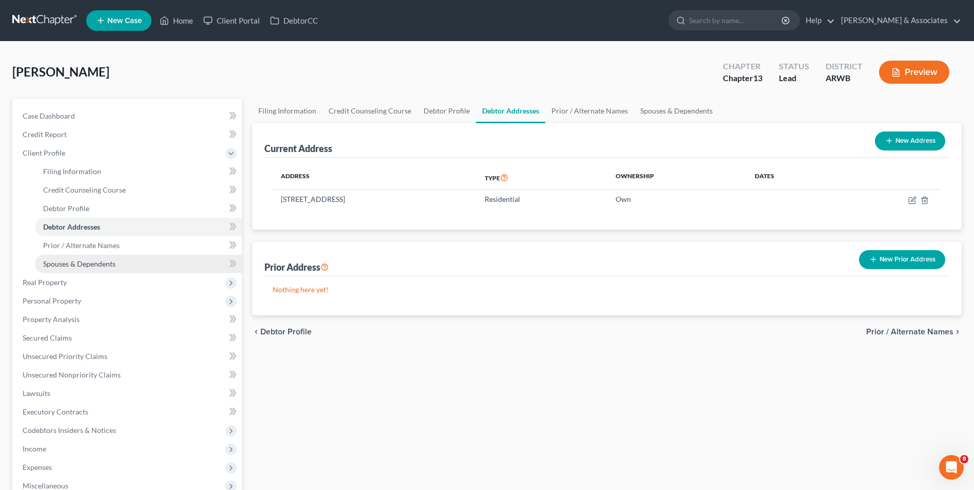
click at [122, 255] on link "Spouses & Dependents" at bounding box center [138, 264] width 207 height 18
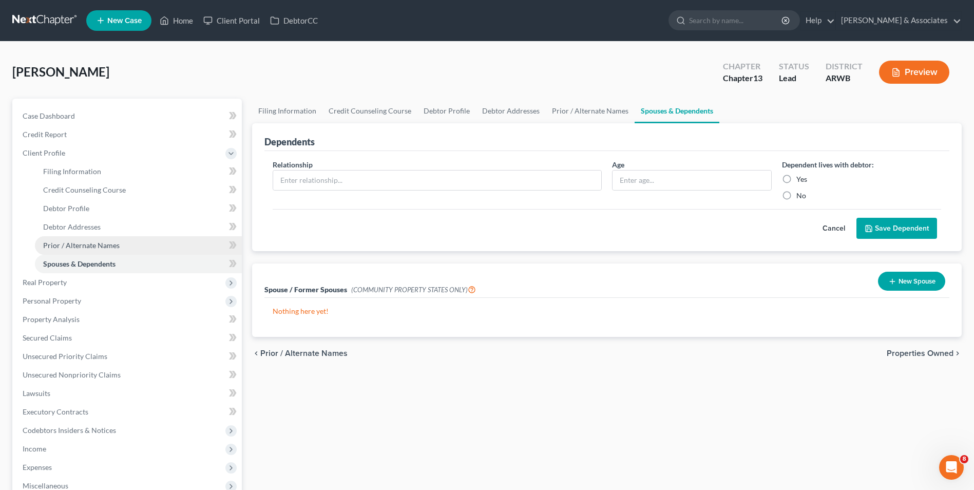
click at [123, 245] on link "Prior / Alternate Names" at bounding box center [138, 245] width 207 height 18
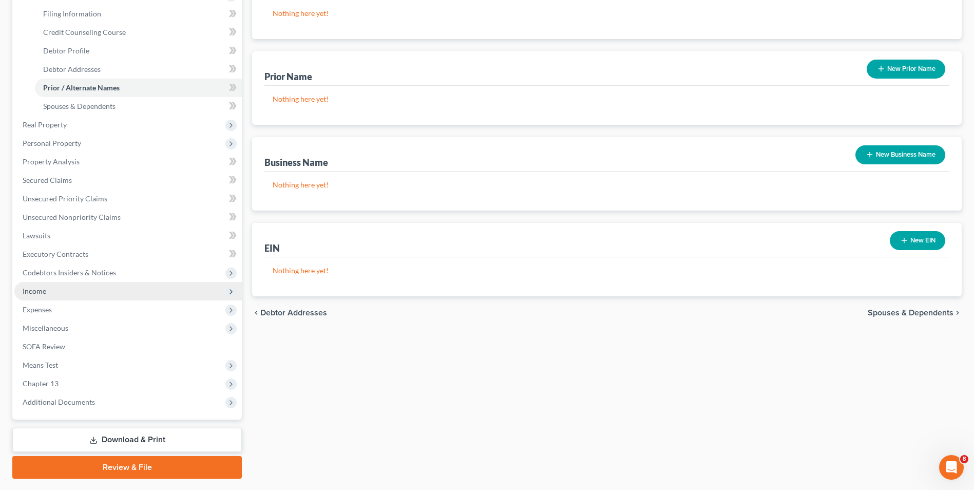
scroll to position [160, 0]
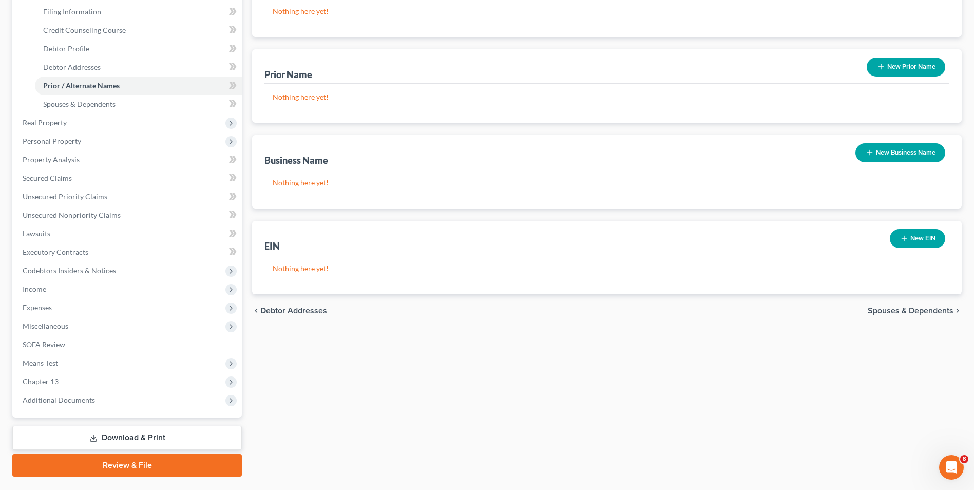
click at [106, 440] on link "Download & Print" at bounding box center [126, 437] width 229 height 24
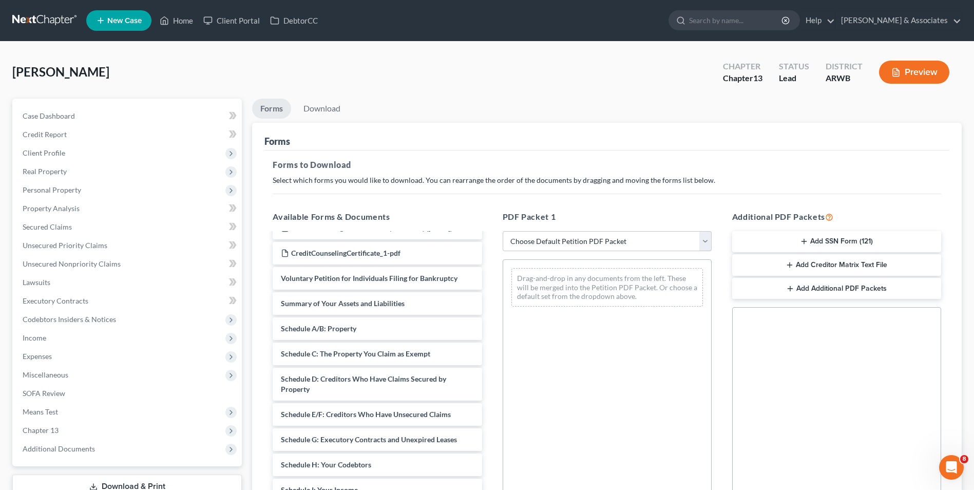
scroll to position [68, 0]
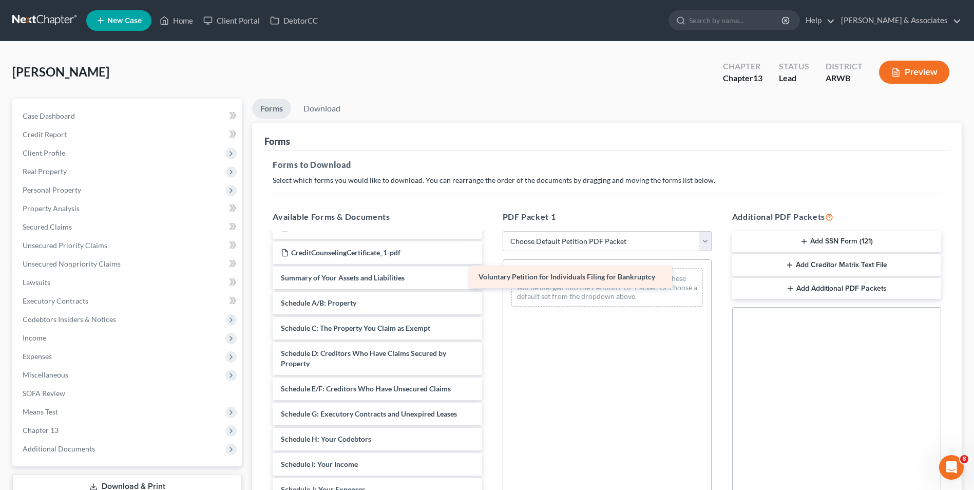
drag, startPoint x: 388, startPoint y: 288, endPoint x: 586, endPoint y: 277, distance: 198.4
click at [490, 277] on div "Voluntary Petition for Individuals Filing for Bankruptcy Chapter 13 Plan (Distr…" at bounding box center [376, 431] width 225 height 531
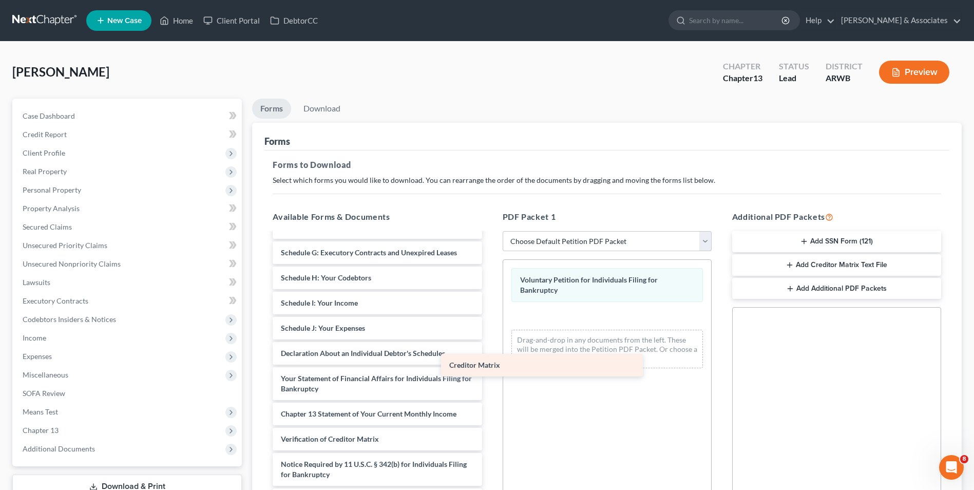
scroll to position [239, 0]
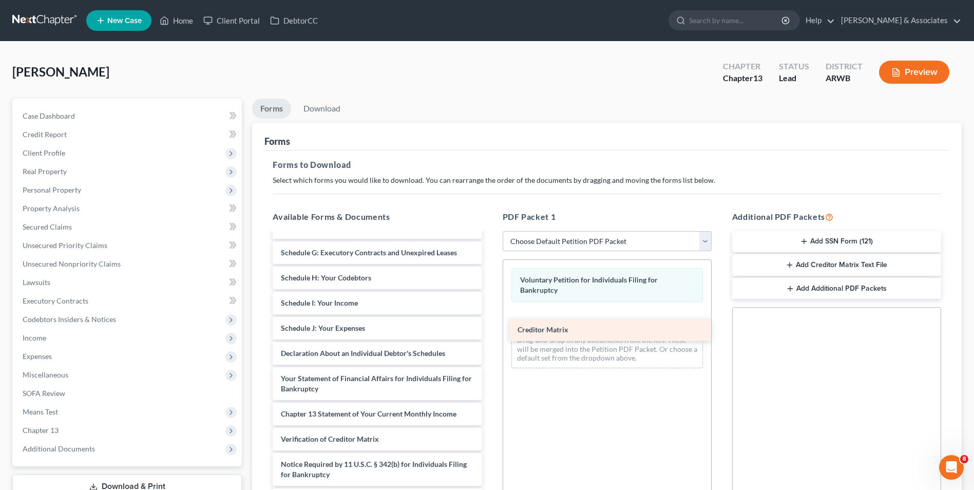
drag, startPoint x: 356, startPoint y: 420, endPoint x: 597, endPoint y: 326, distance: 258.8
click at [490, 326] on div "Creditor Matrix Chapter 13 Plan (District of [US_STATE] - Revised 1/20) Chapter…" at bounding box center [376, 258] width 225 height 506
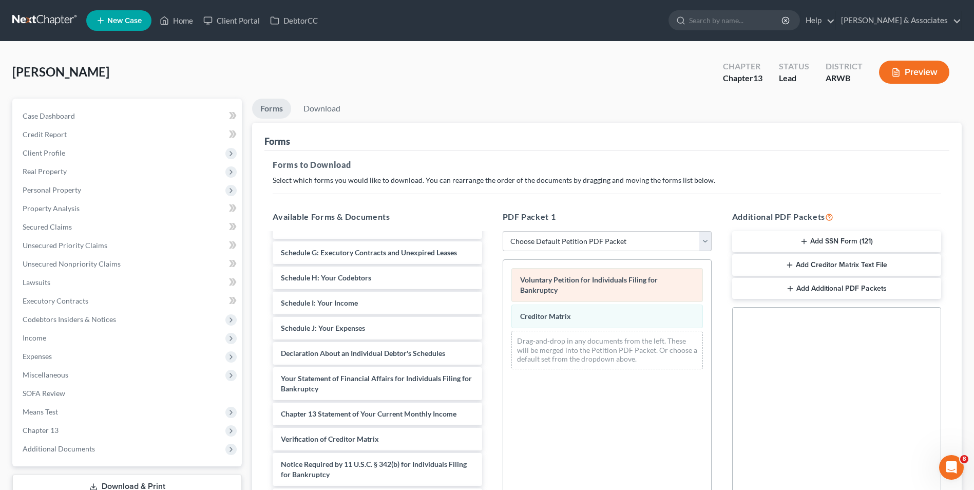
scroll to position [144, 0]
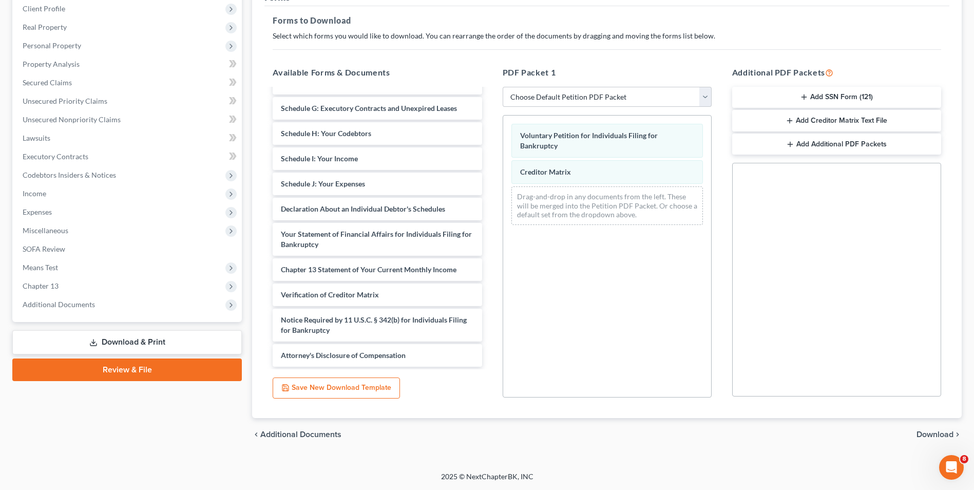
drag, startPoint x: 797, startPoint y: 98, endPoint x: 770, endPoint y: 185, distance: 90.7
click at [770, 185] on div "Additional PDF Packets Add SSN Form (121) Add Creditor Matrix Text File Add Add…" at bounding box center [836, 232] width 229 height 348
click at [789, 96] on button "Add SSN Form (121)" at bounding box center [836, 98] width 209 height 22
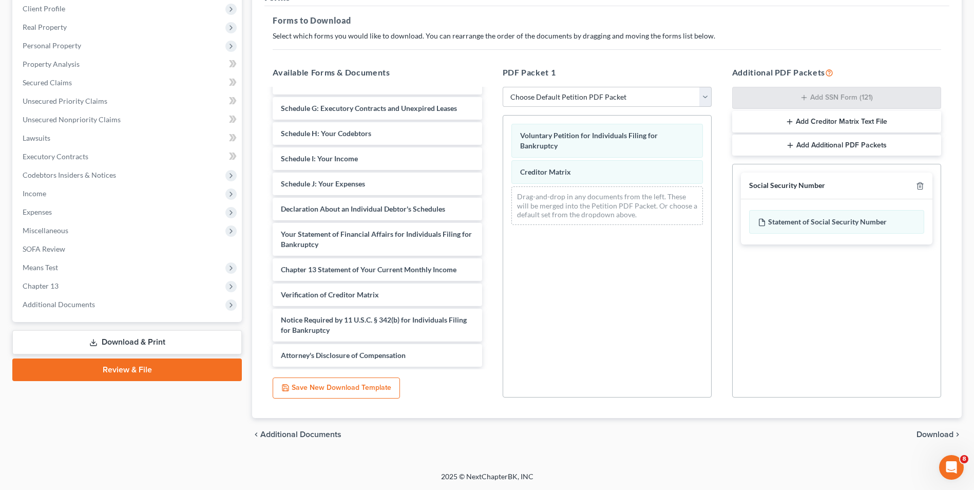
click at [929, 432] on span "Download" at bounding box center [934, 434] width 37 height 8
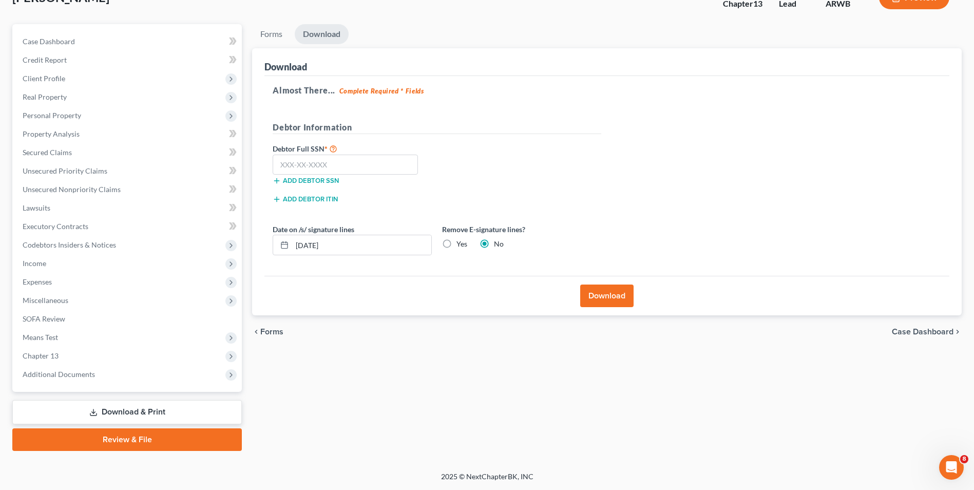
scroll to position [74, 0]
click at [337, 164] on input "text" at bounding box center [345, 164] width 145 height 21
click at [299, 162] on input "text" at bounding box center [345, 164] width 145 height 21
type input "564-53-6544"
click at [603, 298] on button "Download" at bounding box center [606, 295] width 53 height 23
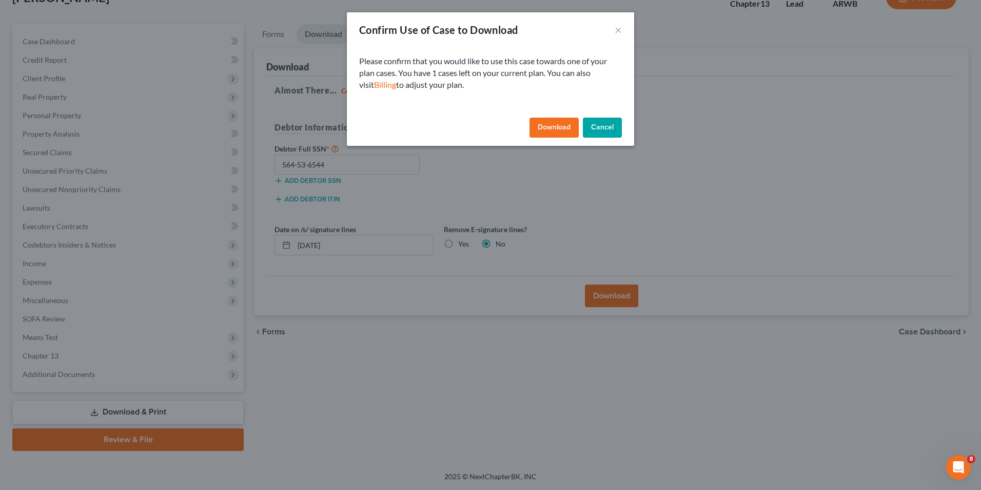
click at [542, 127] on button "Download" at bounding box center [554, 128] width 49 height 21
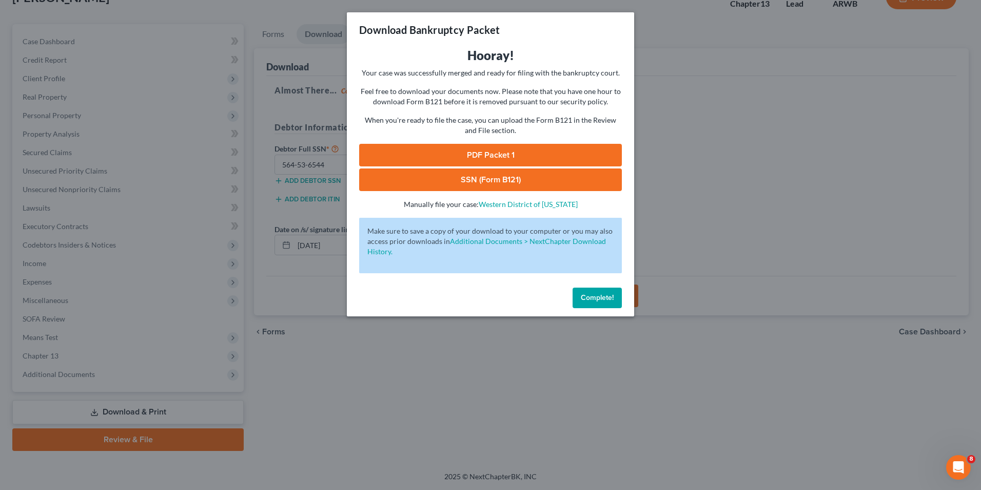
click at [516, 157] on link "PDF Packet 1" at bounding box center [490, 155] width 263 height 23
click at [423, 179] on link "SSN (Form B121)" at bounding box center [490, 179] width 263 height 23
click at [599, 294] on span "Complete!" at bounding box center [597, 297] width 33 height 9
